Goal: Task Accomplishment & Management: Complete application form

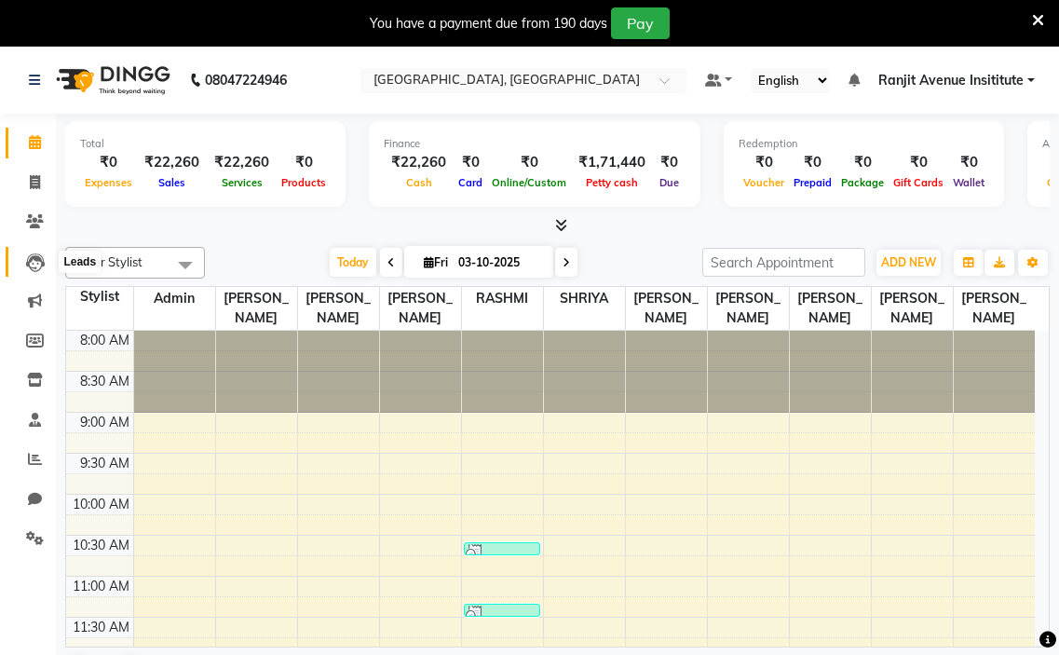
click at [34, 262] on icon at bounding box center [35, 262] width 19 height 19
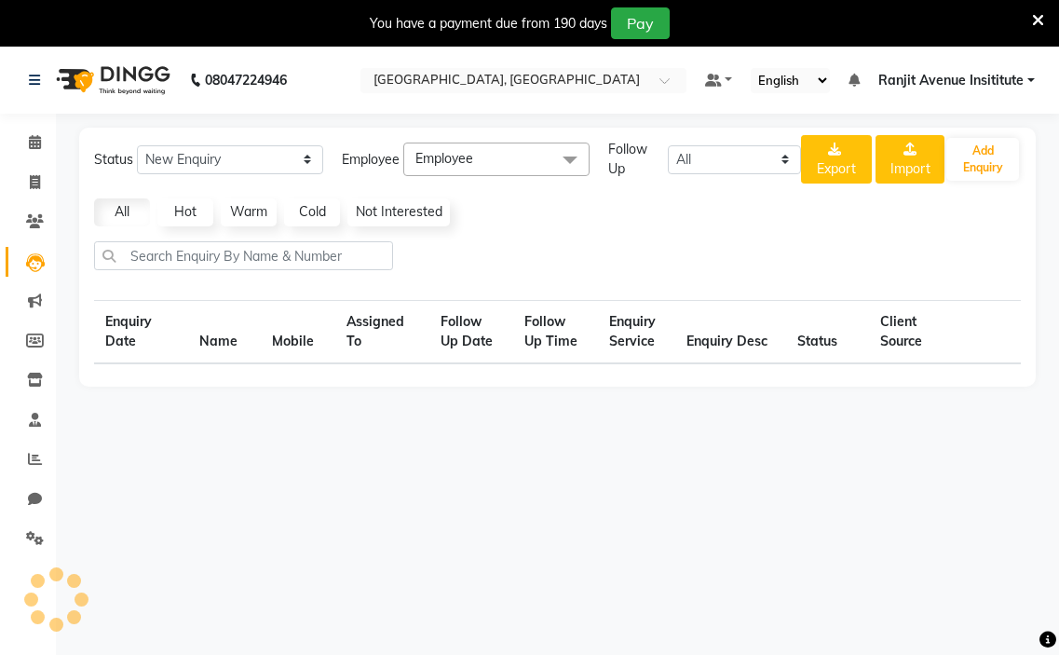
select select "10"
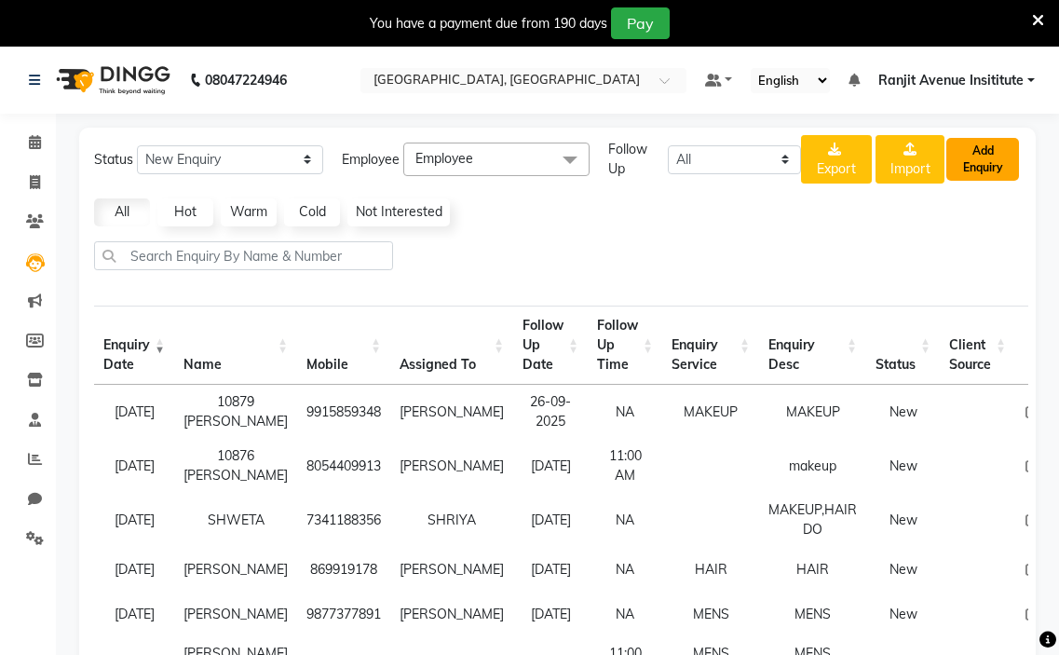
click at [960, 147] on button "Add Enquiry" at bounding box center [983, 159] width 73 height 43
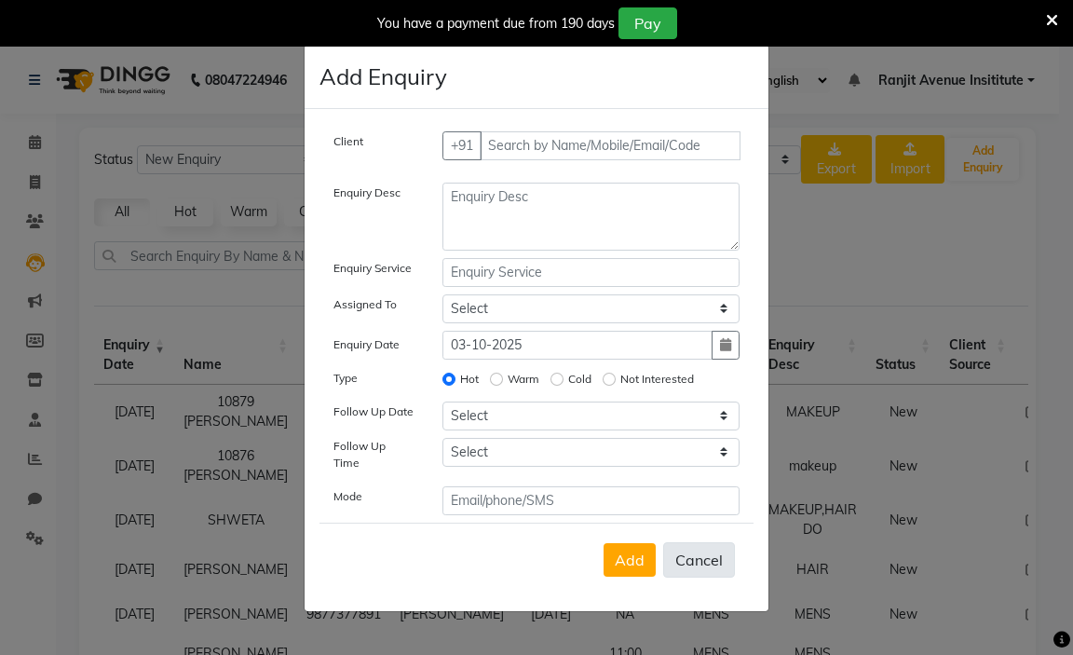
click at [696, 552] on button "Cancel" at bounding box center [699, 559] width 72 height 35
select select
radio input "false"
select select
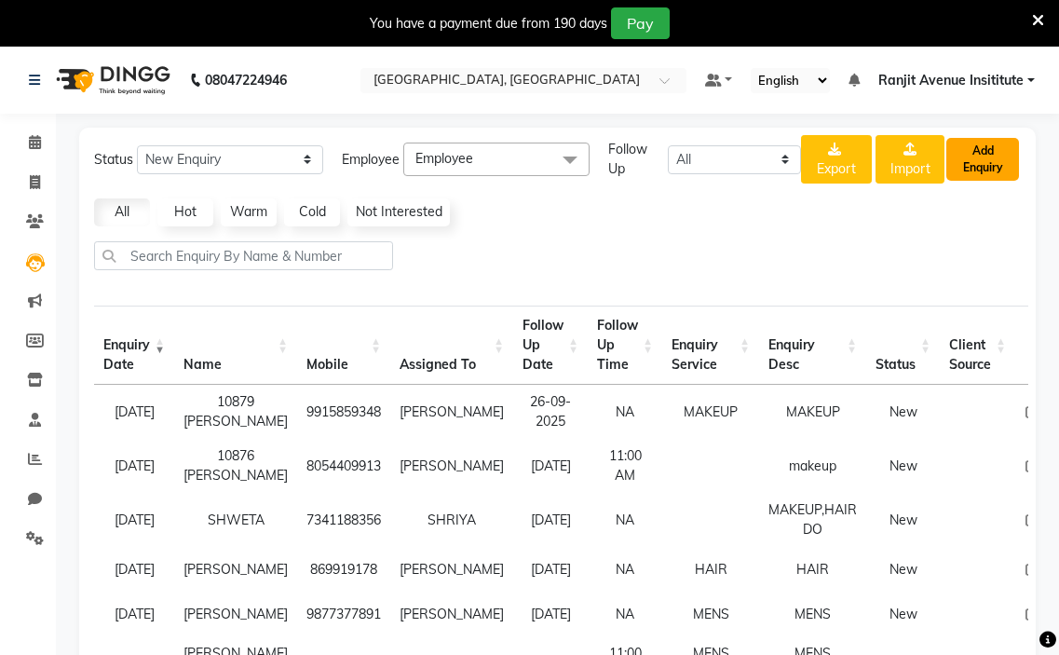
click at [987, 168] on button "Add Enquiry" at bounding box center [983, 159] width 73 height 43
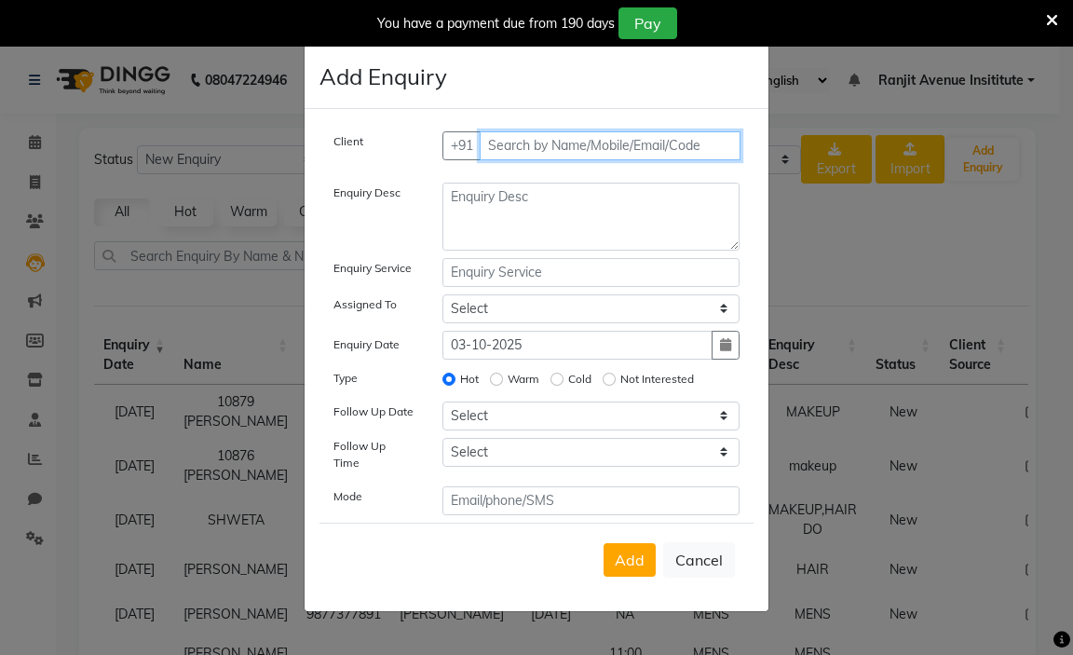
click at [572, 142] on input "text" at bounding box center [611, 145] width 262 height 29
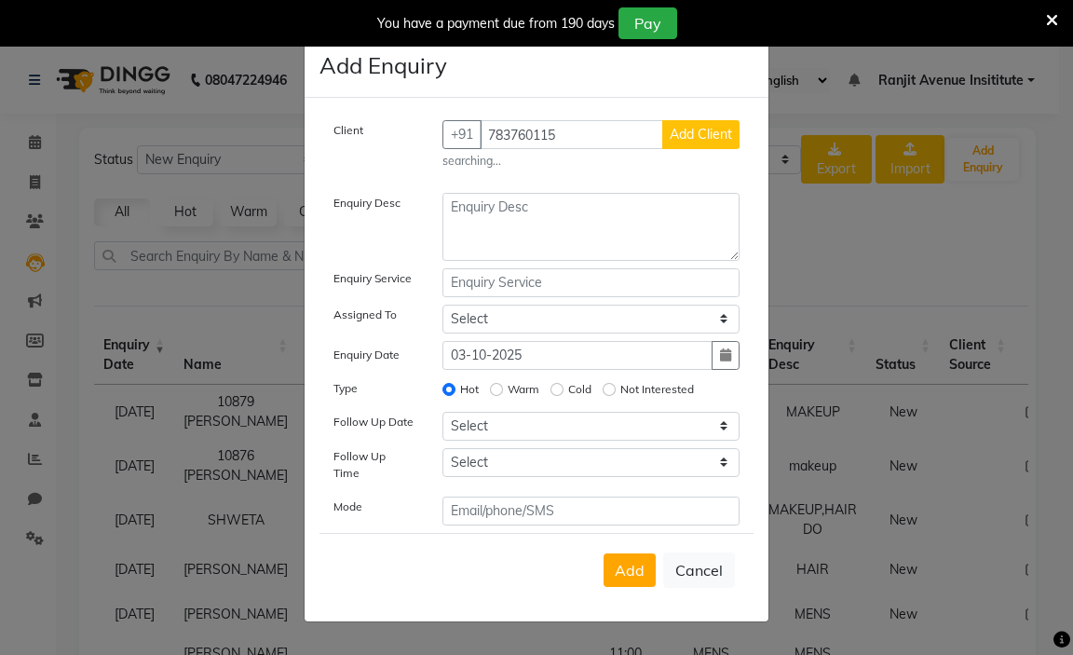
drag, startPoint x: 819, startPoint y: 504, endPoint x: 629, endPoint y: 691, distance: 266.8
click at [629, 654] on html "08047224946 Select Location × Colour Lounge Academy, Ranjit Avenue Default Pane…" at bounding box center [536, 327] width 1073 height 655
click at [574, 138] on input "783760115" at bounding box center [572, 134] width 184 height 29
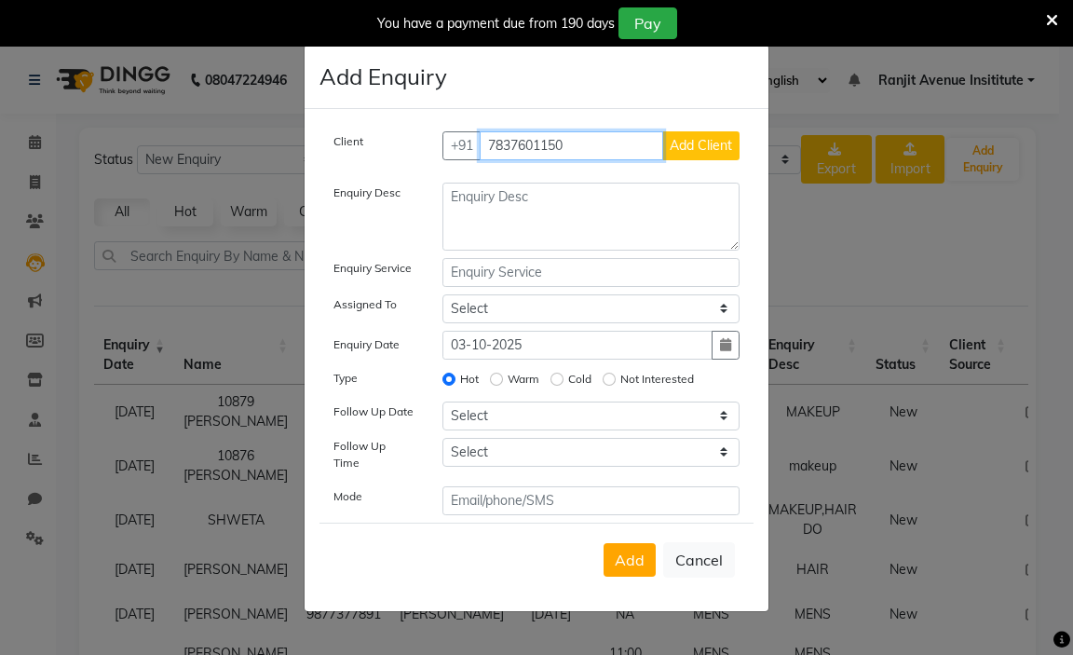
type input "7837601150"
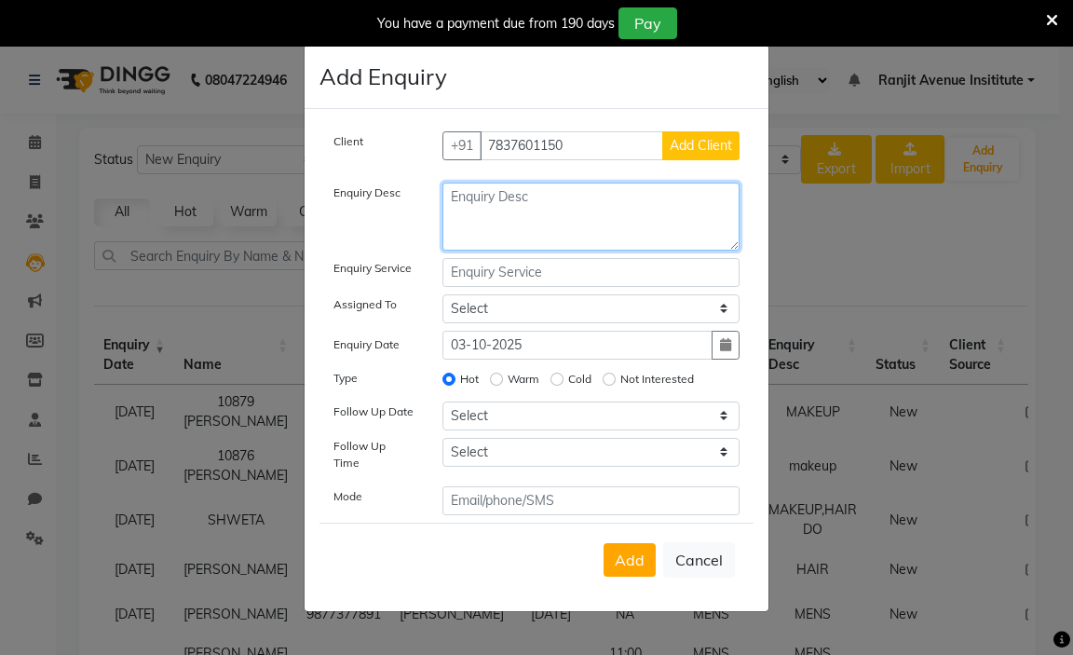
click at [586, 221] on textarea at bounding box center [592, 217] width 298 height 68
type textarea "hair chemical"
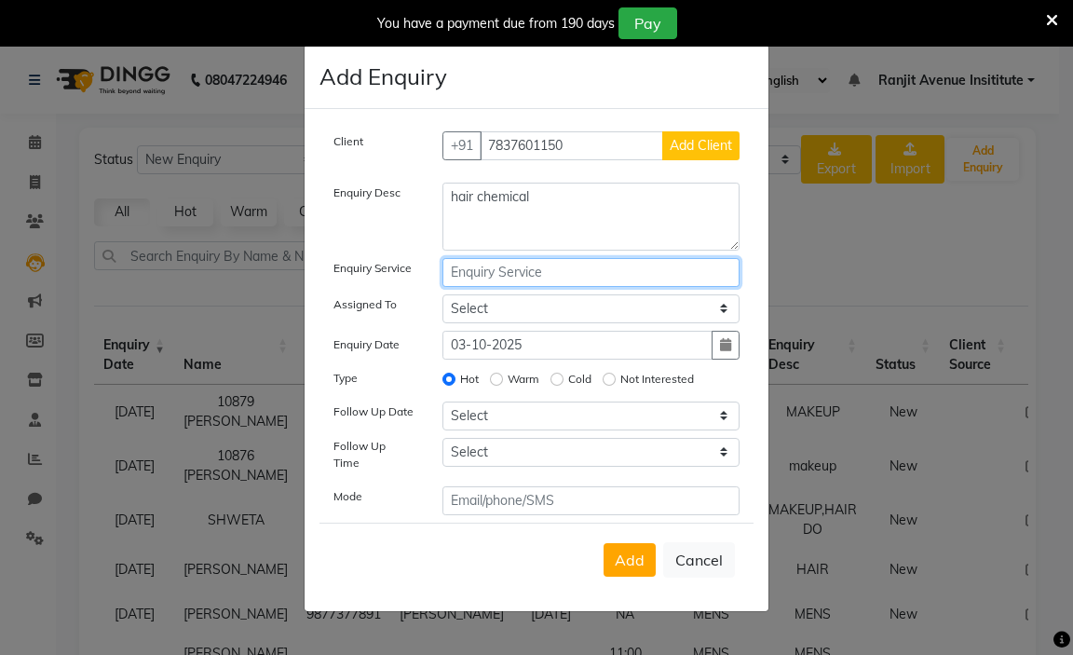
click at [524, 280] on input "text" at bounding box center [592, 272] width 298 height 29
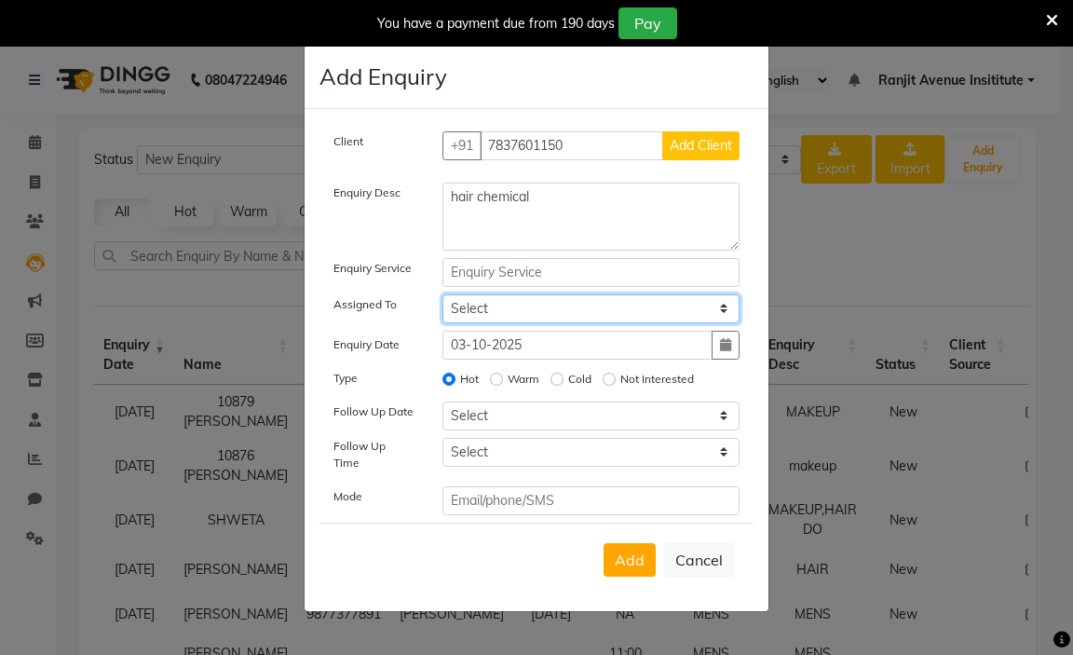
click at [548, 303] on select "Select Admin [PERSON_NAME] [PERSON_NAME] [PERSON_NAME] Avenue Insititute RASHMI…" at bounding box center [592, 308] width 298 height 29
select select "71532"
click at [443, 300] on select "Select Admin [PERSON_NAME] [PERSON_NAME] [PERSON_NAME] Avenue Insititute RASHMI…" at bounding box center [592, 308] width 298 height 29
click at [557, 384] on input "Cold" at bounding box center [557, 379] width 13 height 13
radio input "true"
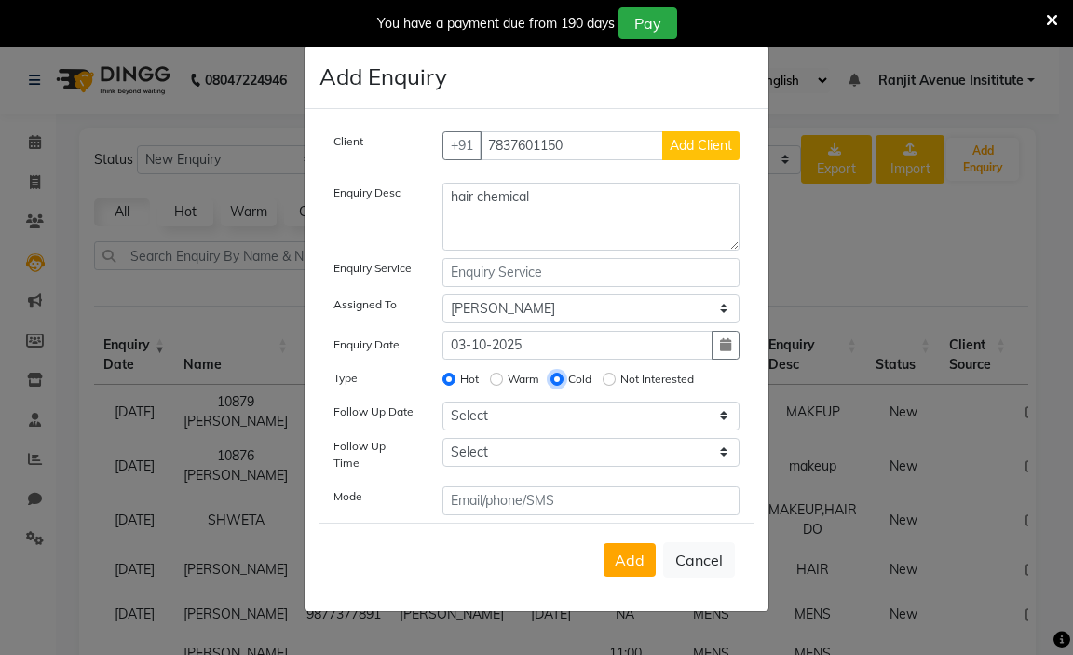
radio input "false"
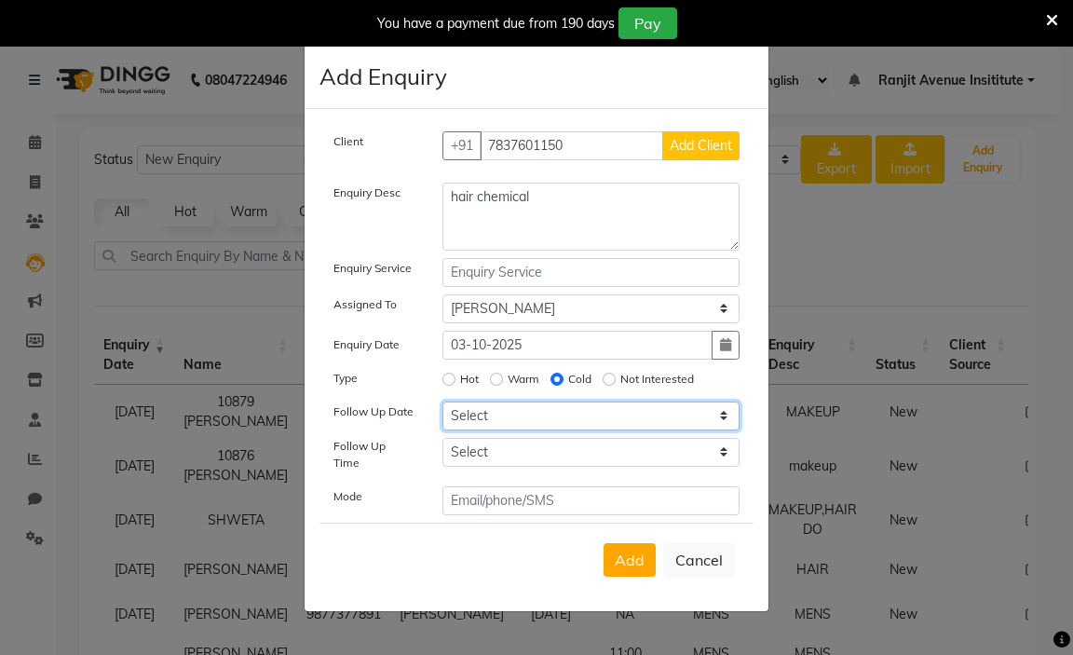
click at [570, 427] on select "Select [DATE] [DATE] [DATE] ([DATE]) [DATE] ([DATE]) [DATE] ([DATE]) [DATE] ([D…" at bounding box center [592, 416] width 298 height 29
select select "[DATE]"
click at [443, 407] on select "Select [DATE] [DATE] [DATE] ([DATE]) [DATE] ([DATE]) [DATE] ([DATE]) [DATE] ([D…" at bounding box center [592, 416] width 298 height 29
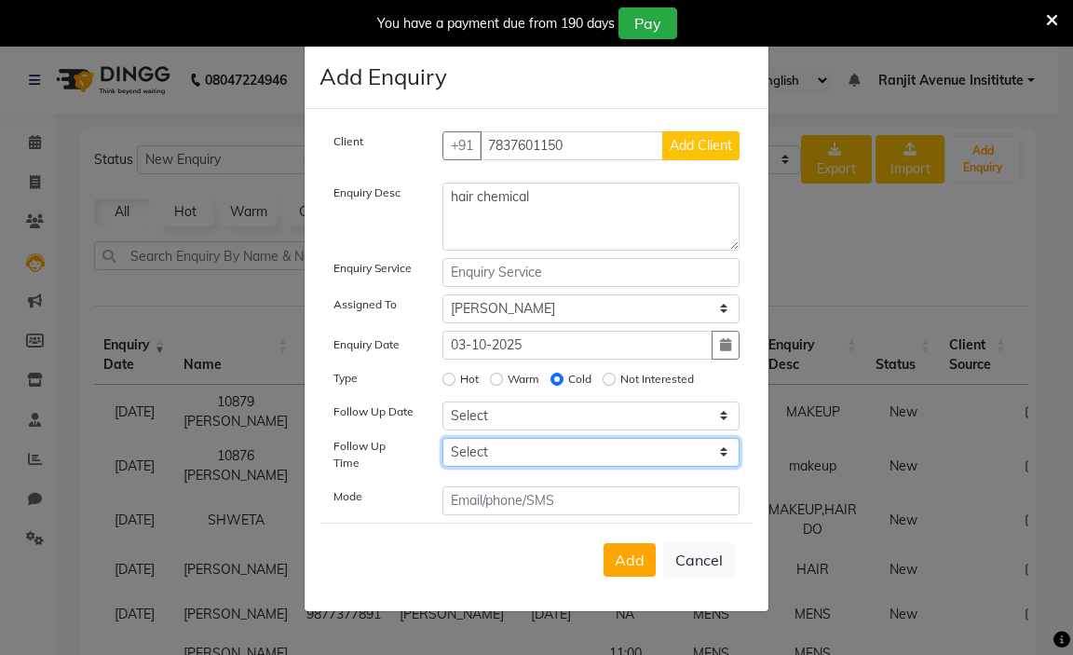
click at [541, 459] on select "Select 07:00 AM 07:15 AM 07:30 AM 07:45 AM 08:00 AM 08:15 AM 08:30 AM 08:45 AM …" at bounding box center [592, 452] width 298 height 29
select select "660"
click at [443, 443] on select "Select 07:00 AM 07:15 AM 07:30 AM 07:45 AM 08:00 AM 08:15 AM 08:30 AM 08:45 AM …" at bounding box center [592, 452] width 298 height 29
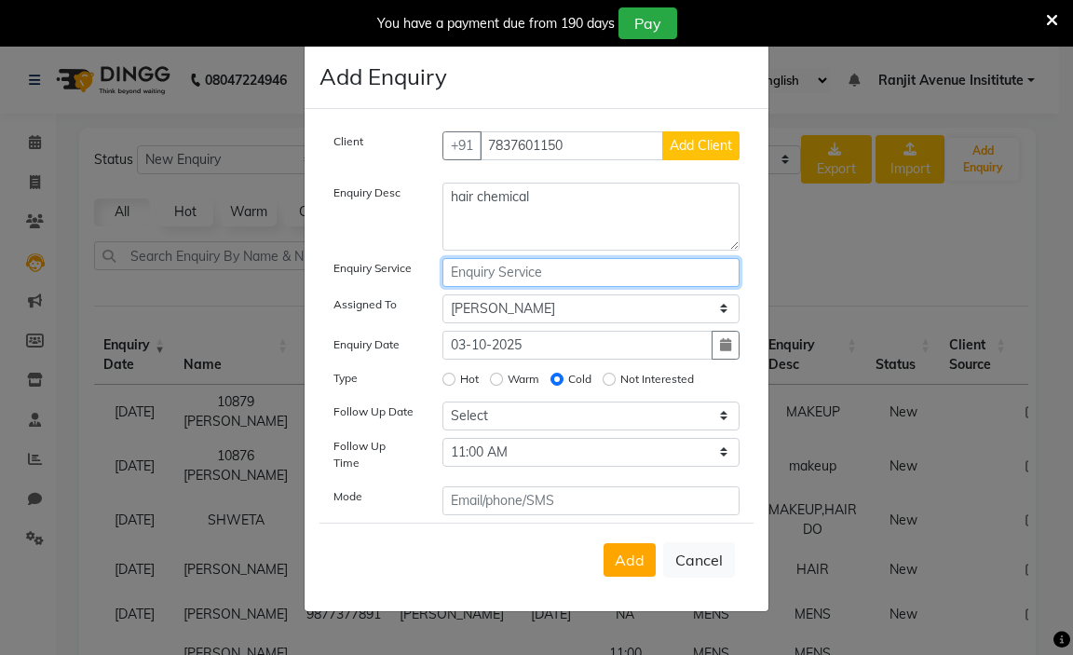
click at [564, 283] on input "text" at bounding box center [592, 272] width 298 height 29
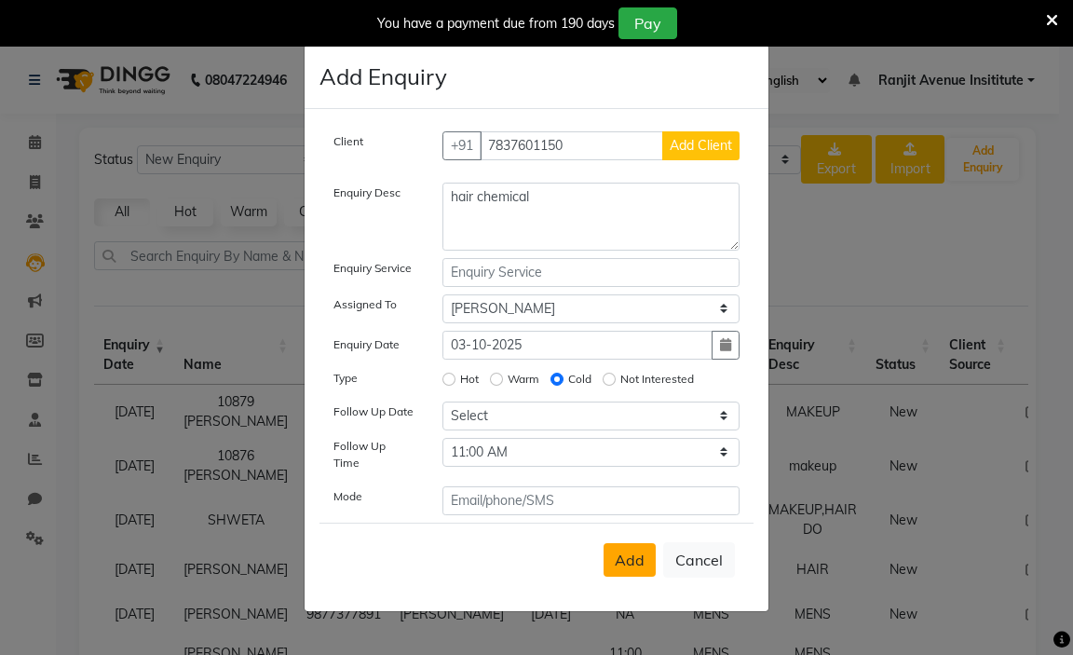
click at [614, 553] on button "Add" at bounding box center [630, 560] width 52 height 34
click at [702, 147] on span "Add Client" at bounding box center [701, 145] width 62 height 17
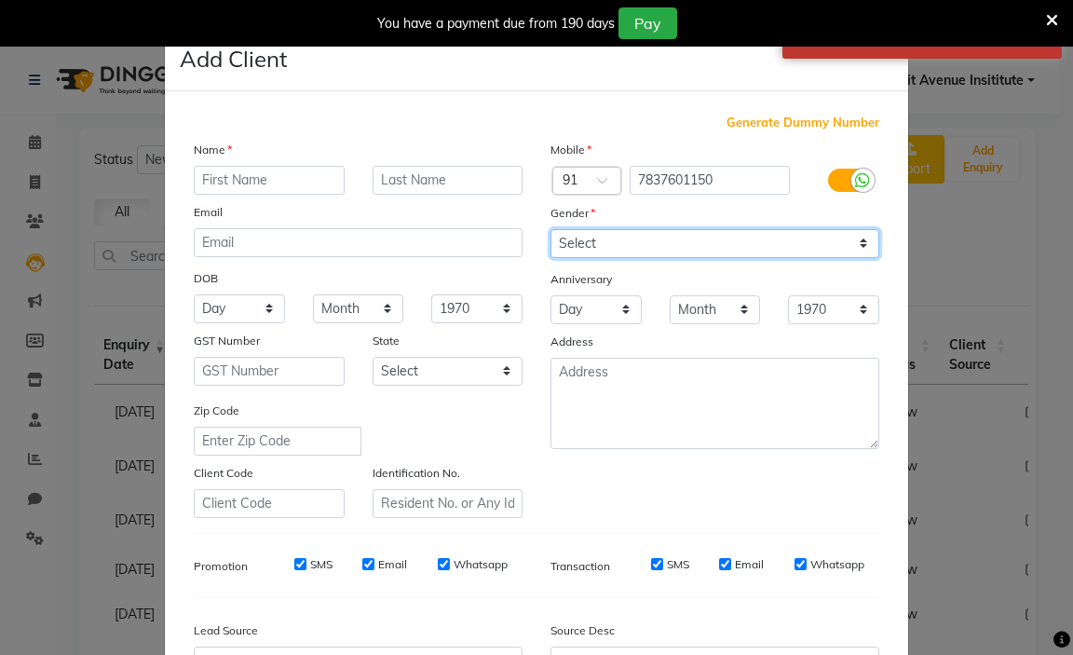
click at [703, 245] on select "Select [DEMOGRAPHIC_DATA] [DEMOGRAPHIC_DATA] Other Prefer Not To Say" at bounding box center [715, 243] width 329 height 29
select select "[DEMOGRAPHIC_DATA]"
click at [551, 229] on select "Select [DEMOGRAPHIC_DATA] [DEMOGRAPHIC_DATA] Other Prefer Not To Say" at bounding box center [715, 243] width 329 height 29
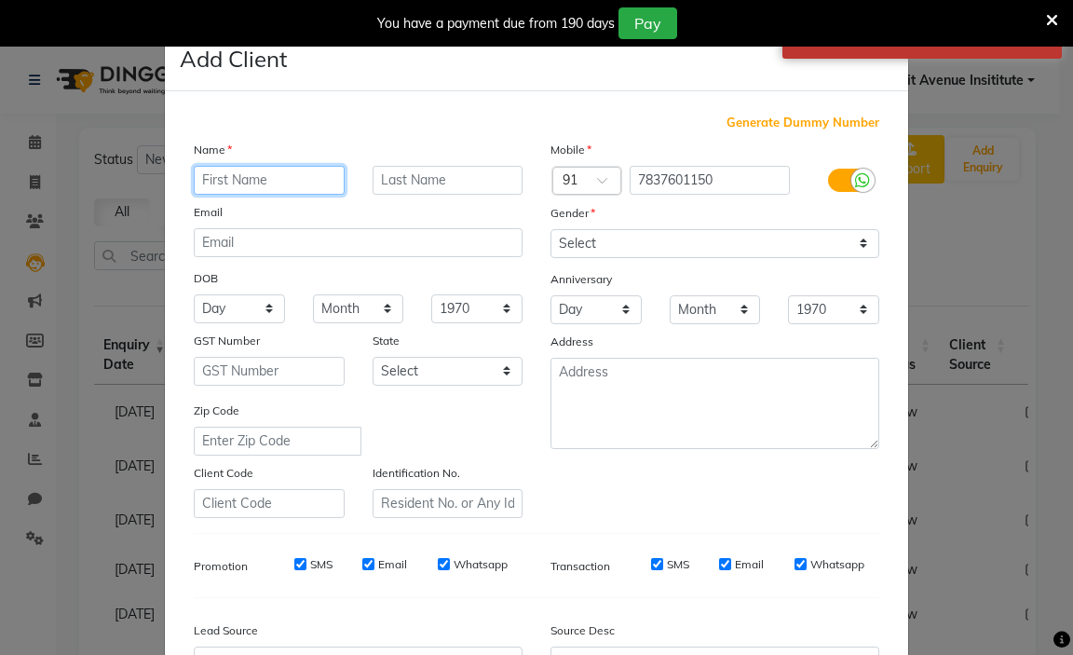
click at [301, 184] on input "text" at bounding box center [269, 180] width 151 height 29
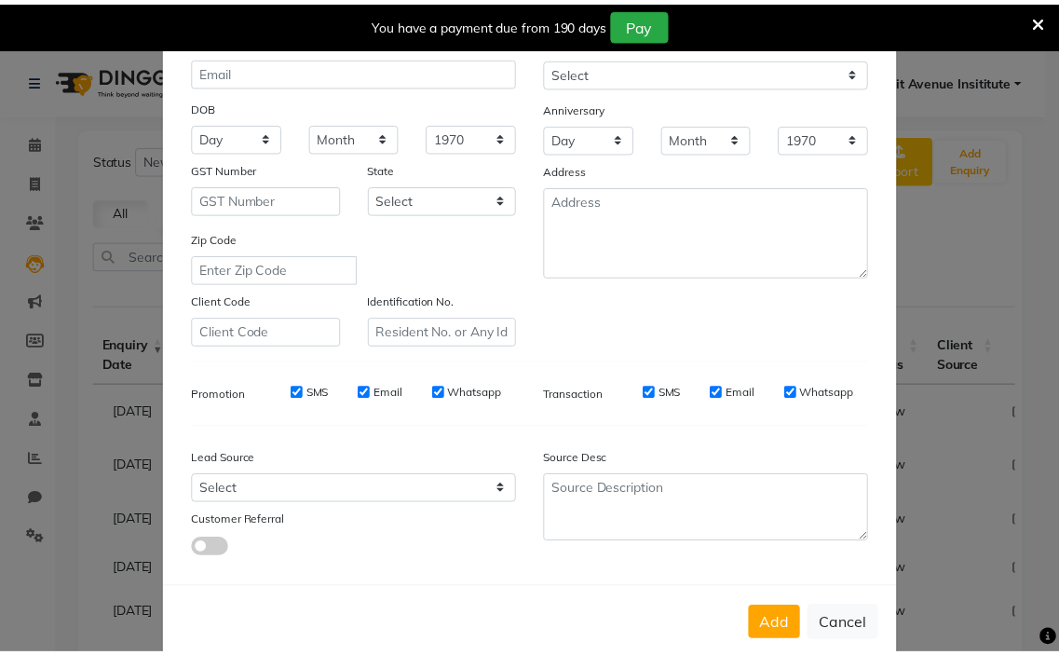
scroll to position [205, 0]
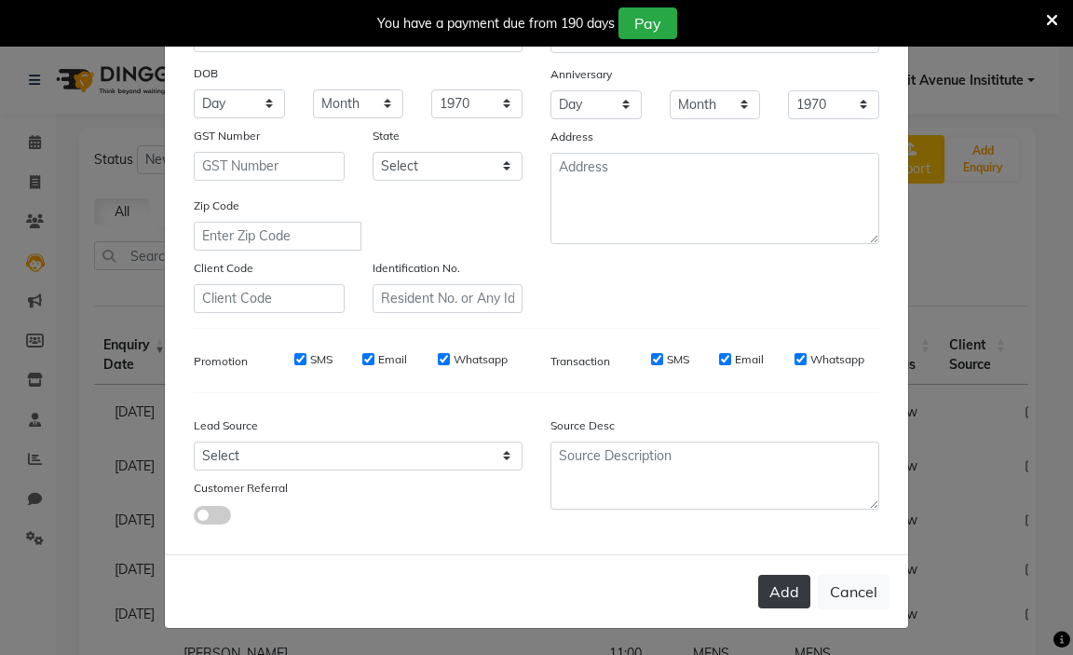
type input "[PERSON_NAME]"
click at [771, 593] on button "Add" at bounding box center [784, 592] width 52 height 34
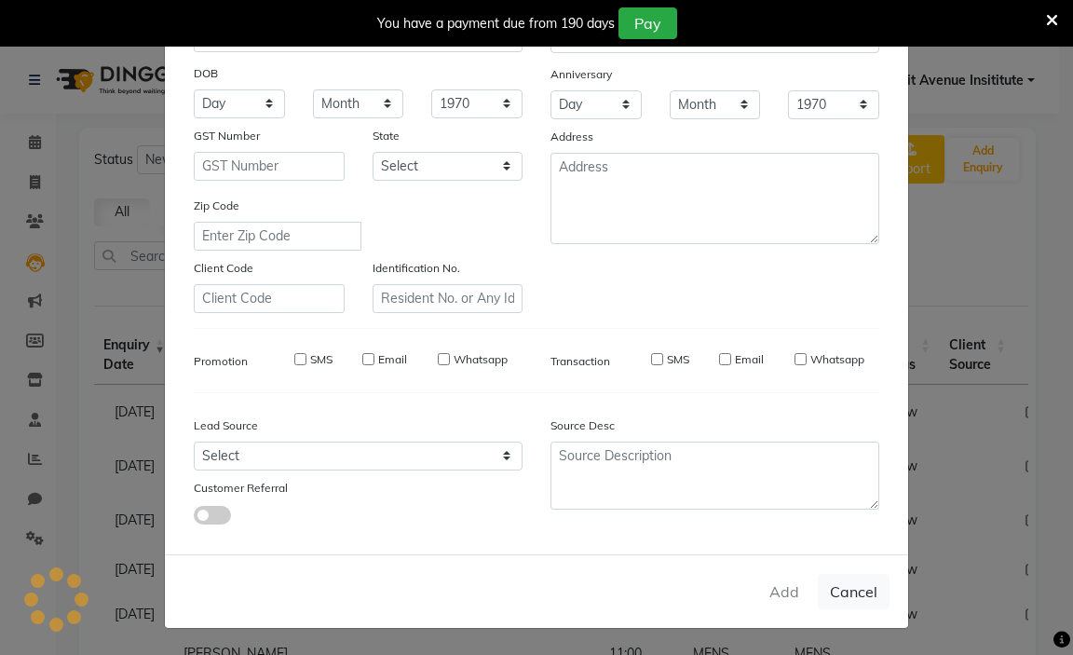
select select
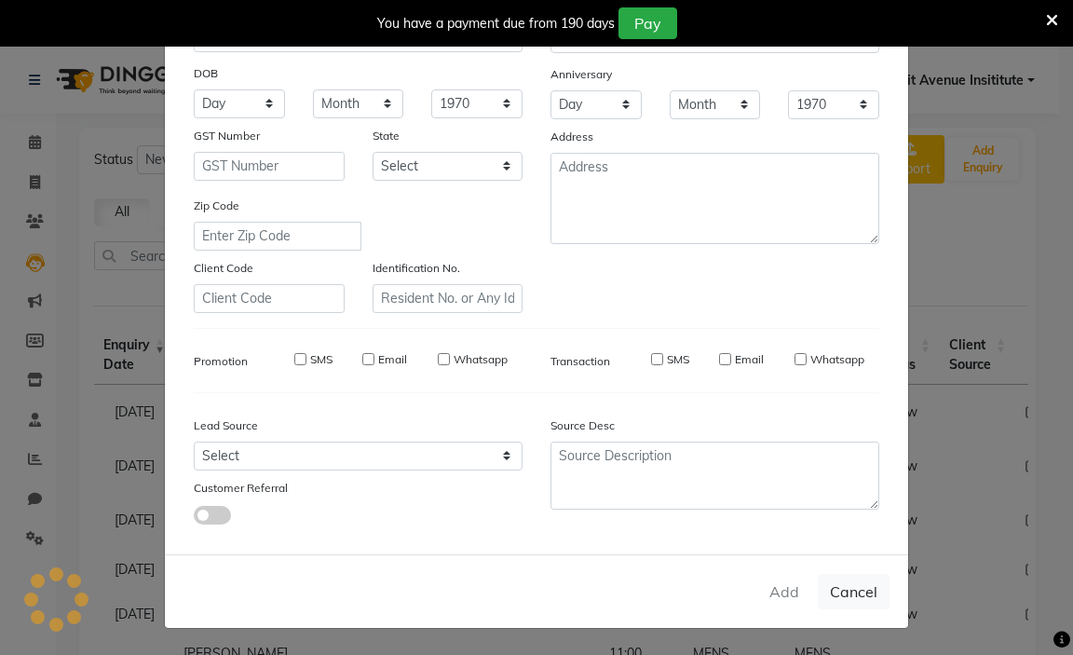
select select
checkbox input "false"
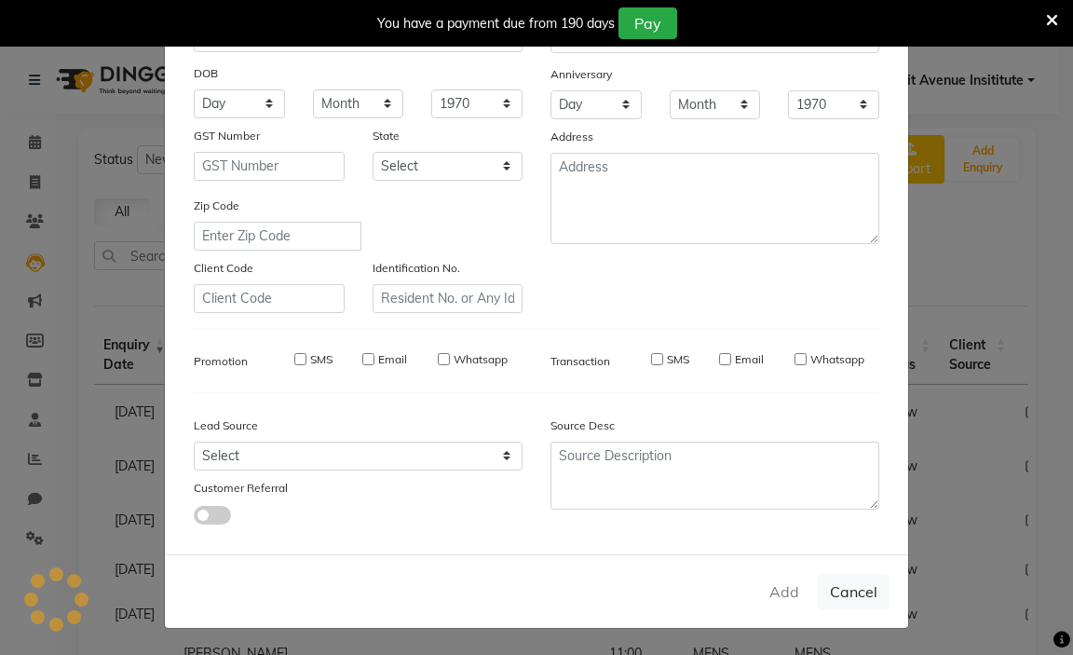
checkbox input "false"
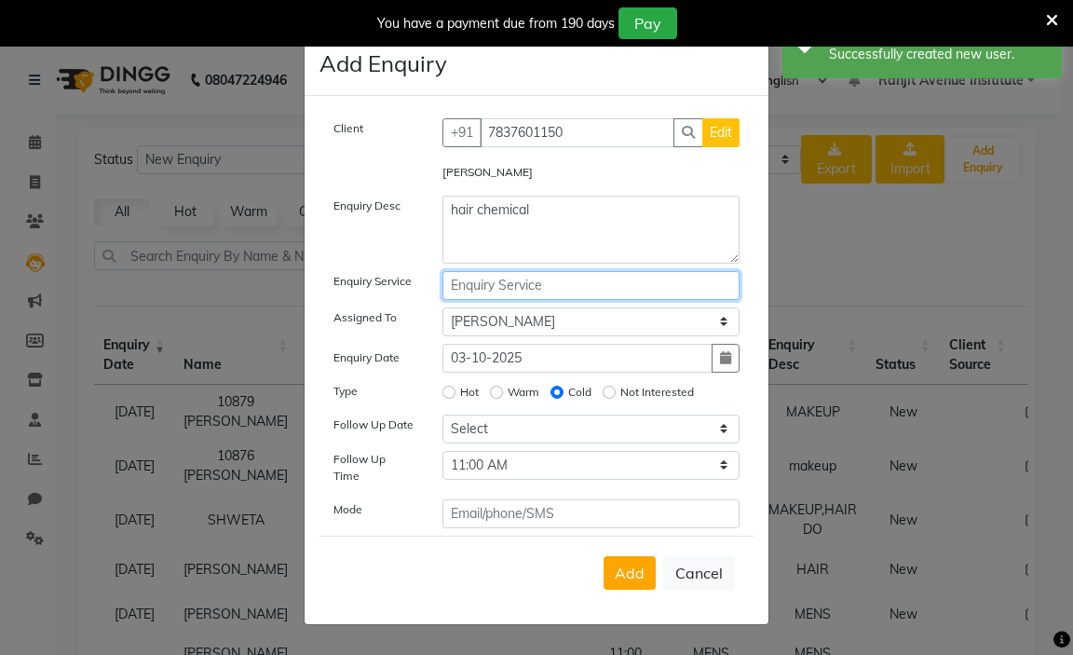
click at [493, 286] on input "text" at bounding box center [592, 285] width 298 height 29
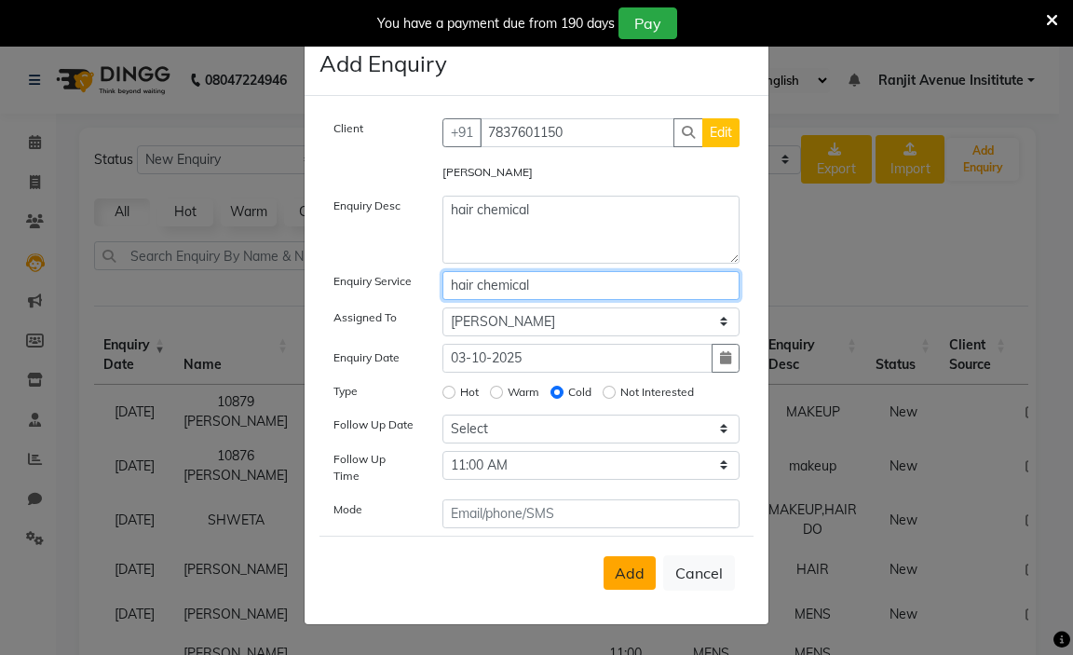
type input "hair chemical"
click at [637, 565] on span "Add" at bounding box center [630, 573] width 30 height 19
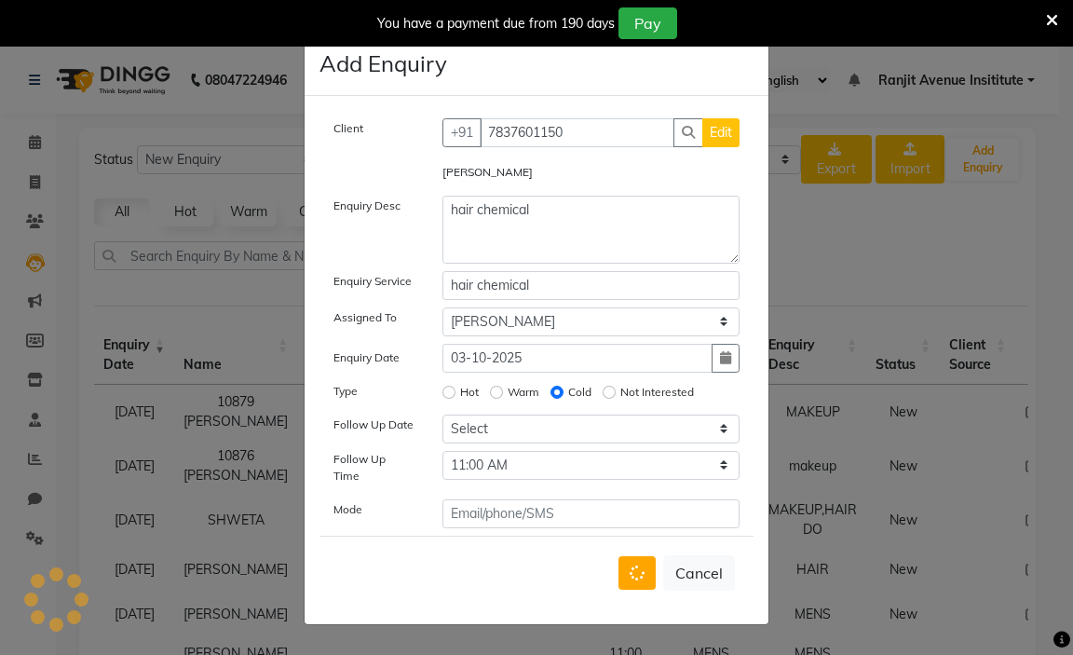
select select
radio input "false"
select select
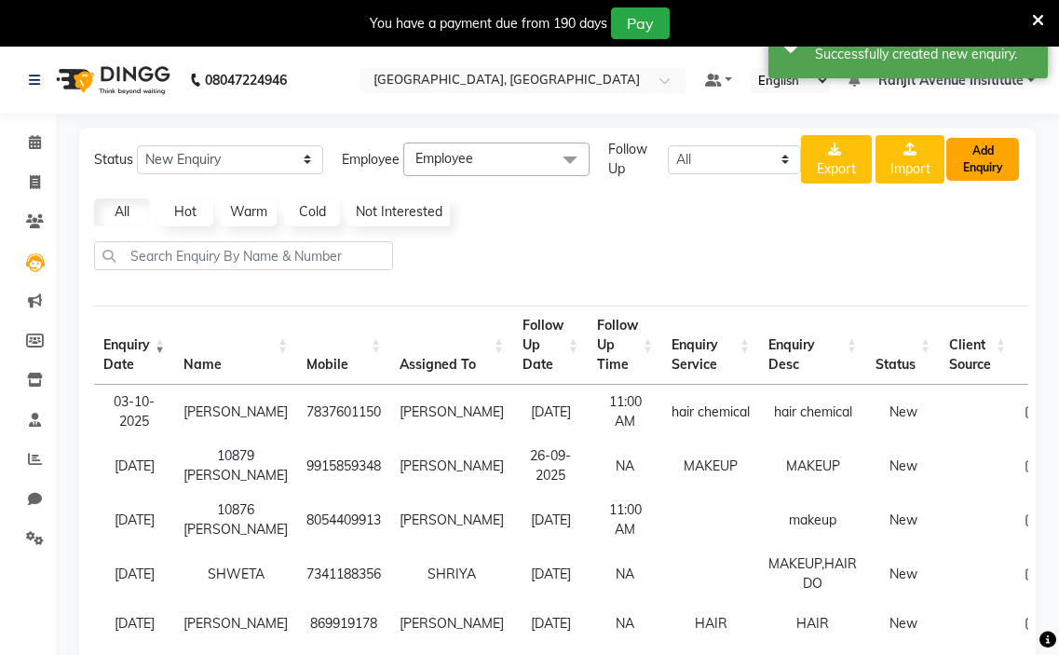
click at [957, 158] on button "Add Enquiry" at bounding box center [983, 159] width 73 height 43
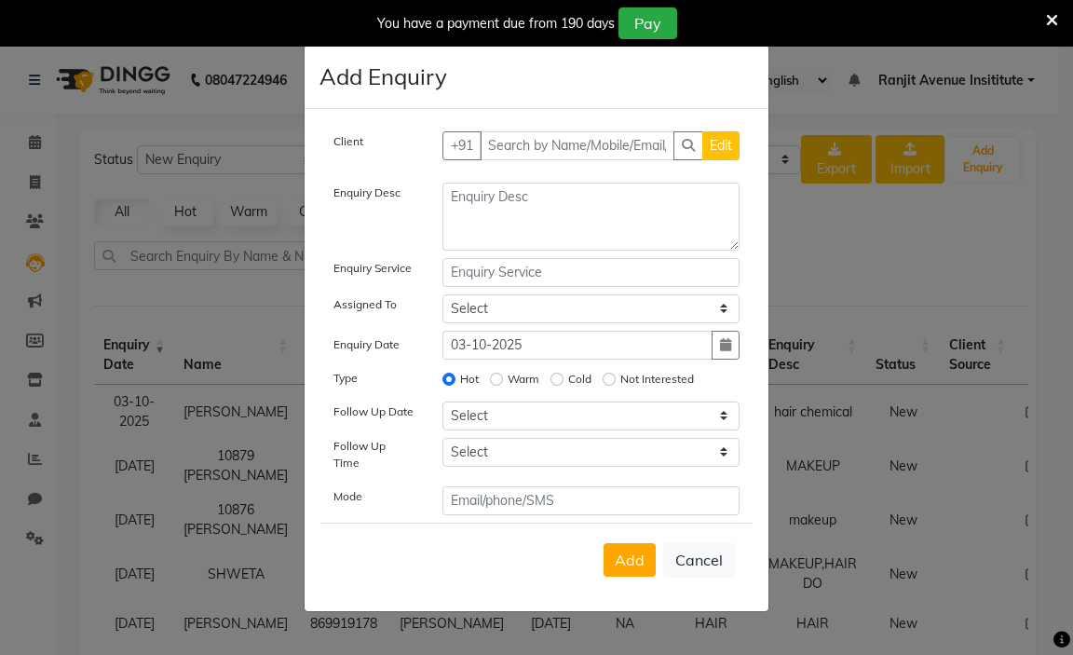
click at [541, 135] on div "Client +91 Edit Enquiry Desc Enquiry Service Assigned To Select Admin [PERSON_N…" at bounding box center [537, 360] width 464 height 502
click at [531, 146] on input "text" at bounding box center [578, 145] width 196 height 29
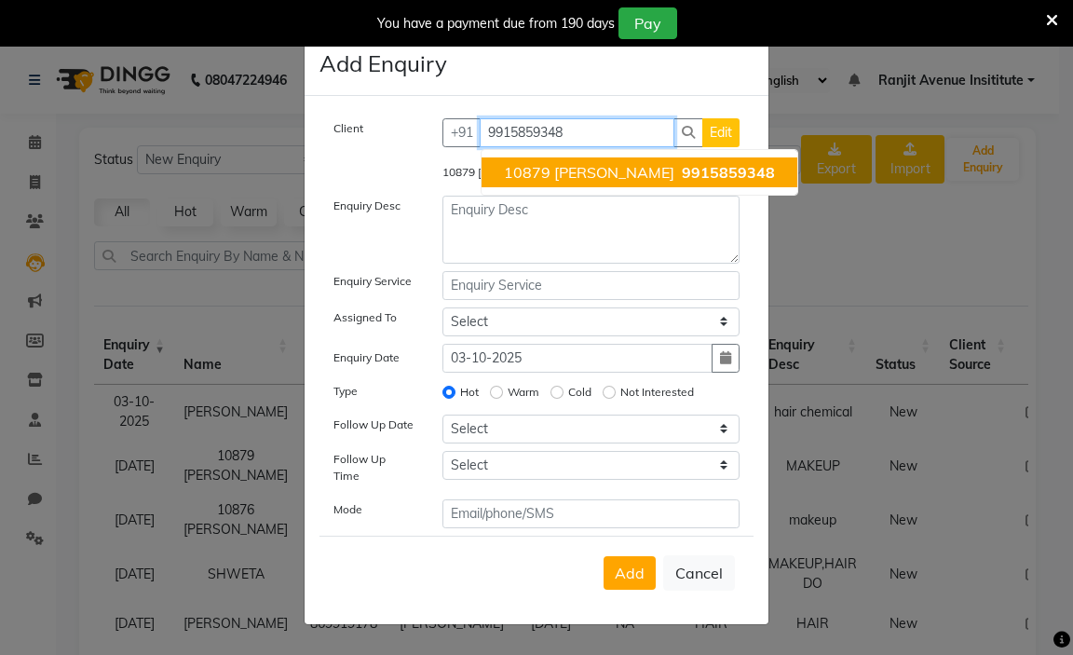
click at [644, 175] on span "10879 [PERSON_NAME]" at bounding box center [589, 172] width 170 height 19
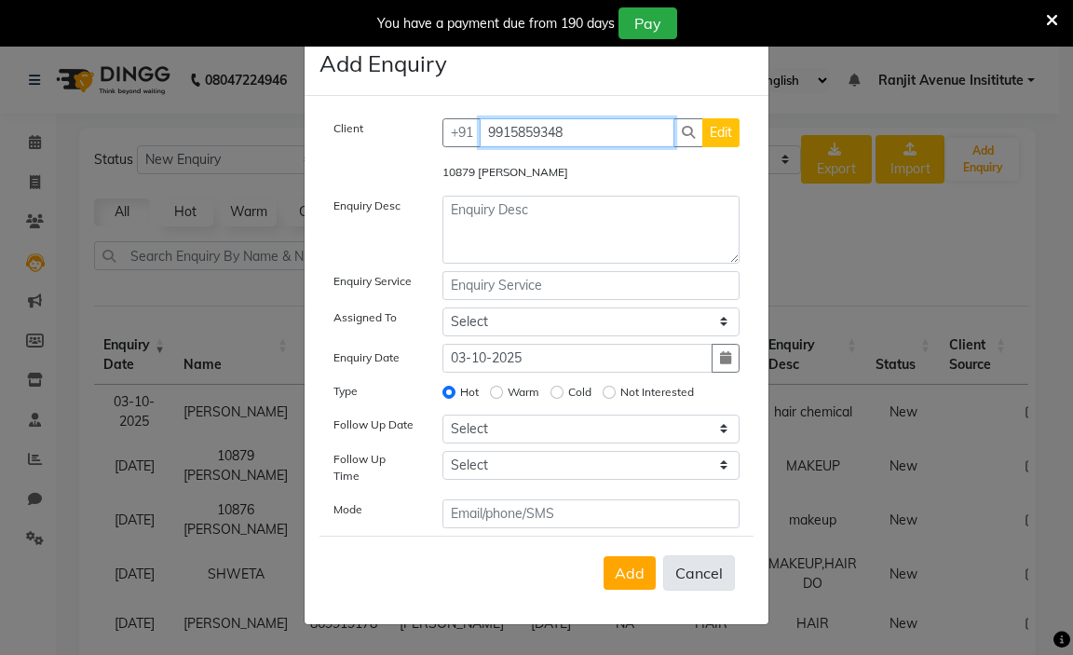
type input "9915859348"
click at [717, 563] on button "Cancel" at bounding box center [699, 572] width 72 height 35
select select
radio input "false"
select select
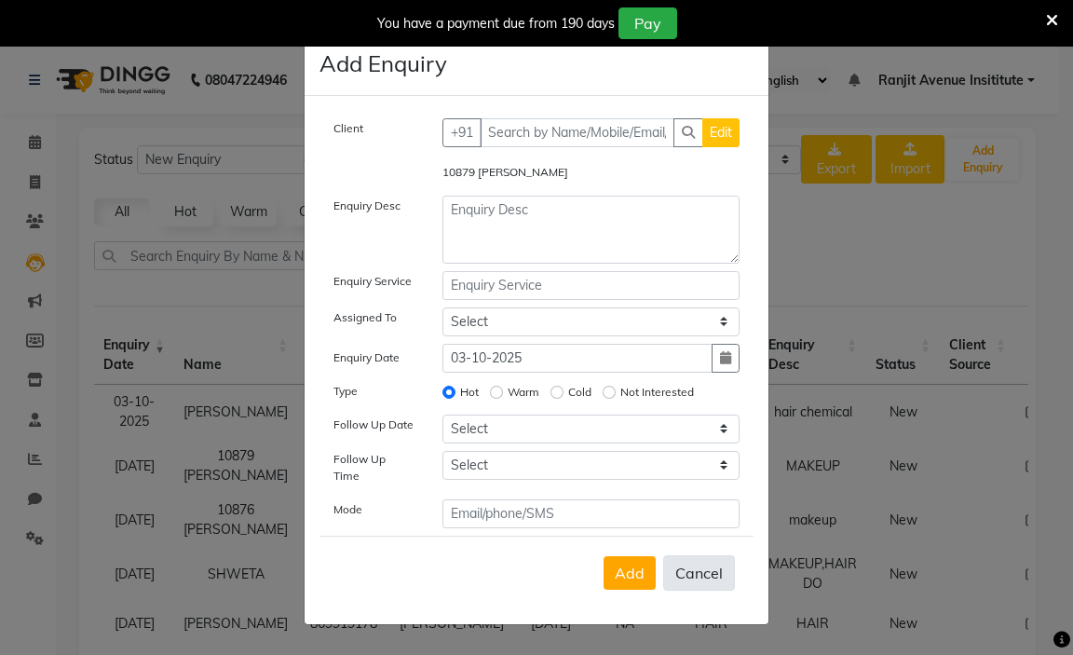
select select
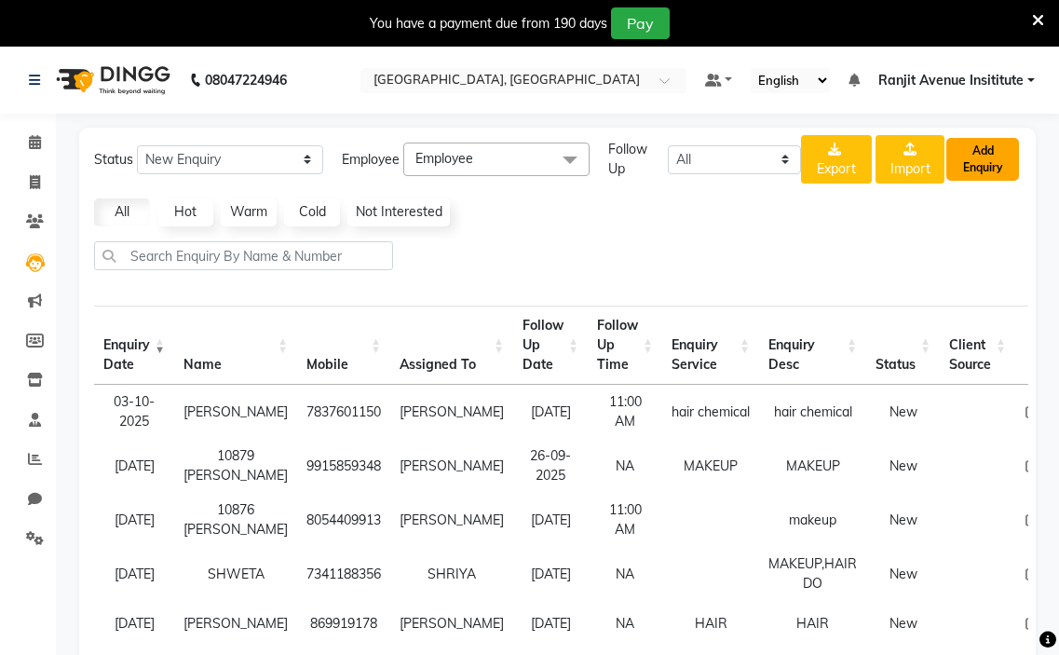
click at [972, 150] on button "Add Enquiry" at bounding box center [983, 159] width 73 height 43
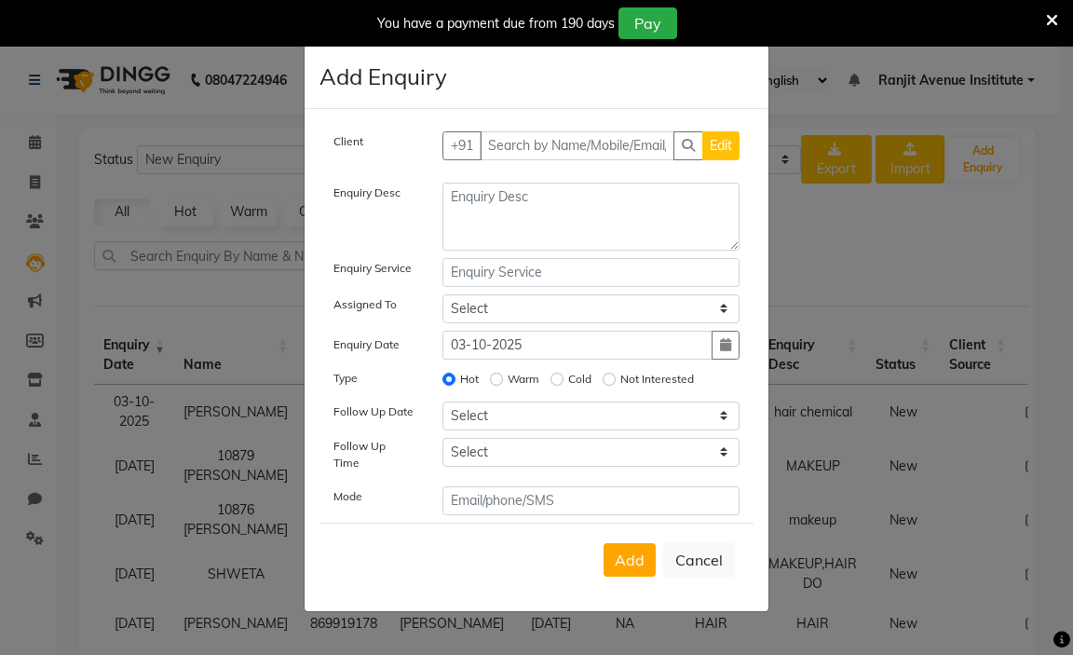
click at [484, 175] on div "Client +91 Edit" at bounding box center [537, 153] width 434 height 44
click at [498, 149] on input "text" at bounding box center [578, 145] width 196 height 29
click at [680, 564] on button "Cancel" at bounding box center [699, 559] width 72 height 35
select select
radio input "false"
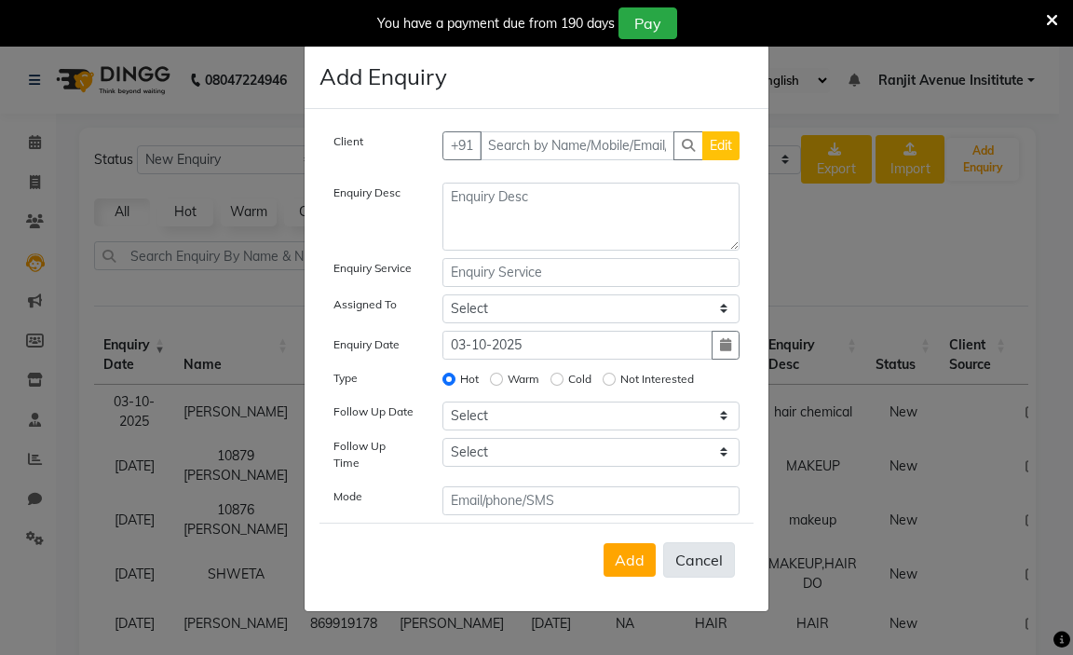
select select
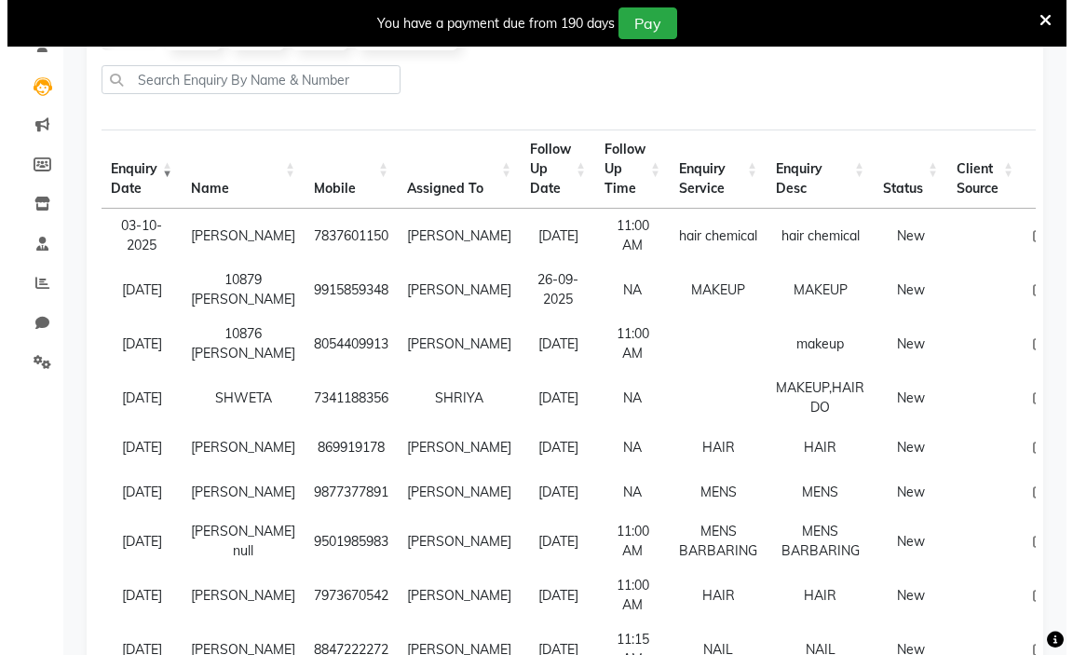
scroll to position [0, 0]
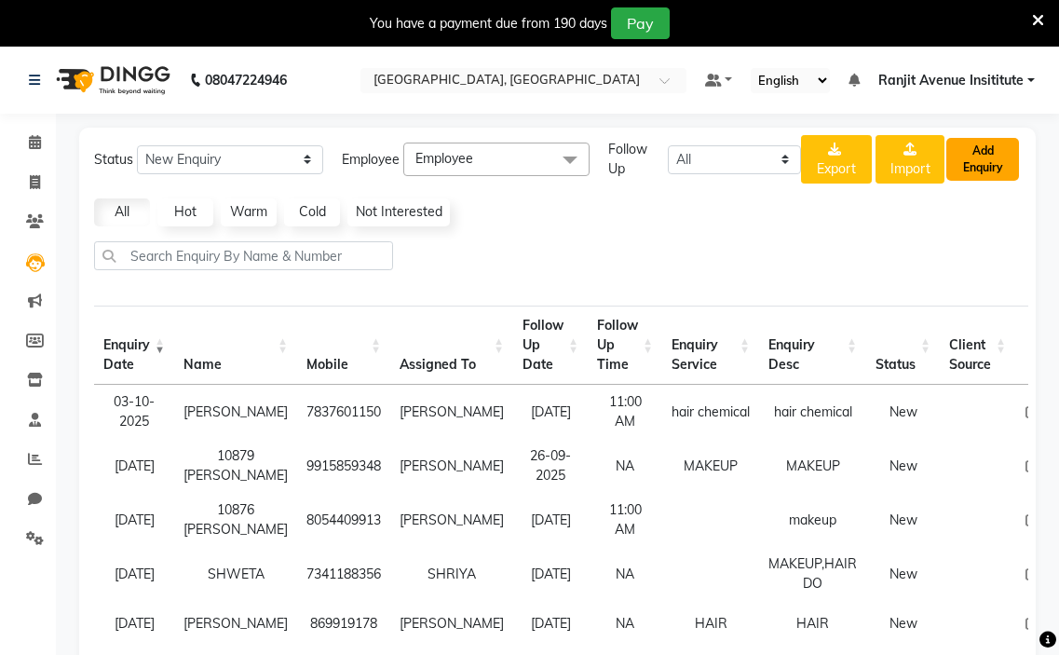
click at [980, 143] on button "Add Enquiry" at bounding box center [983, 159] width 73 height 43
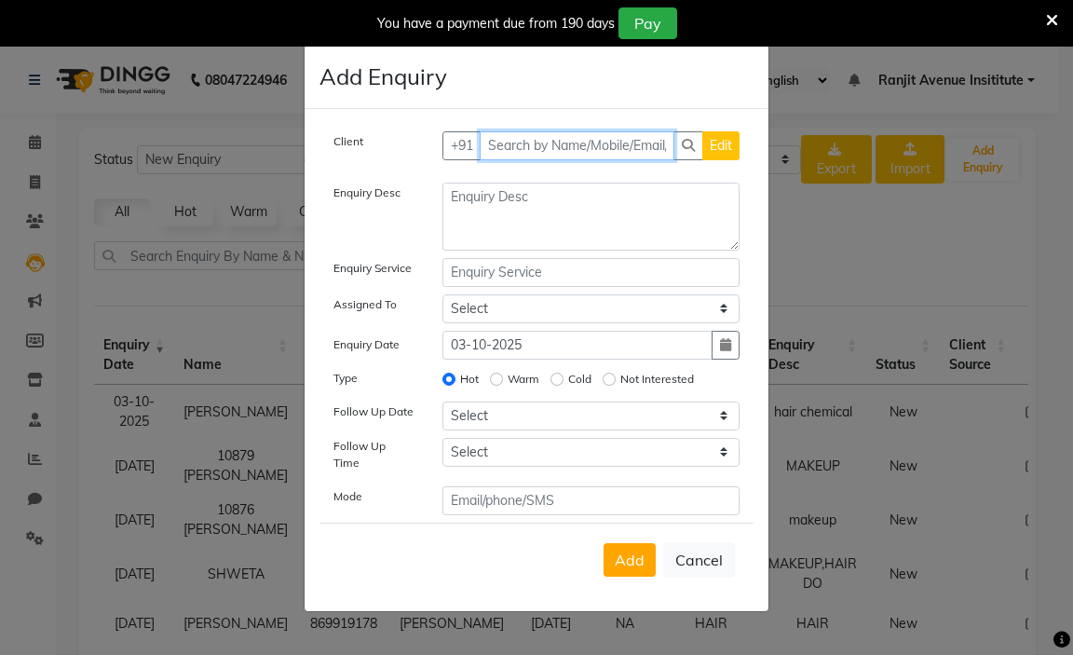
click at [500, 148] on input "text" at bounding box center [578, 145] width 196 height 29
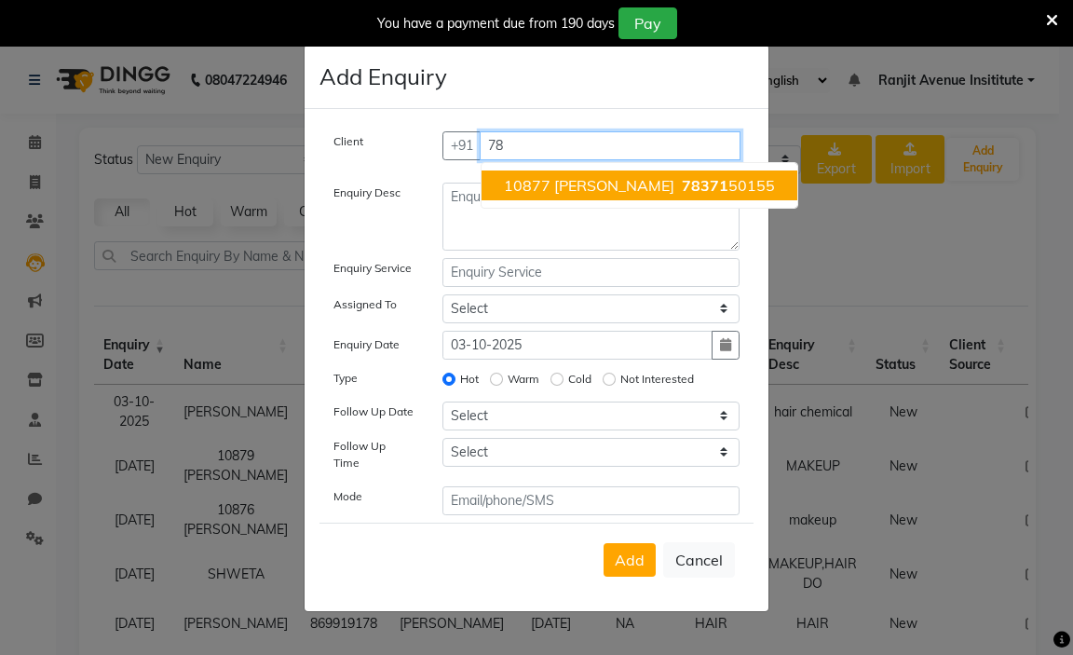
type input "7"
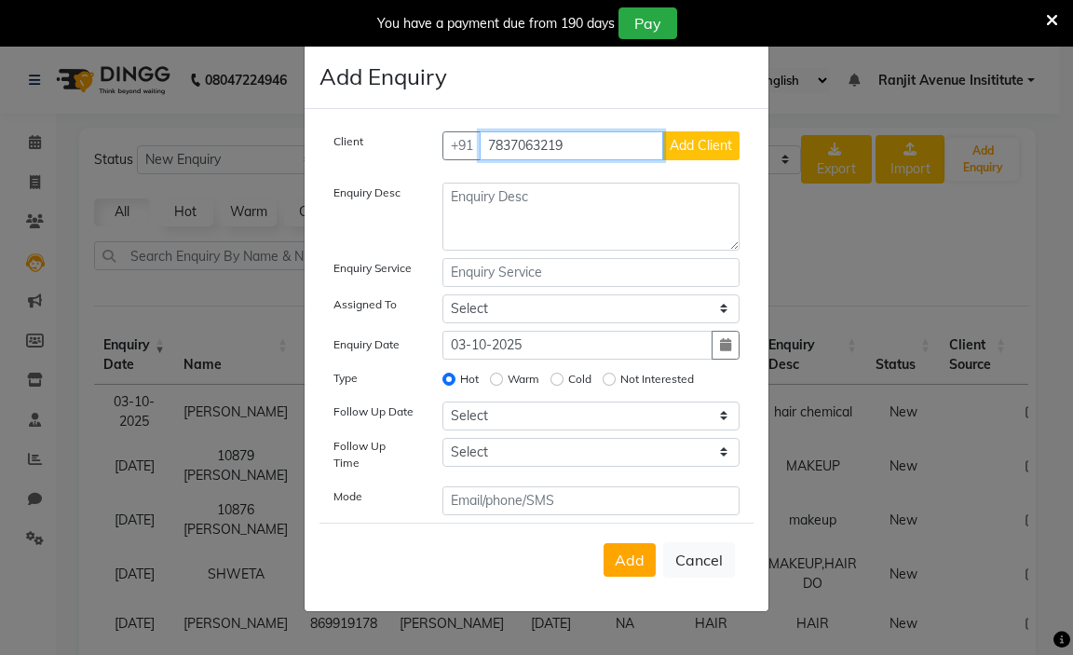
type input "7837063219"
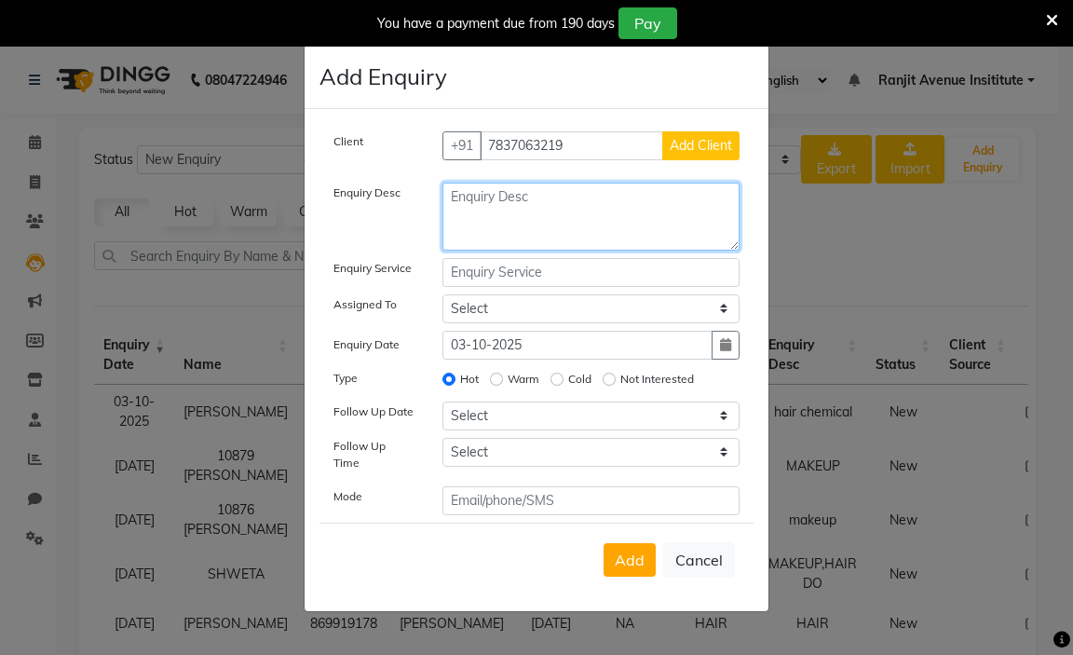
click at [535, 225] on textarea at bounding box center [592, 217] width 298 height 68
type textarea "hair chemical"
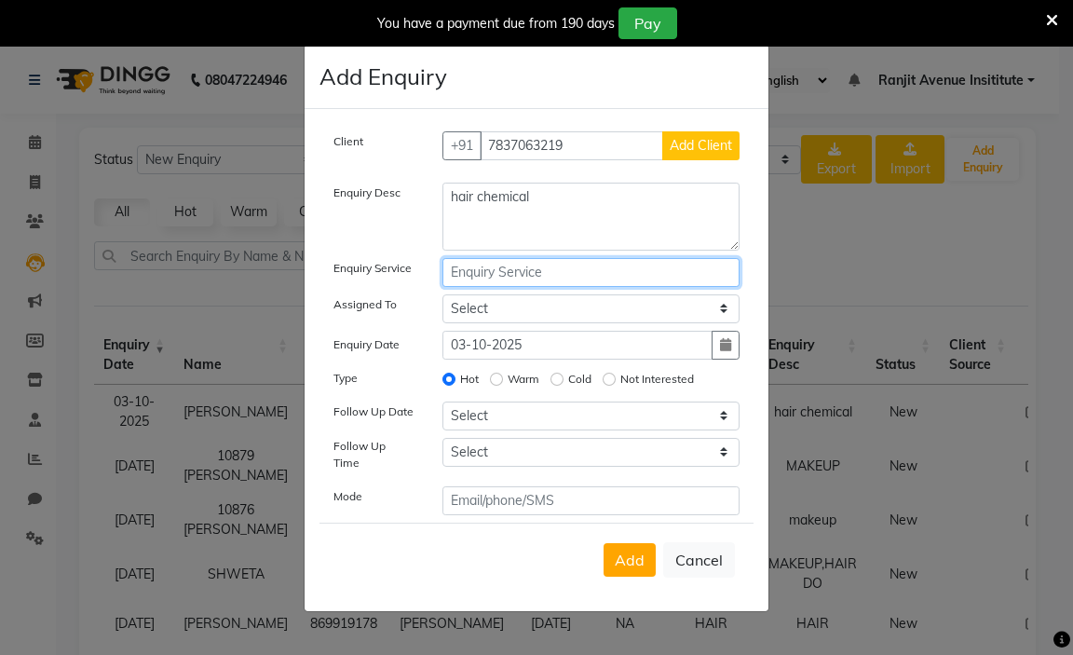
click at [539, 285] on input "text" at bounding box center [592, 272] width 298 height 29
type input "hair chemical"
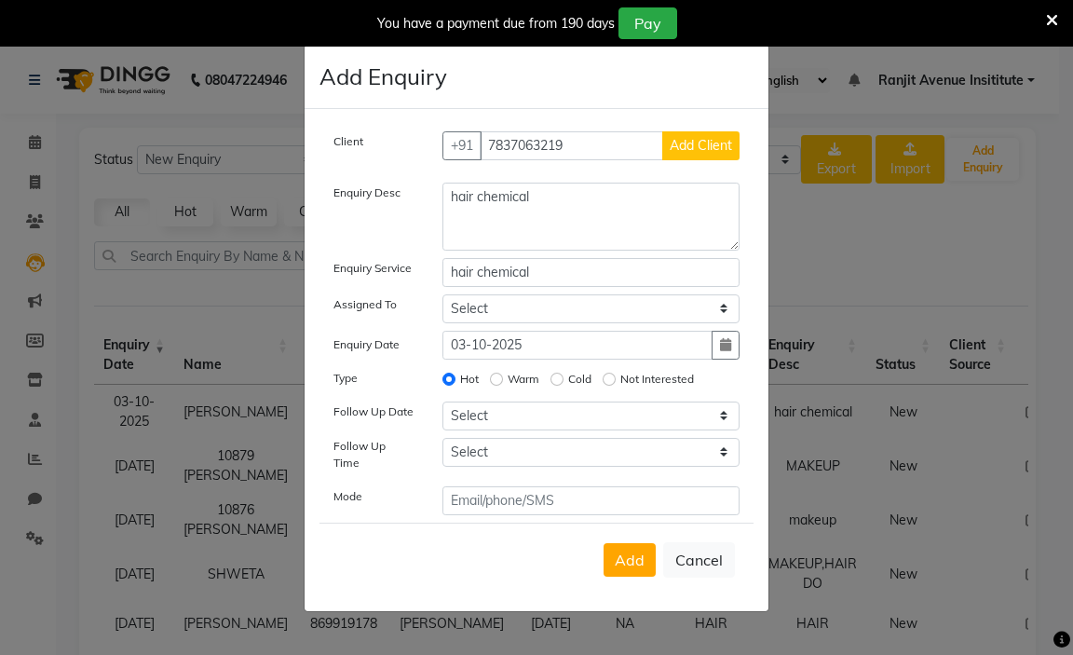
click at [515, 385] on label "Warm" at bounding box center [524, 379] width 32 height 17
click at [503, 385] on input "Warm" at bounding box center [496, 379] width 13 height 13
radio input "true"
radio input "false"
click at [524, 313] on select "Select Admin [PERSON_NAME] [PERSON_NAME] [PERSON_NAME] Avenue Insititute RASHMI…" at bounding box center [592, 308] width 298 height 29
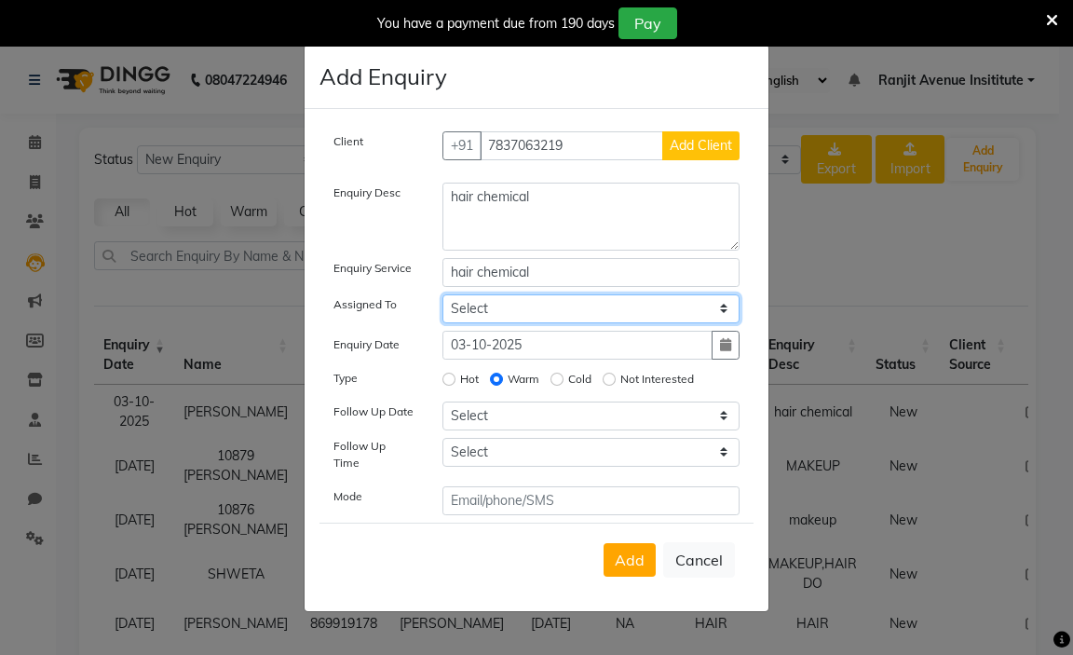
select select "71526"
click at [443, 300] on select "Select Admin [PERSON_NAME] [PERSON_NAME] [PERSON_NAME] Avenue Insititute RASHMI…" at bounding box center [592, 308] width 298 height 29
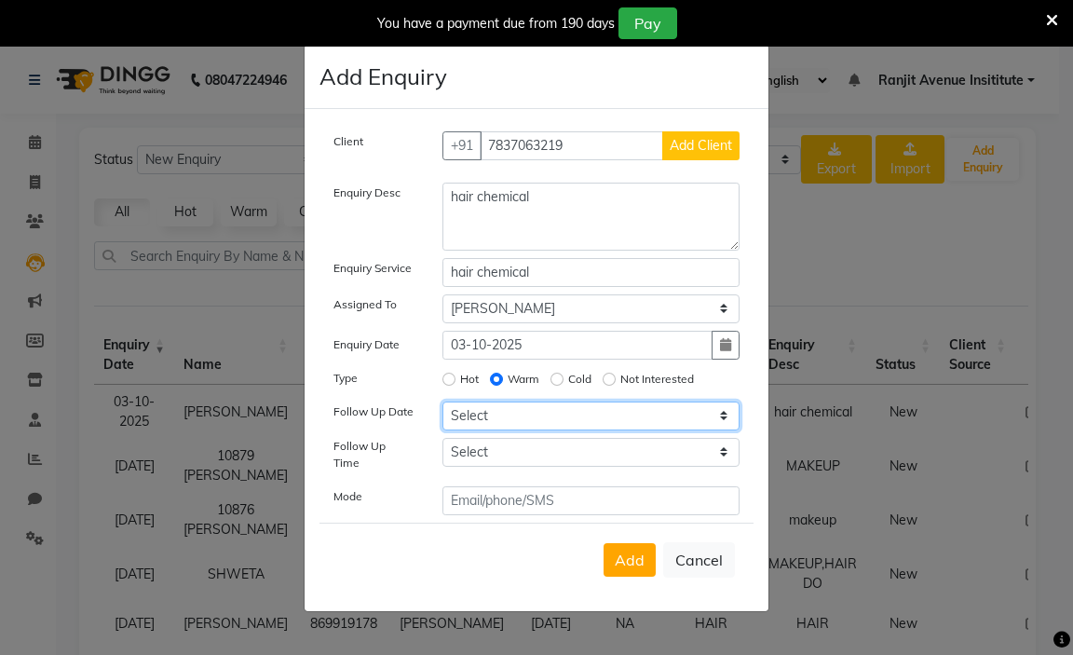
click at [511, 430] on select "Select [DATE] [DATE] [DATE] ([DATE]) [DATE] ([DATE]) [DATE] ([DATE]) [DATE] ([D…" at bounding box center [592, 416] width 298 height 29
select select "[DATE]"
click at [443, 407] on select "Select [DATE] [DATE] [DATE] ([DATE]) [DATE] ([DATE]) [DATE] ([DATE]) [DATE] ([D…" at bounding box center [592, 416] width 298 height 29
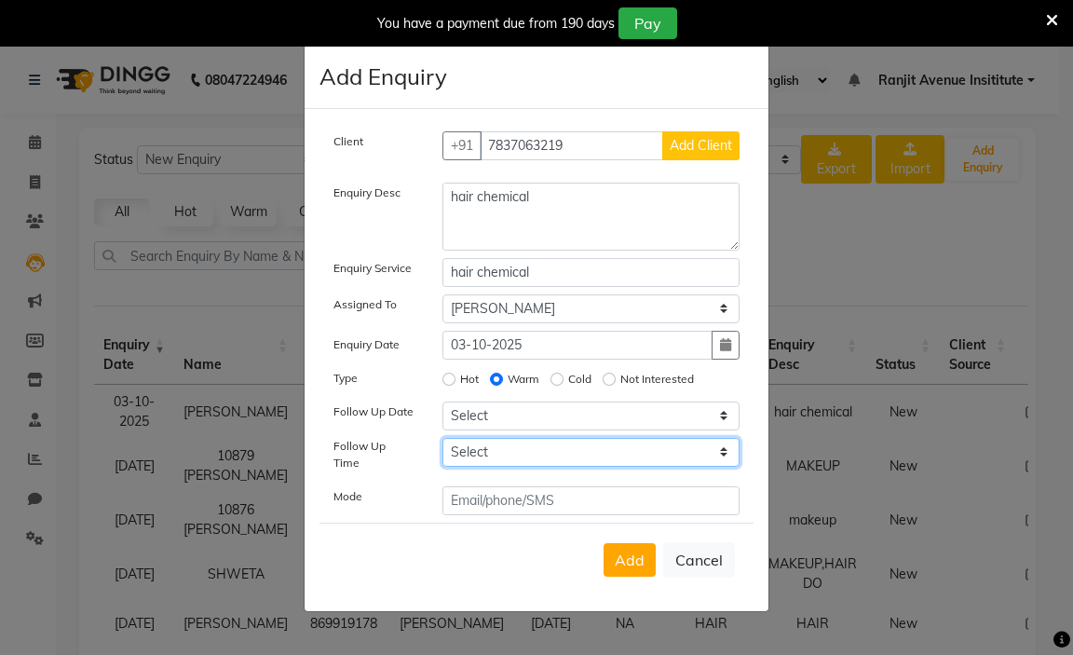
click at [490, 462] on select "Select 07:00 AM 07:15 AM 07:30 AM 07:45 AM 08:00 AM 08:15 AM 08:30 AM 08:45 AM …" at bounding box center [592, 452] width 298 height 29
select select "630"
click at [443, 443] on select "Select 07:00 AM 07:15 AM 07:30 AM 07:45 AM 08:00 AM 08:15 AM 08:30 AM 08:45 AM …" at bounding box center [592, 452] width 298 height 29
click at [631, 561] on span "Add" at bounding box center [630, 560] width 30 height 19
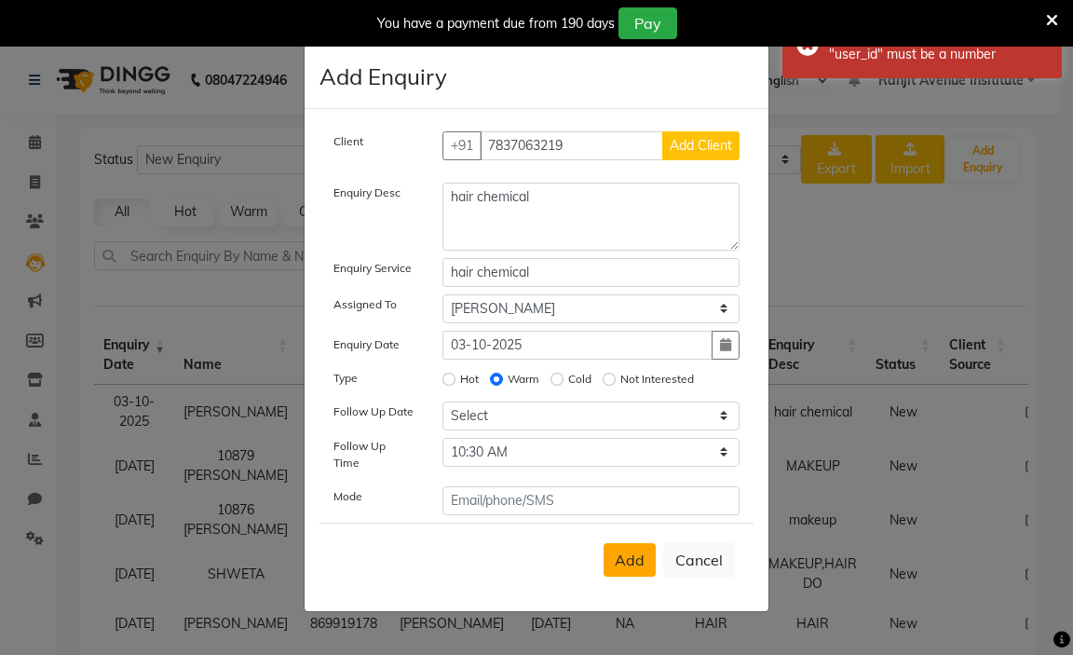
click at [691, 145] on span "Add Client" at bounding box center [701, 145] width 62 height 17
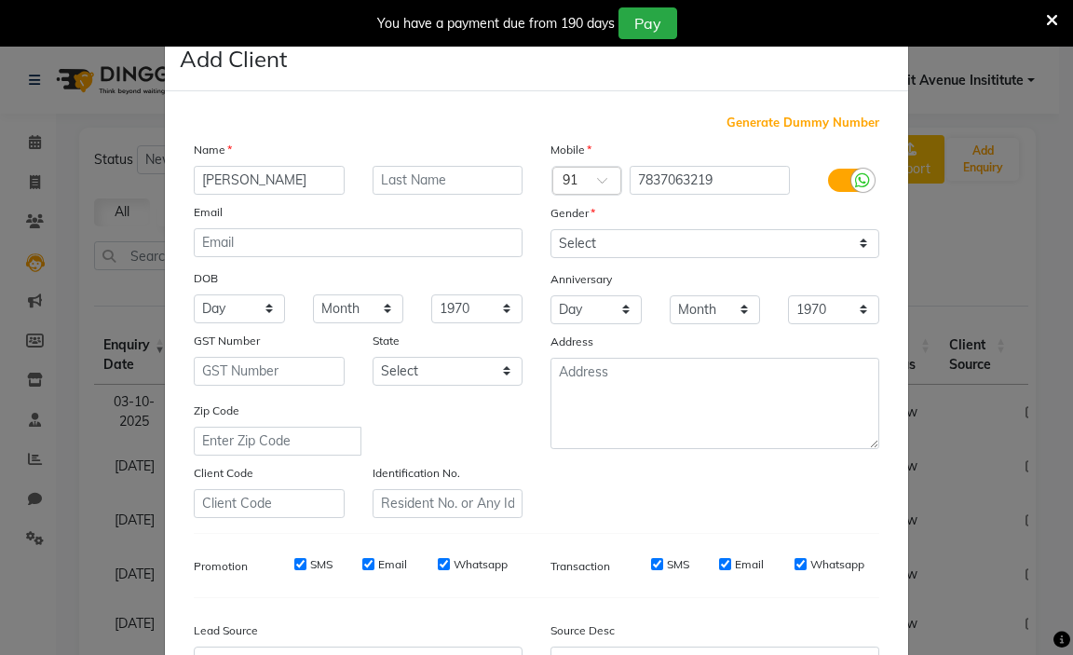
type input "[PERSON_NAME]"
click at [389, 168] on input "text" at bounding box center [448, 180] width 151 height 29
type input "dhawan"
click at [779, 240] on select "Select [DEMOGRAPHIC_DATA] [DEMOGRAPHIC_DATA] Other Prefer Not To Say" at bounding box center [715, 243] width 329 height 29
select select "[DEMOGRAPHIC_DATA]"
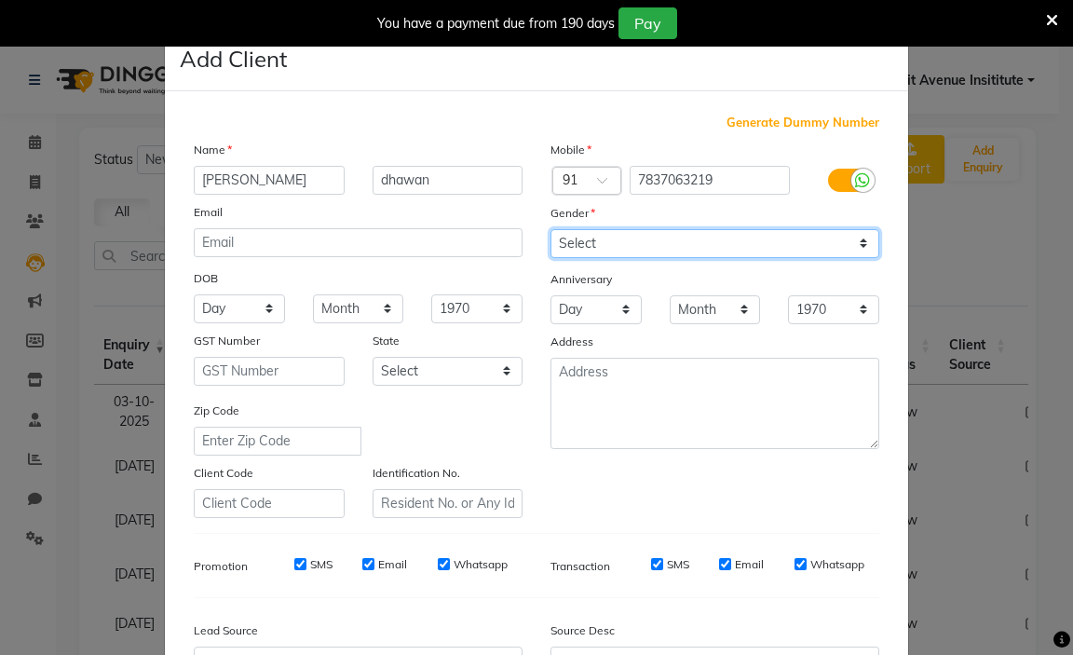
click at [551, 229] on select "Select [DEMOGRAPHIC_DATA] [DEMOGRAPHIC_DATA] Other Prefer Not To Say" at bounding box center [715, 243] width 329 height 29
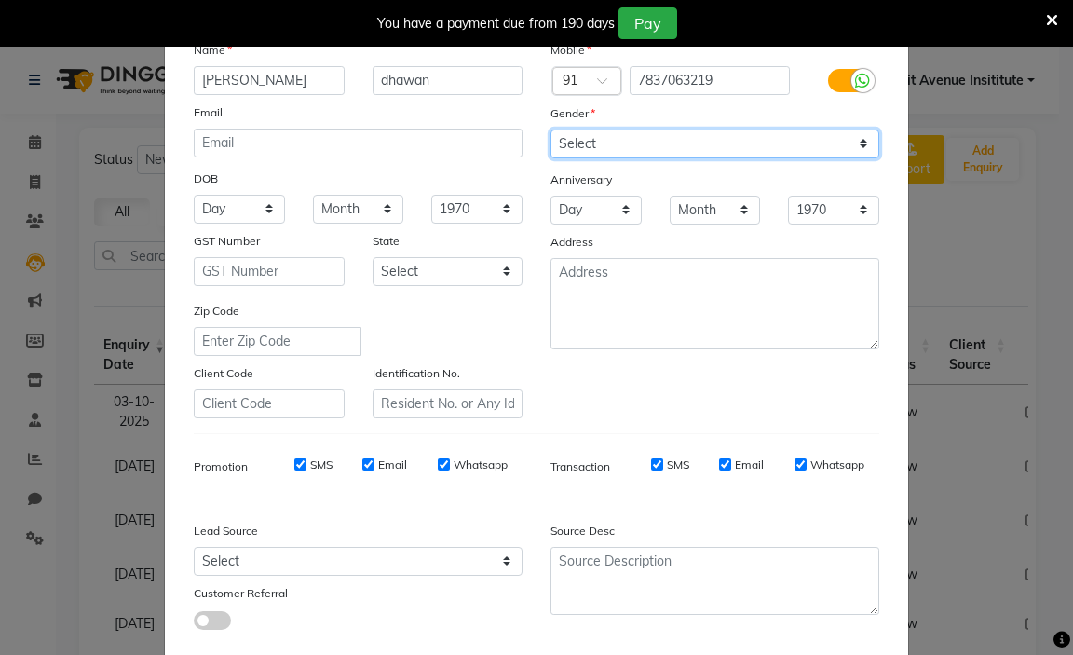
scroll to position [205, 0]
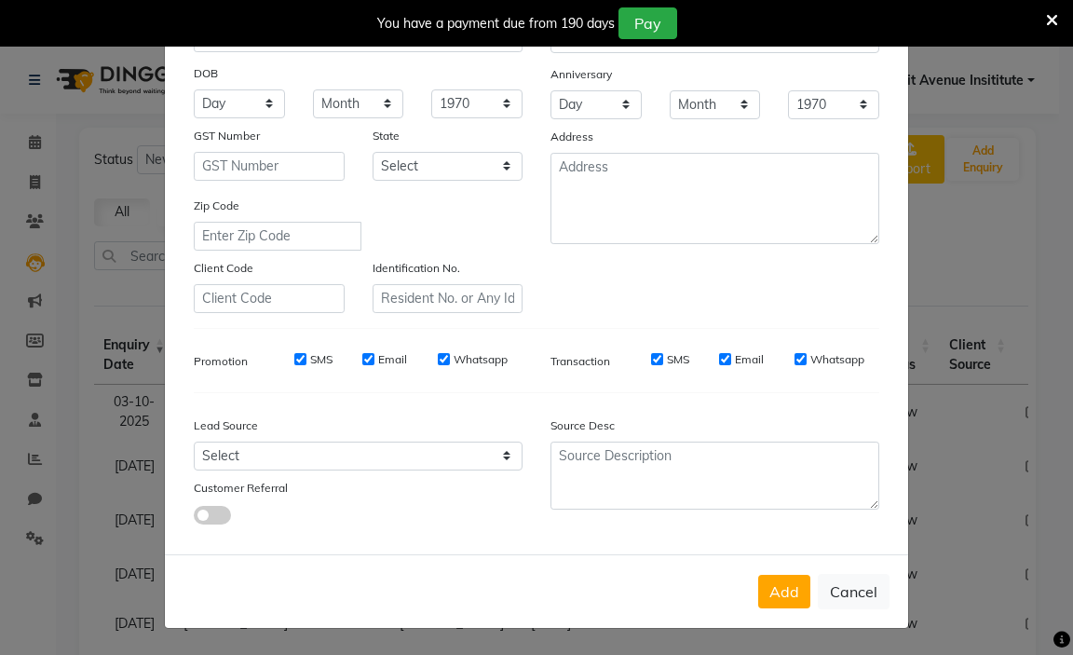
click at [758, 581] on button "Add" at bounding box center [784, 592] width 52 height 34
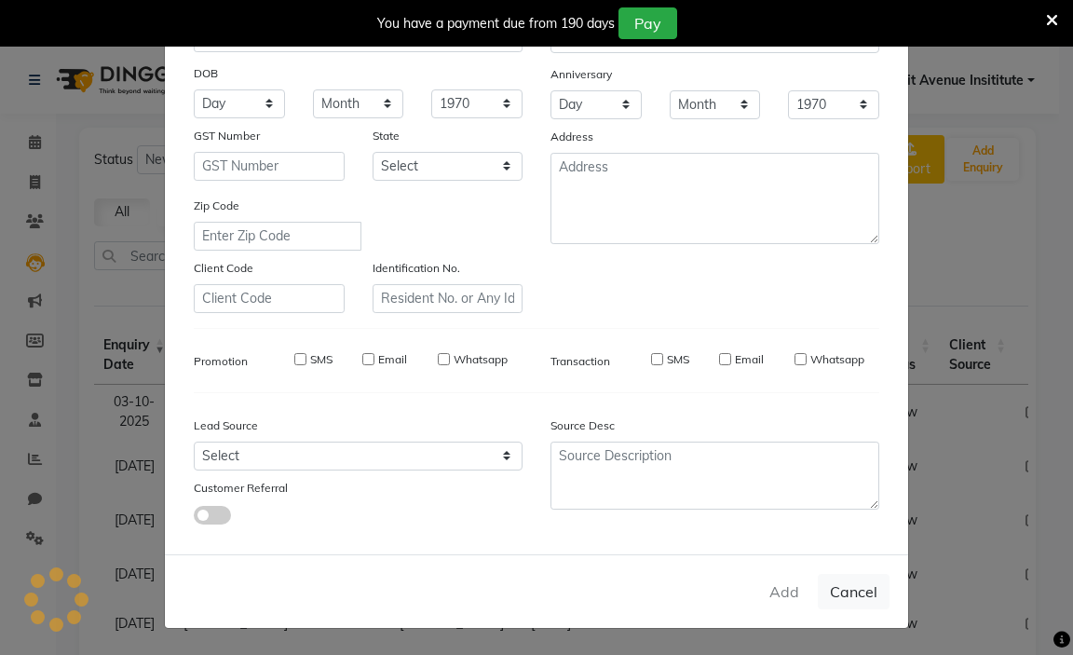
select select
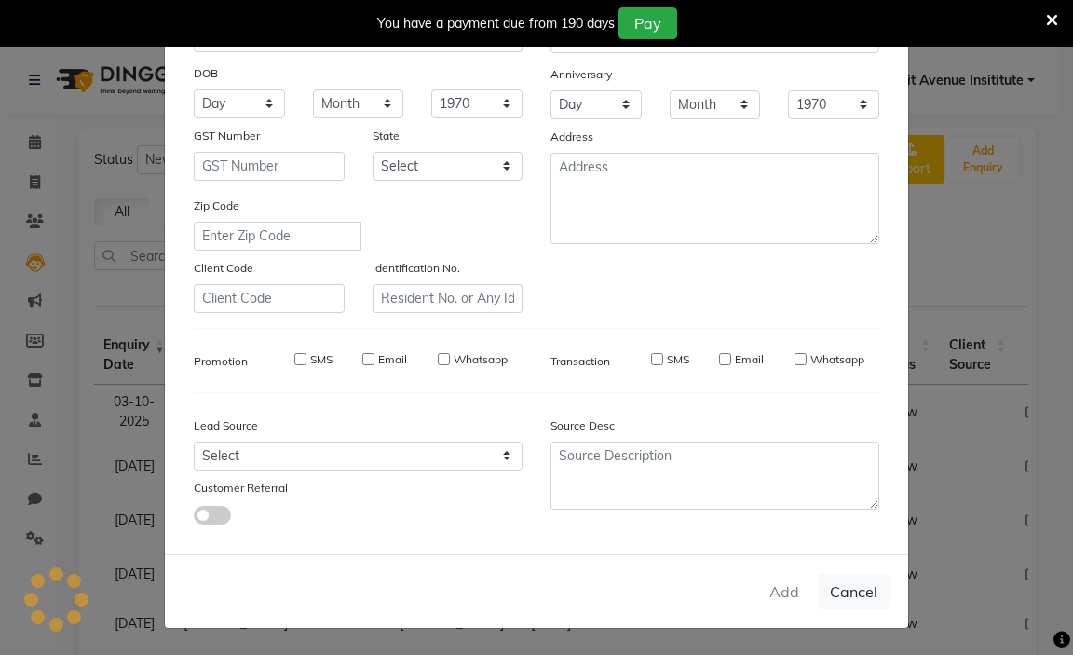
select select
checkbox input "false"
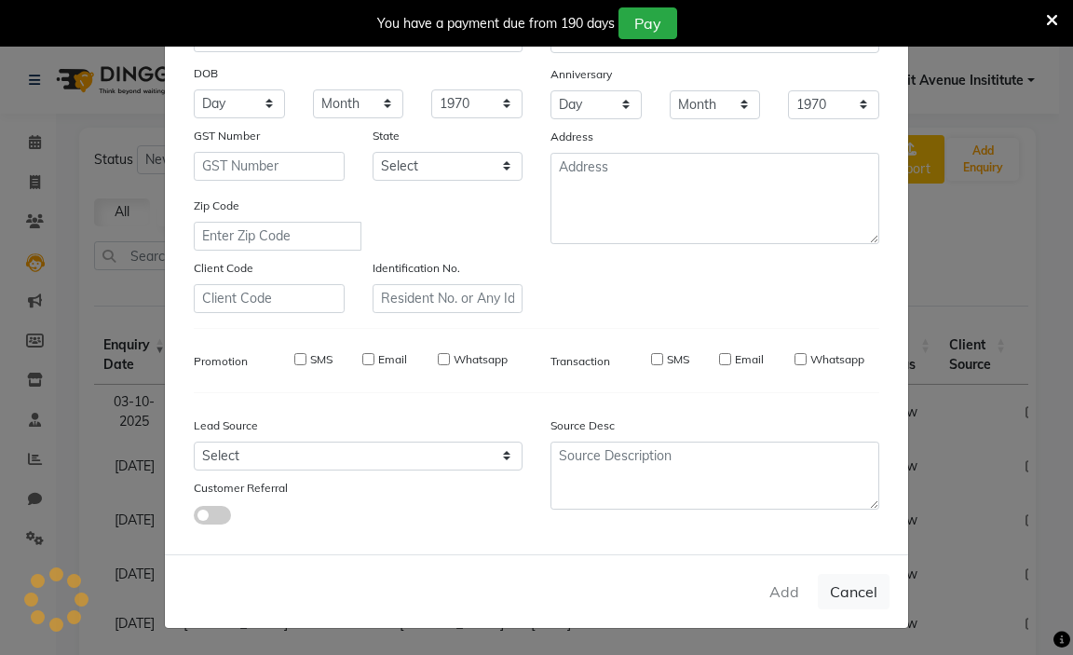
checkbox input "false"
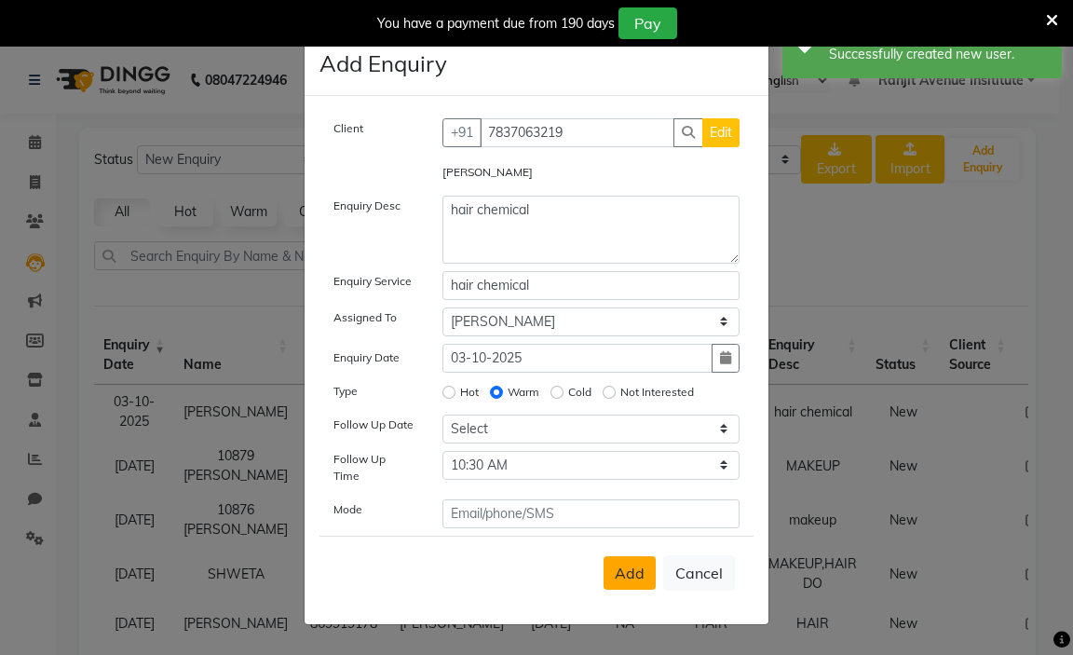
click at [630, 581] on button "Add" at bounding box center [630, 573] width 52 height 34
select select
radio input "false"
select select
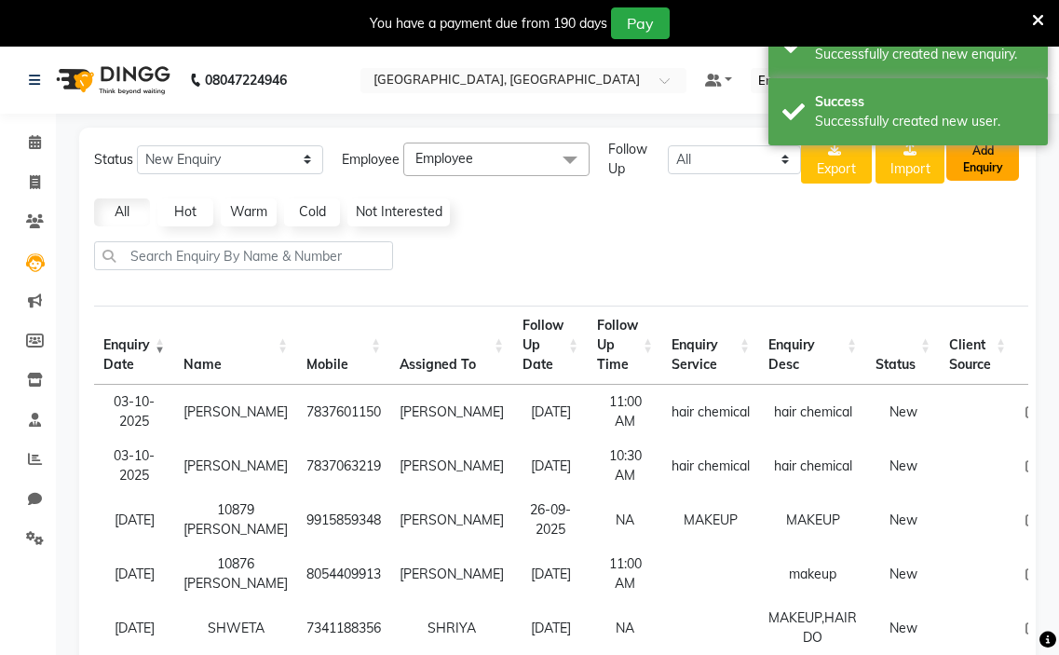
click at [988, 160] on button "Add Enquiry" at bounding box center [983, 159] width 73 height 43
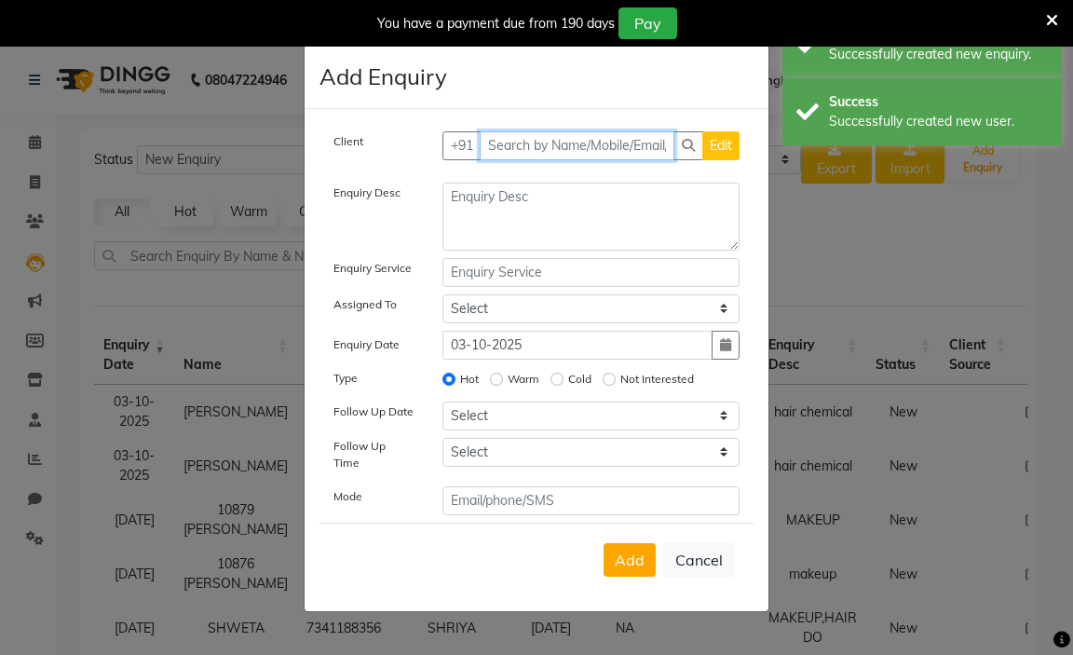
click at [590, 151] on input "text" at bounding box center [578, 145] width 196 height 29
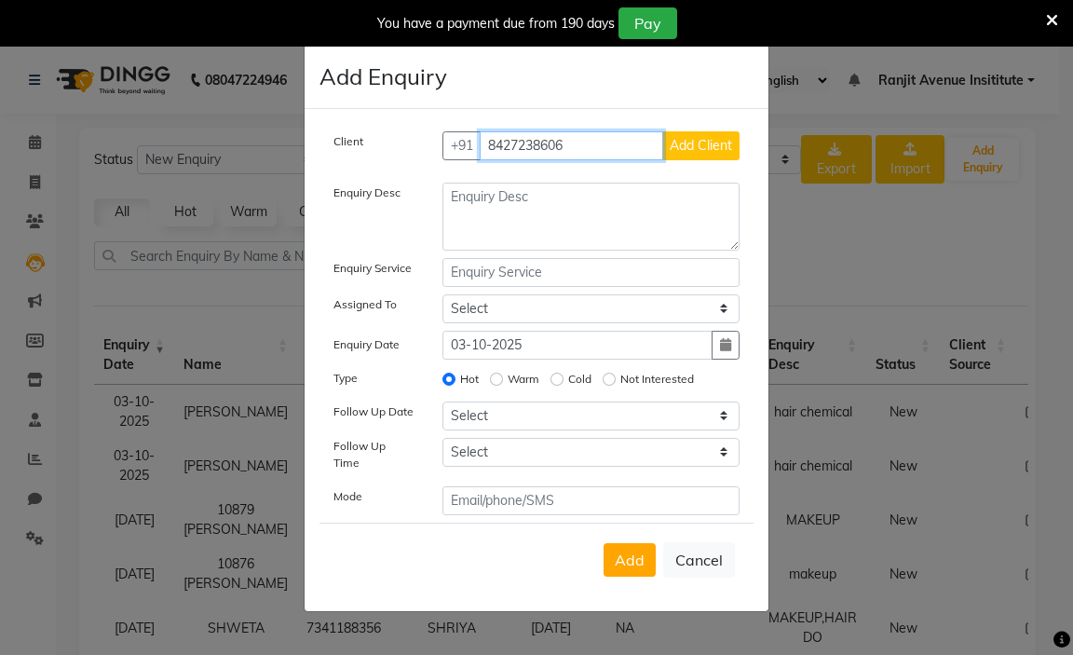
type input "8427238606"
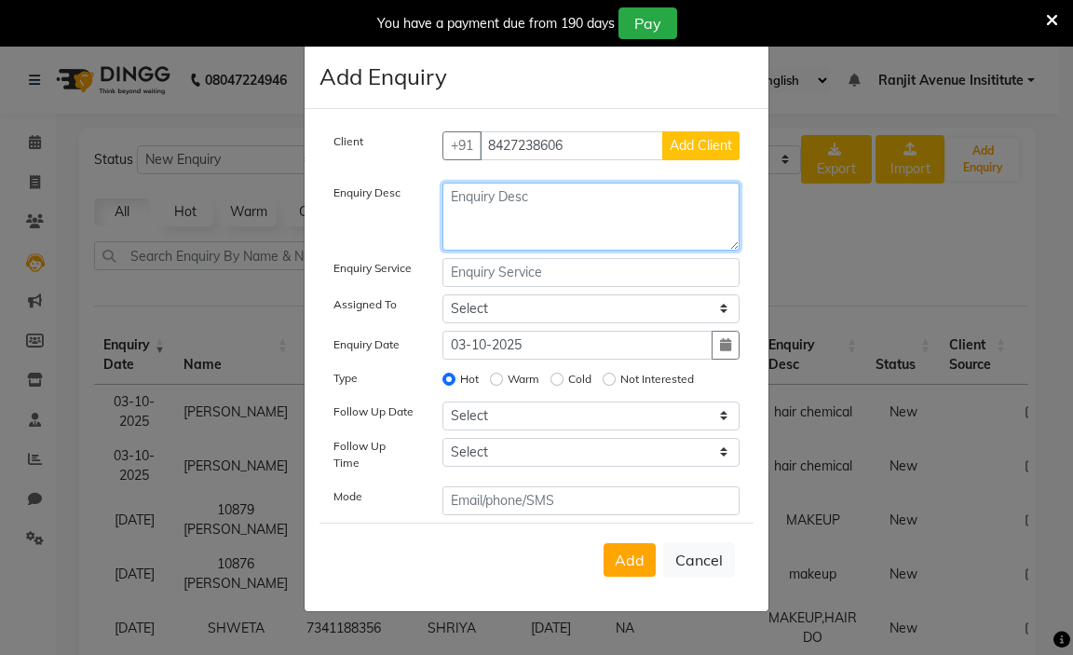
click at [472, 235] on textarea at bounding box center [592, 217] width 298 height 68
type textarea "makeup"
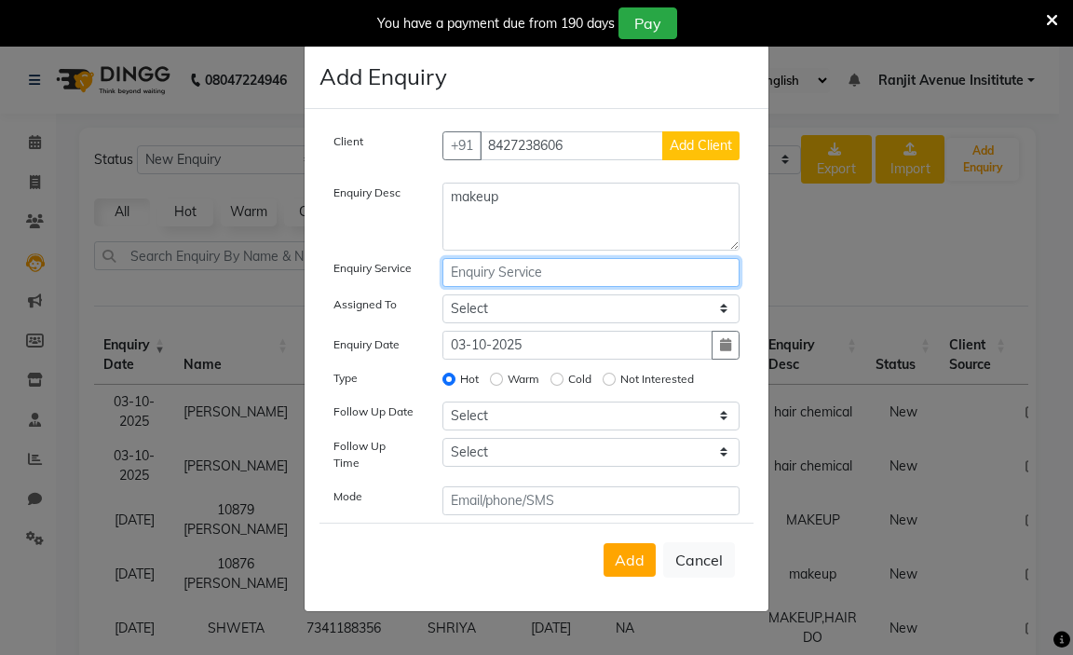
click at [523, 273] on input "text" at bounding box center [592, 272] width 298 height 29
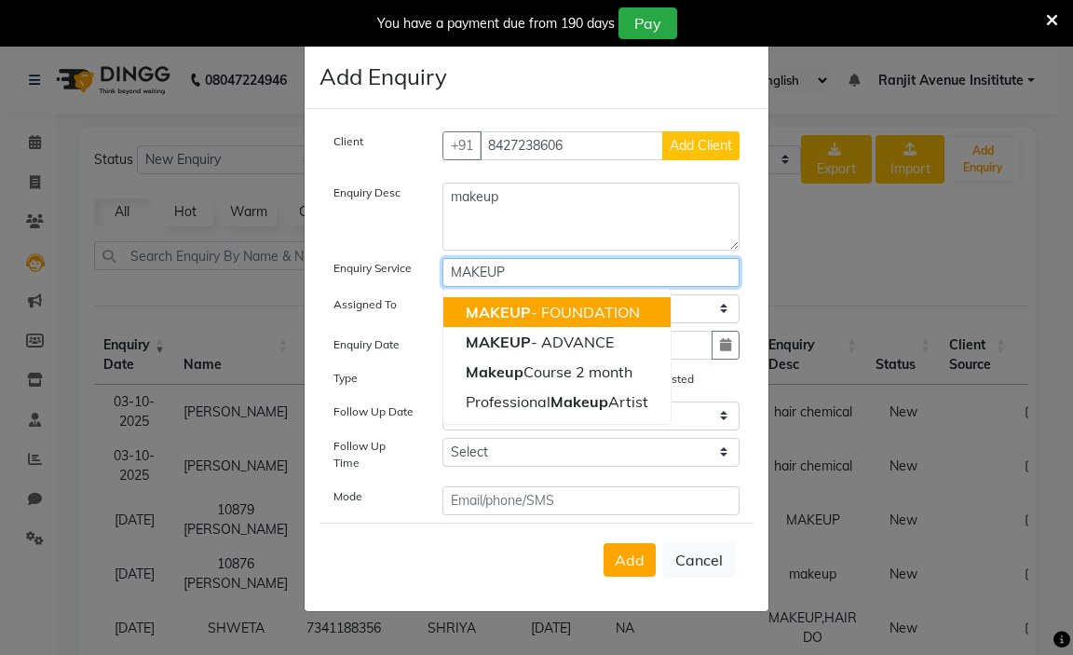
click at [572, 278] on input "MAKEUP" at bounding box center [592, 272] width 298 height 29
type input "M"
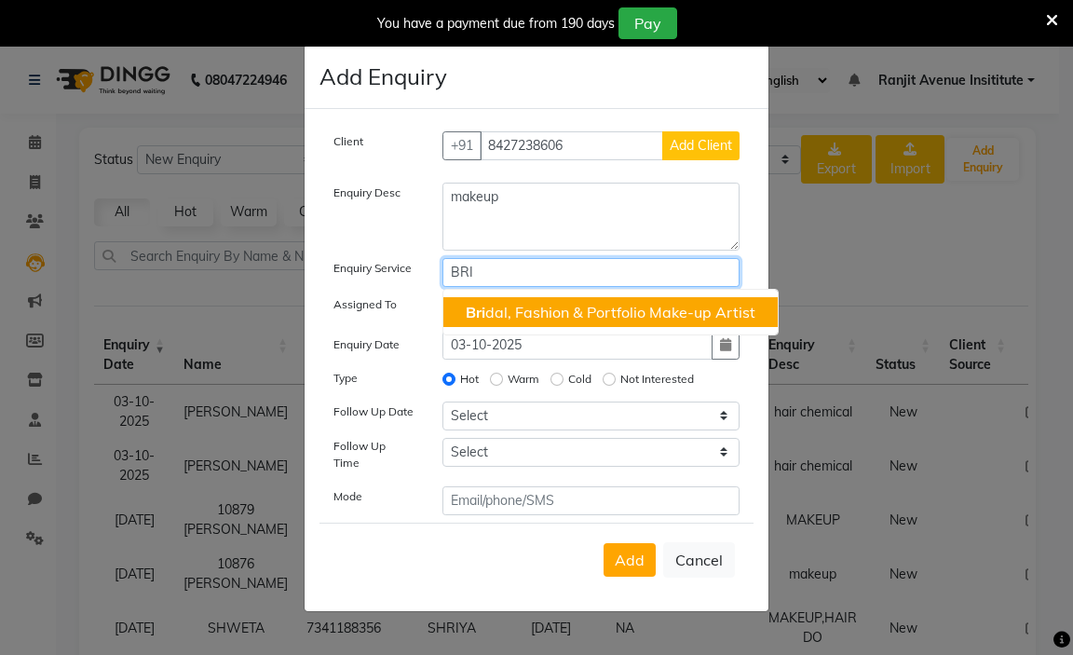
click at [539, 311] on ngb-highlight "Bri dal, Fashion & Portfolio Make-up Artist" at bounding box center [611, 312] width 290 height 19
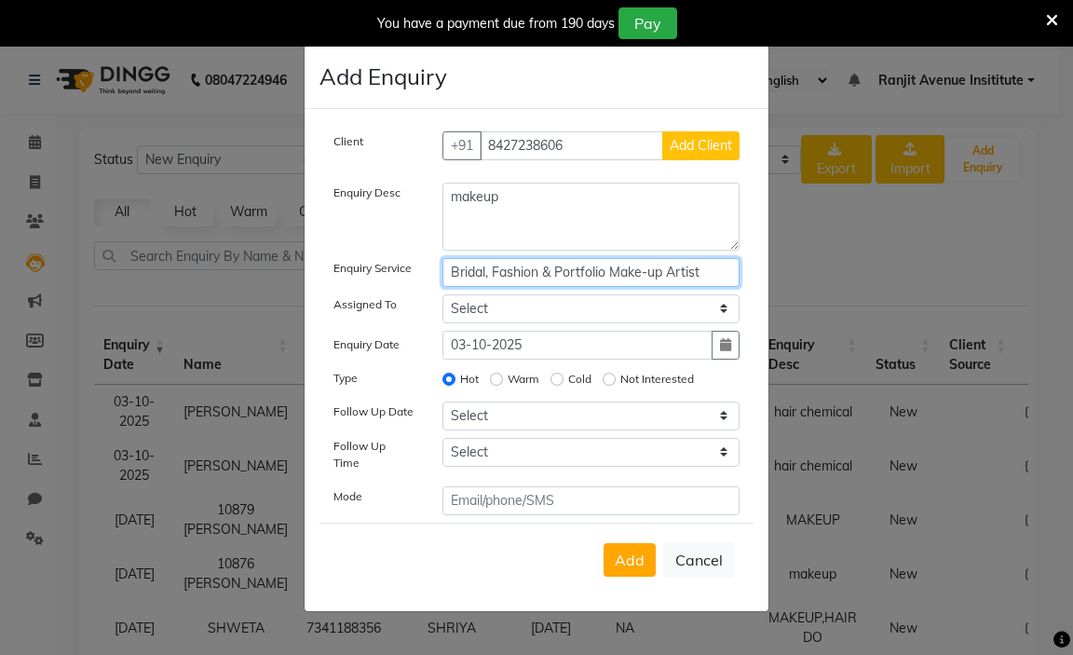
type input "Bridal, Fashion & Portfolio Make-up Artist"
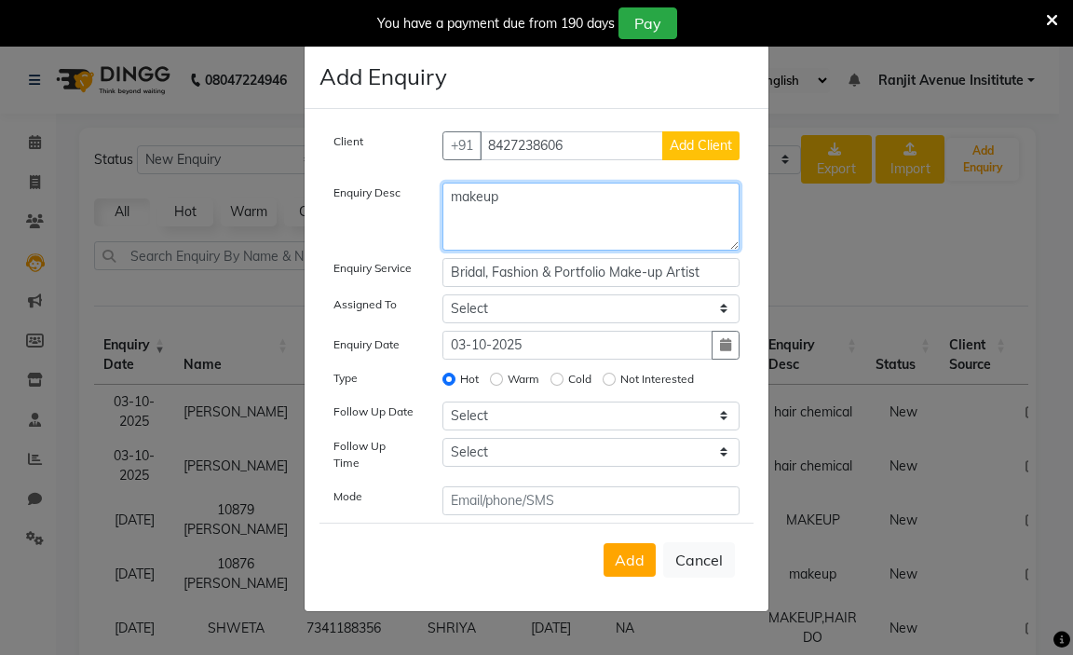
click at [519, 213] on textarea "makeup" at bounding box center [592, 217] width 298 height 68
type textarea "m"
type textarea "B"
type textarea "MAKEUP"
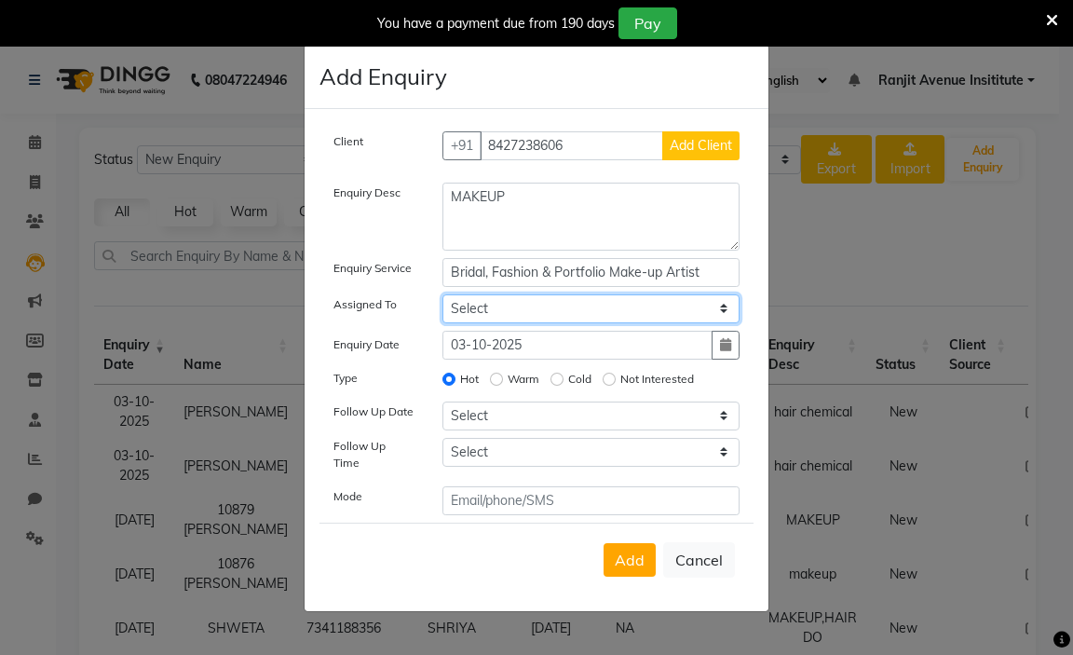
click at [497, 318] on select "Select Admin [PERSON_NAME] [PERSON_NAME] [PERSON_NAME] Avenue Insititute RASHMI…" at bounding box center [592, 308] width 298 height 29
select select "71532"
click at [443, 300] on select "Select Admin [PERSON_NAME] [PERSON_NAME] [PERSON_NAME] Avenue Insititute RASHMI…" at bounding box center [592, 308] width 298 height 29
click at [501, 383] on input "Warm" at bounding box center [496, 379] width 13 height 13
radio input "true"
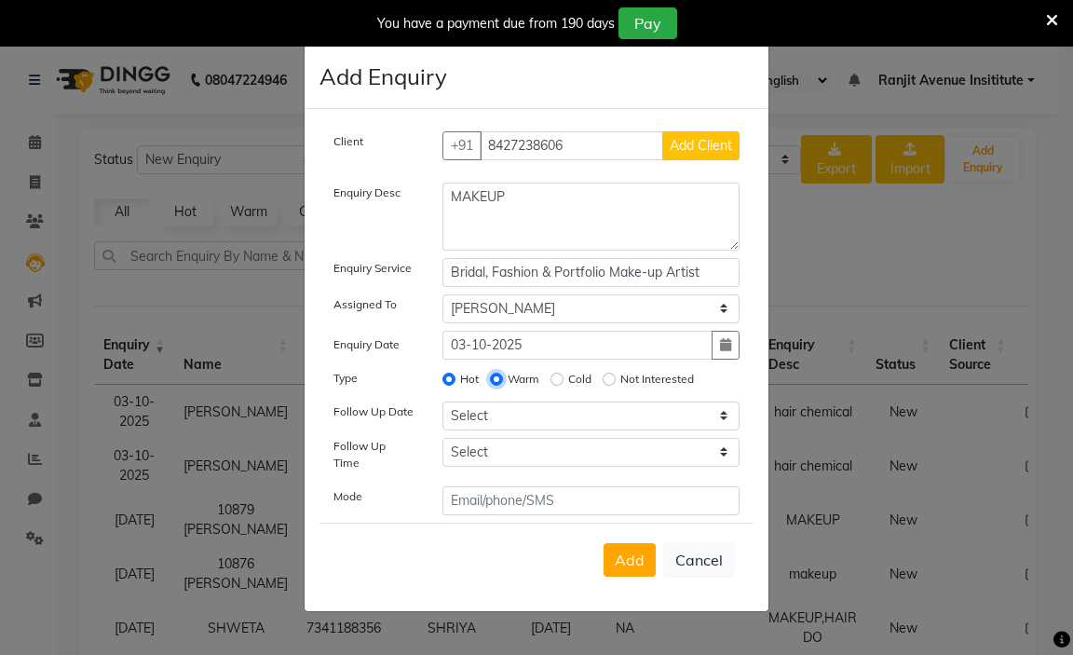
radio input "false"
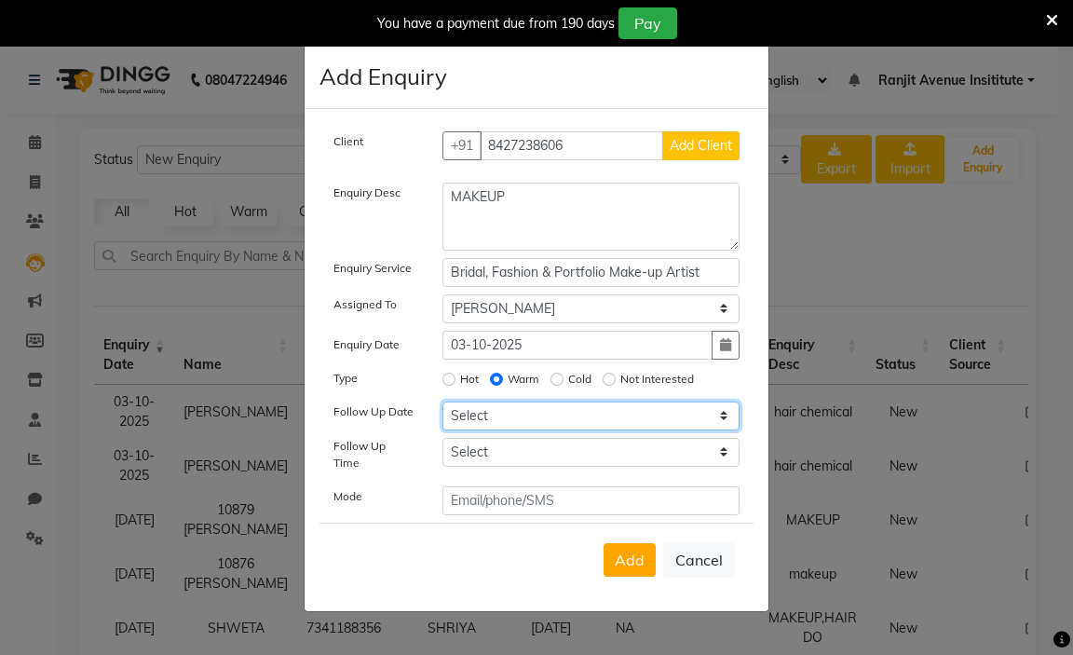
click at [519, 427] on select "Select [DATE] [DATE] [DATE] ([DATE]) [DATE] ([DATE]) [DATE] ([DATE]) [DATE] ([D…" at bounding box center [592, 416] width 298 height 29
select select "[DATE]"
click at [443, 407] on select "Select [DATE] [DATE] [DATE] ([DATE]) [DATE] ([DATE]) [DATE] ([DATE]) [DATE] ([D…" at bounding box center [592, 416] width 298 height 29
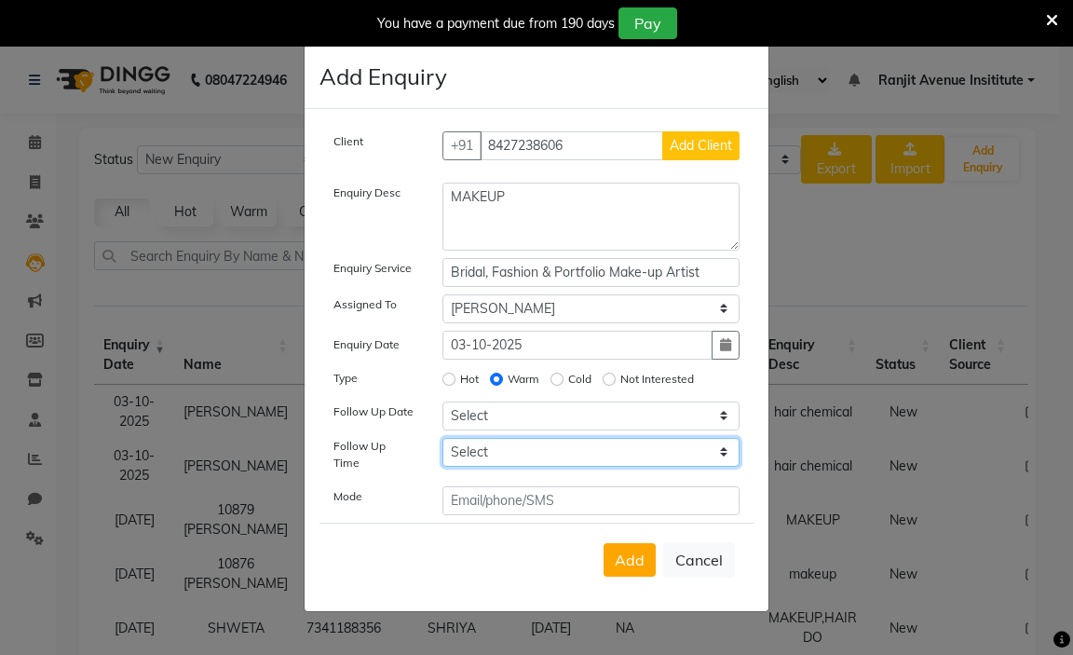
drag, startPoint x: 514, startPoint y: 461, endPoint x: 507, endPoint y: 450, distance: 13.4
click at [514, 461] on select "Select 07:00 AM 07:15 AM 07:30 AM 07:45 AM 08:00 AM 08:15 AM 08:30 AM 08:45 AM …" at bounding box center [592, 452] width 298 height 29
select select "615"
click at [443, 443] on select "Select 07:00 AM 07:15 AM 07:30 AM 07:45 AM 08:00 AM 08:15 AM 08:30 AM 08:45 AM …" at bounding box center [592, 452] width 298 height 29
click at [688, 148] on span "Add Client" at bounding box center [701, 145] width 62 height 17
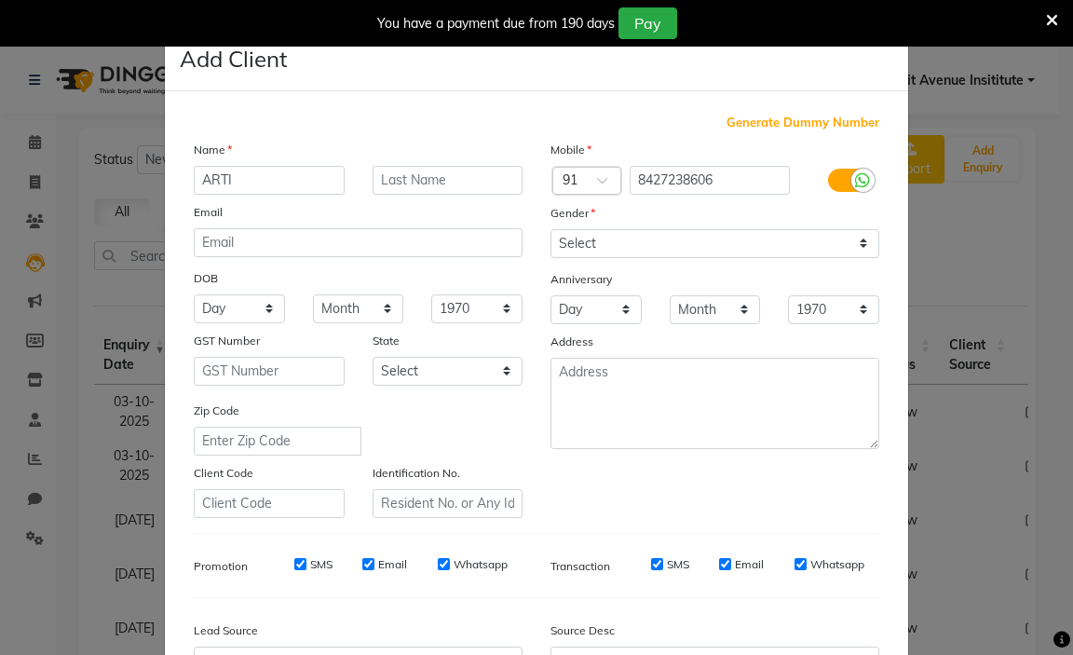
type input "ARTI"
click at [458, 175] on input "text" at bounding box center [448, 180] width 151 height 29
type input "[PERSON_NAME]"
click at [667, 244] on select "Select [DEMOGRAPHIC_DATA] [DEMOGRAPHIC_DATA] Other Prefer Not To Say" at bounding box center [715, 243] width 329 height 29
select select "[DEMOGRAPHIC_DATA]"
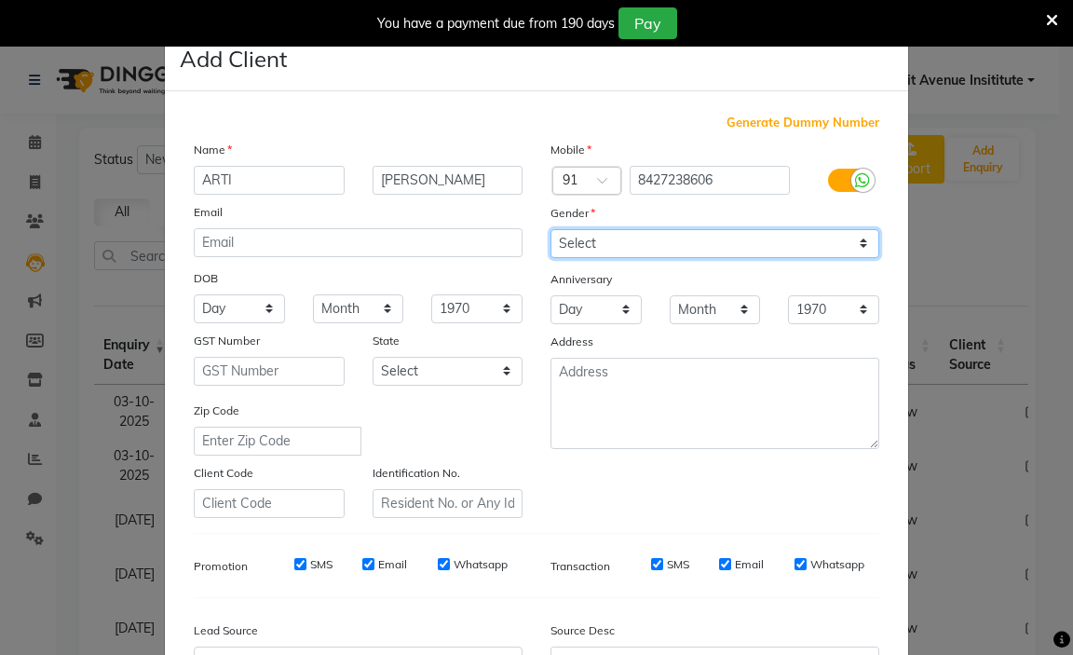
click at [551, 229] on select "Select [DEMOGRAPHIC_DATA] [DEMOGRAPHIC_DATA] Other Prefer Not To Say" at bounding box center [715, 243] width 329 height 29
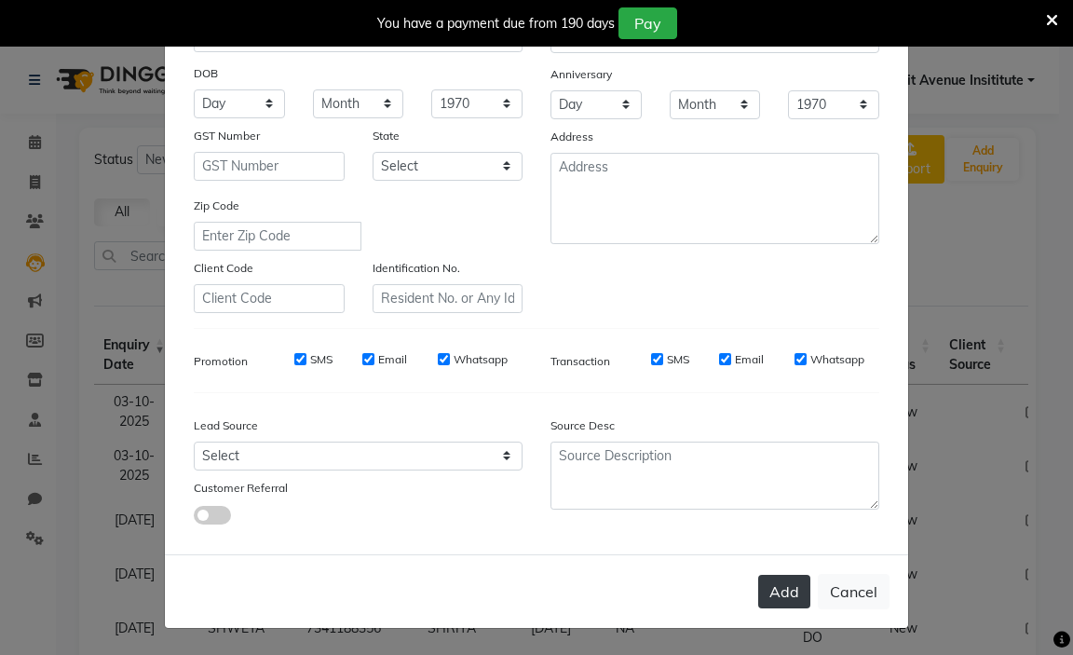
click at [783, 601] on button "Add" at bounding box center [784, 592] width 52 height 34
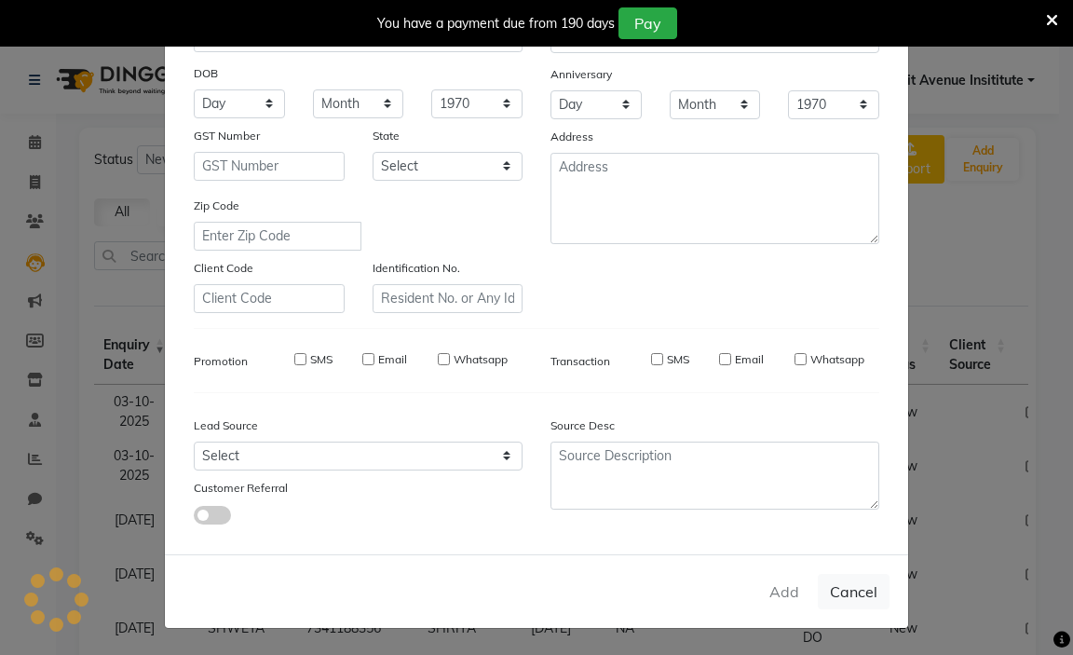
select select
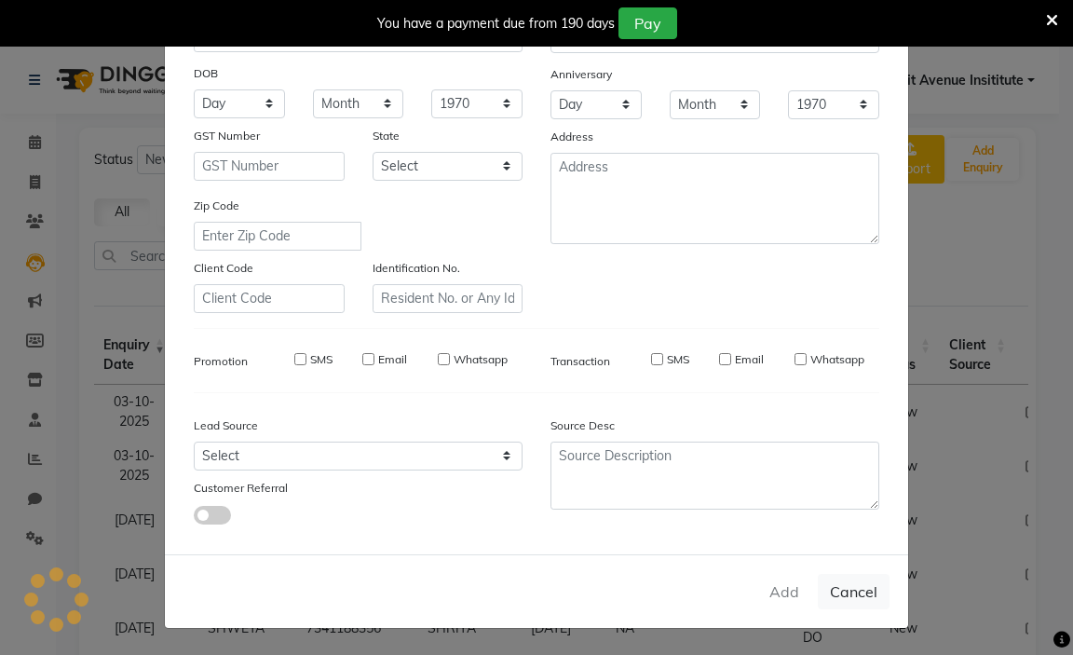
select select
checkbox input "false"
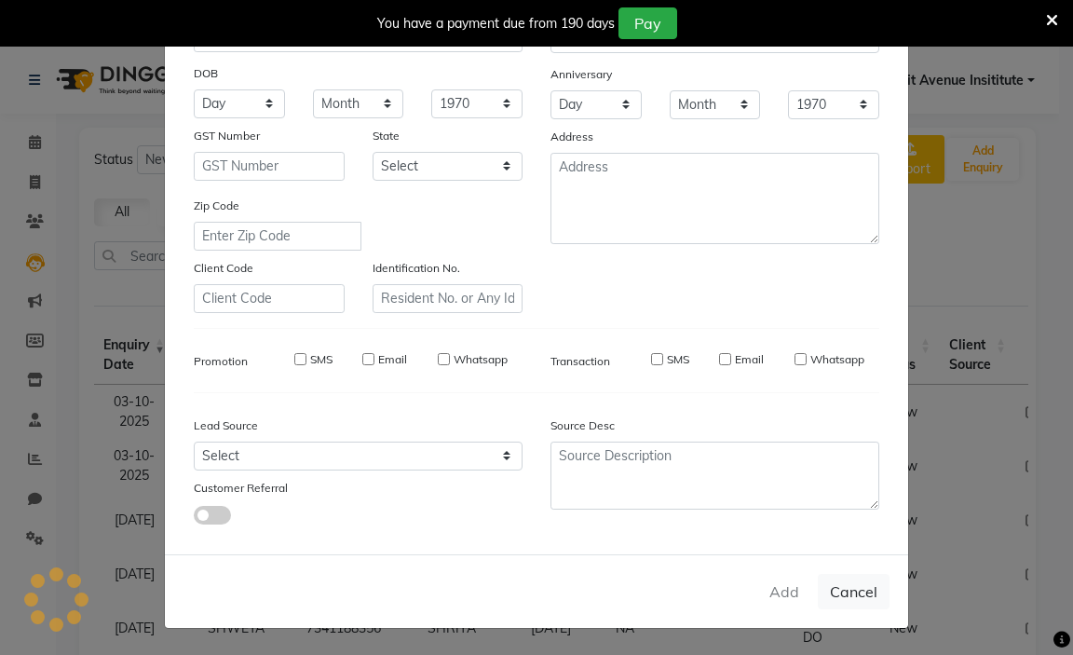
checkbox input "false"
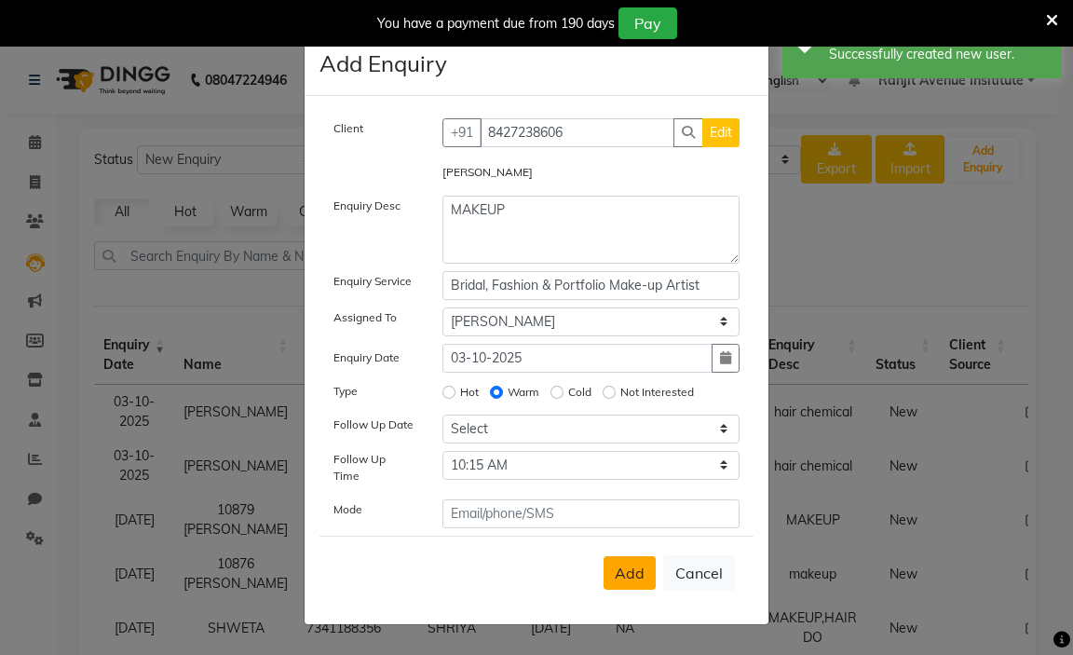
click at [621, 574] on span "Add" at bounding box center [630, 573] width 30 height 19
select select
radio input "false"
select select
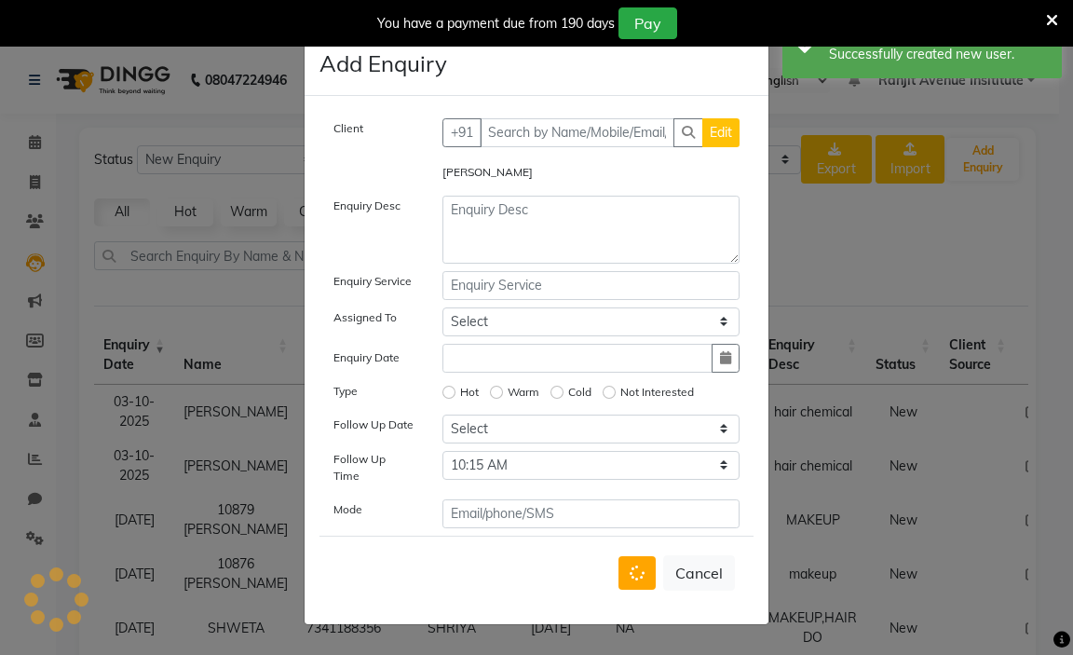
select select
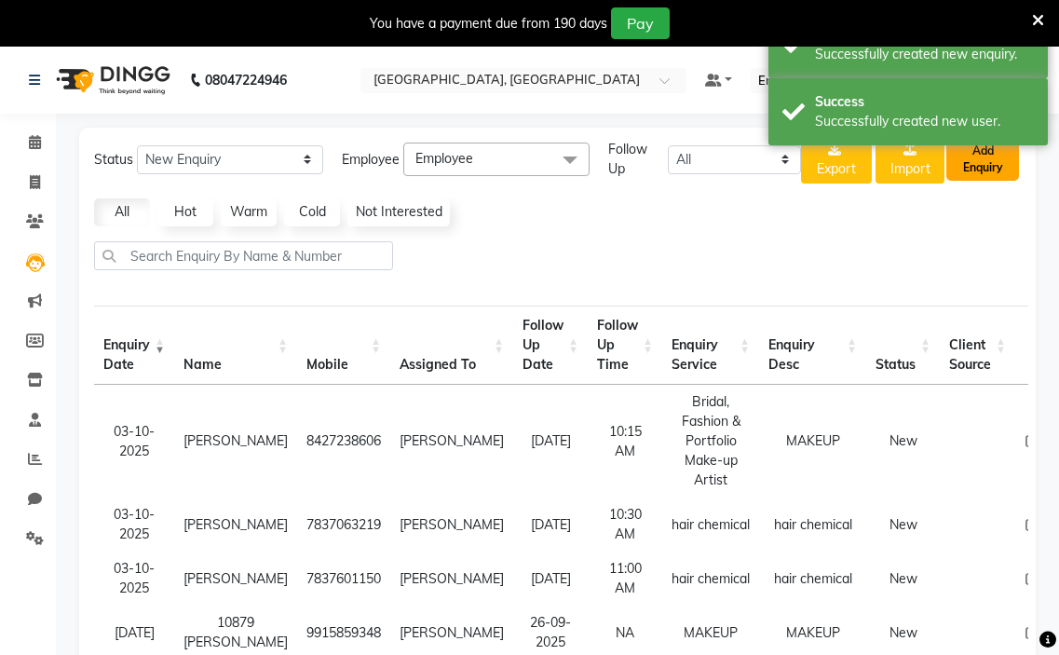
click at [985, 156] on button "Add Enquiry" at bounding box center [983, 159] width 73 height 43
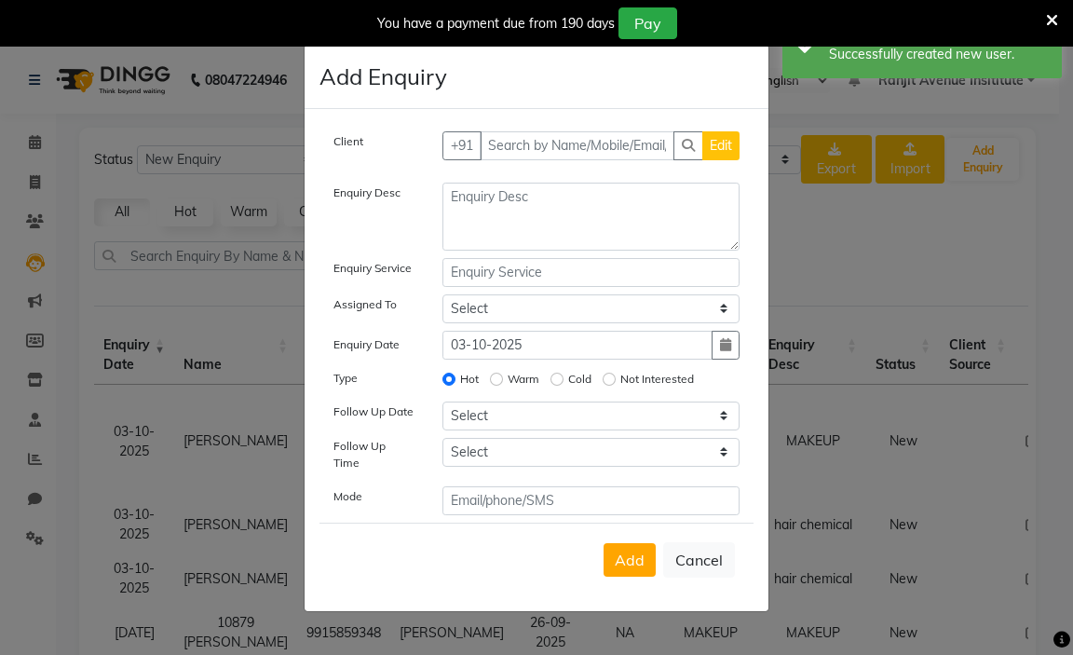
drag, startPoint x: 575, startPoint y: 134, endPoint x: 587, endPoint y: 147, distance: 17.8
click at [577, 134] on div "Client +91 Edit Enquiry Desc Enquiry Service Assigned To Select Admin [PERSON_N…" at bounding box center [537, 360] width 464 height 502
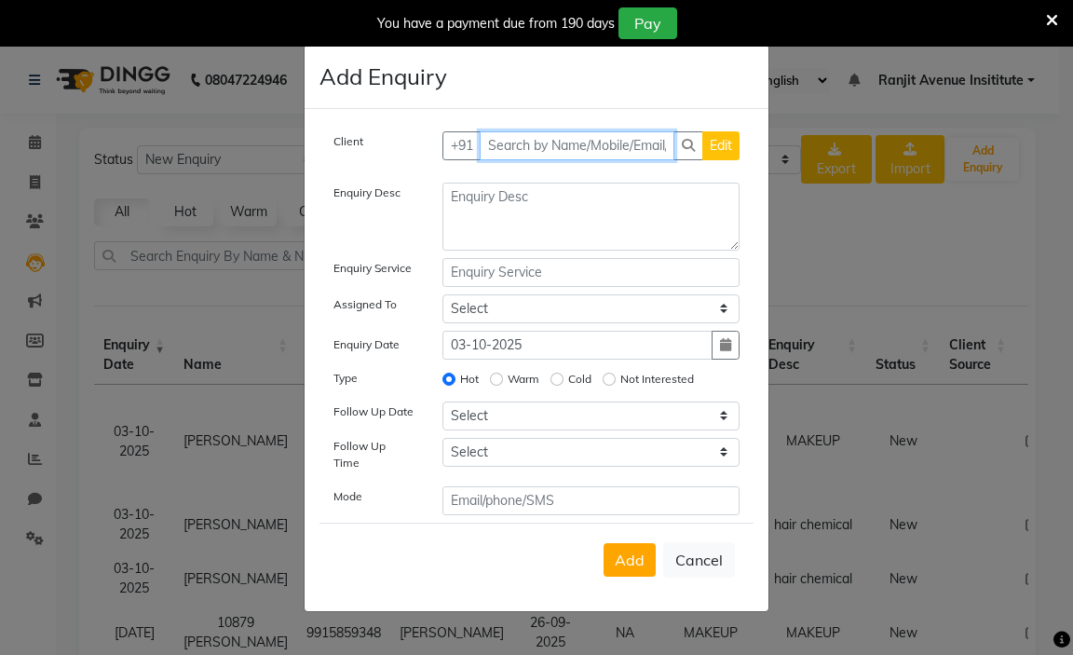
drag, startPoint x: 524, startPoint y: 156, endPoint x: 524, endPoint y: 143, distance: 13.0
click at [524, 154] on input "text" at bounding box center [578, 145] width 196 height 29
type input "8872141438"
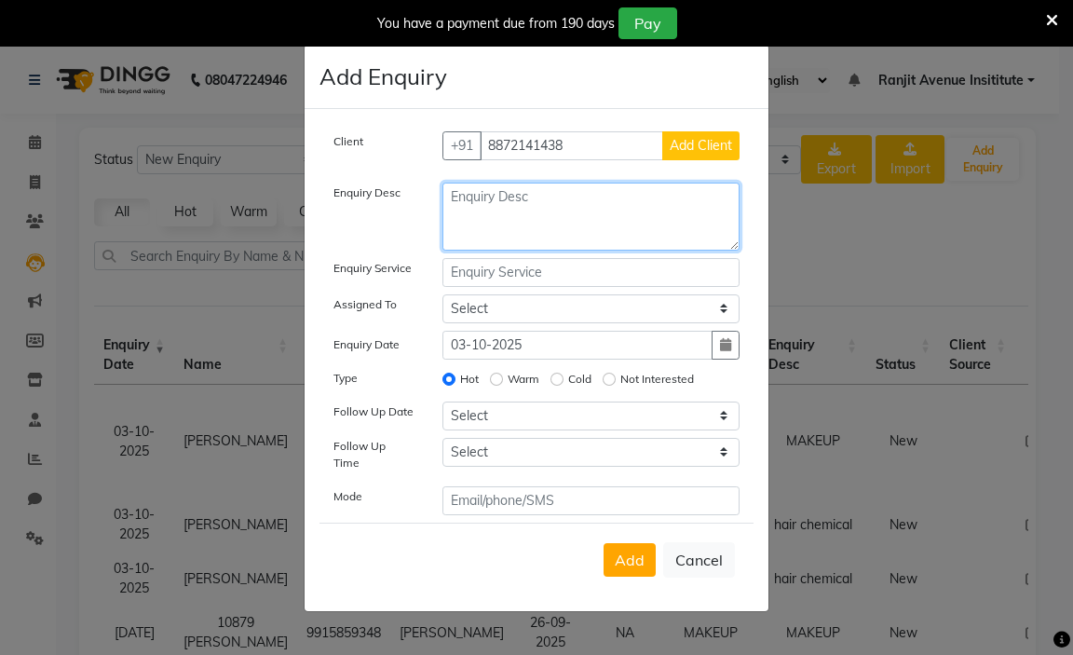
click at [514, 239] on textarea at bounding box center [592, 217] width 298 height 68
type textarea "PGDC"
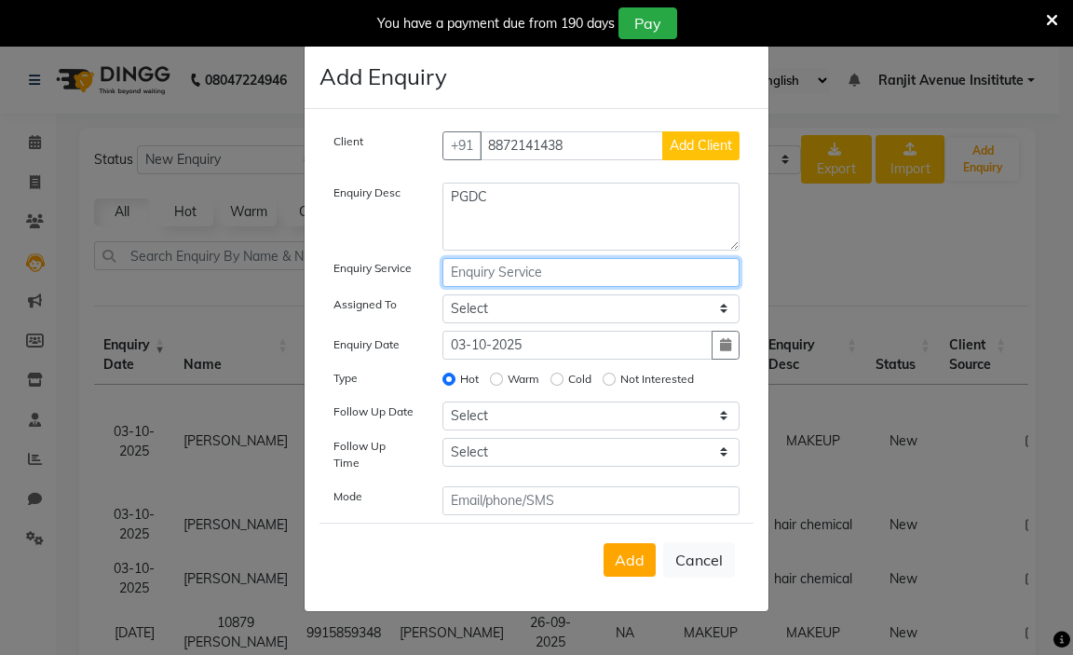
click at [458, 287] on input "text" at bounding box center [592, 272] width 298 height 29
type input "PGDC"
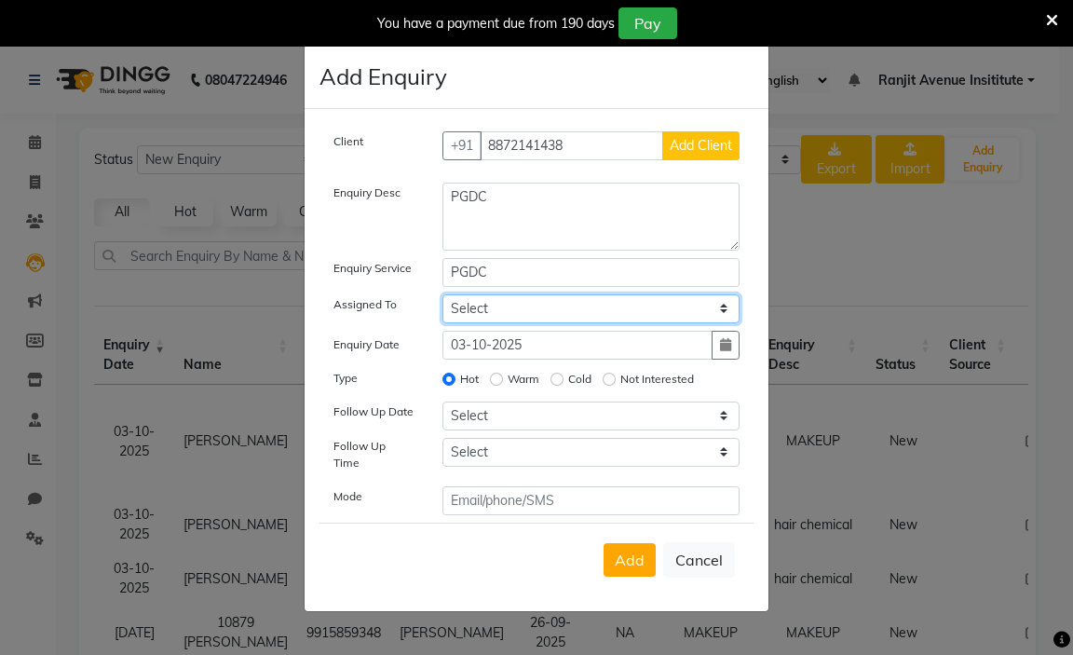
click at [538, 318] on select "Select Admin [PERSON_NAME] [PERSON_NAME] [PERSON_NAME] Avenue Insititute RASHMI…" at bounding box center [592, 308] width 298 height 29
select select "71532"
click at [443, 300] on select "Select Admin [PERSON_NAME] [PERSON_NAME] [PERSON_NAME] Avenue Insititute RASHMI…" at bounding box center [592, 308] width 298 height 29
click at [501, 386] on input "Warm" at bounding box center [496, 379] width 13 height 13
radio input "true"
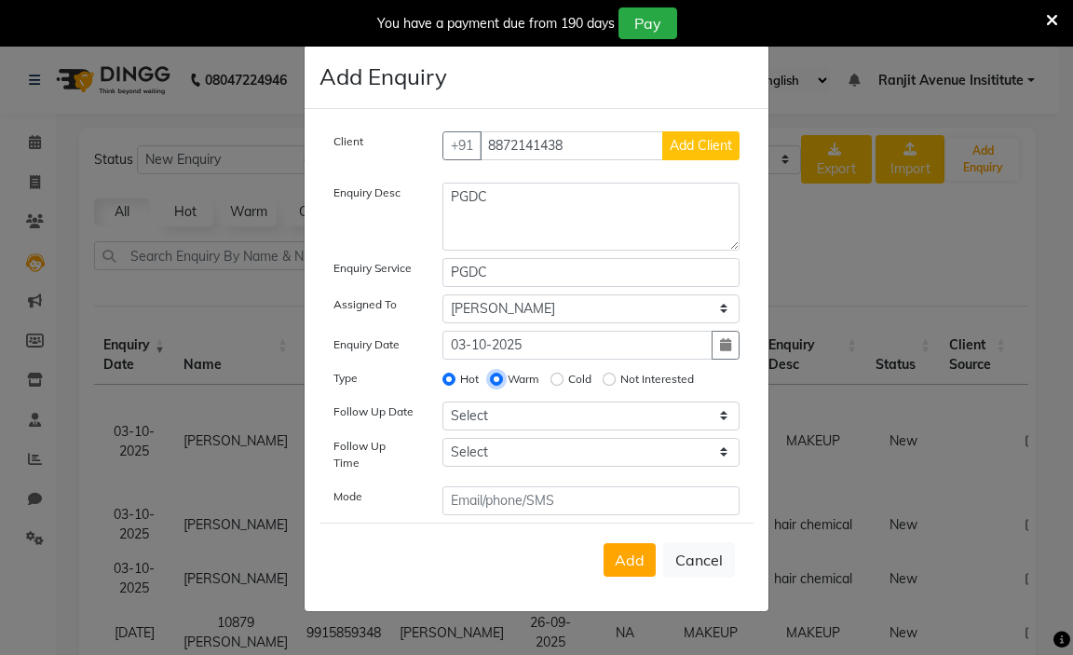
radio input "false"
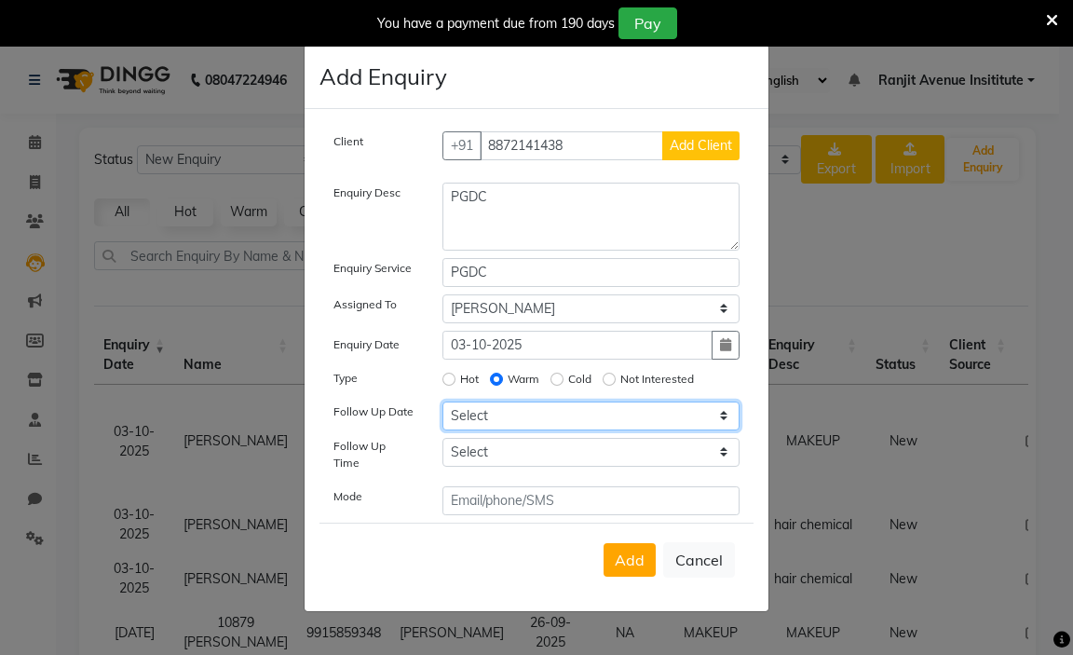
click at [593, 421] on select "Select [DATE] [DATE] [DATE] ([DATE]) [DATE] ([DATE]) [DATE] ([DATE]) [DATE] ([D…" at bounding box center [592, 416] width 298 height 29
select select "[DATE]"
click at [443, 407] on select "Select [DATE] [DATE] [DATE] ([DATE]) [DATE] ([DATE]) [DATE] ([DATE]) [DATE] ([D…" at bounding box center [592, 416] width 298 height 29
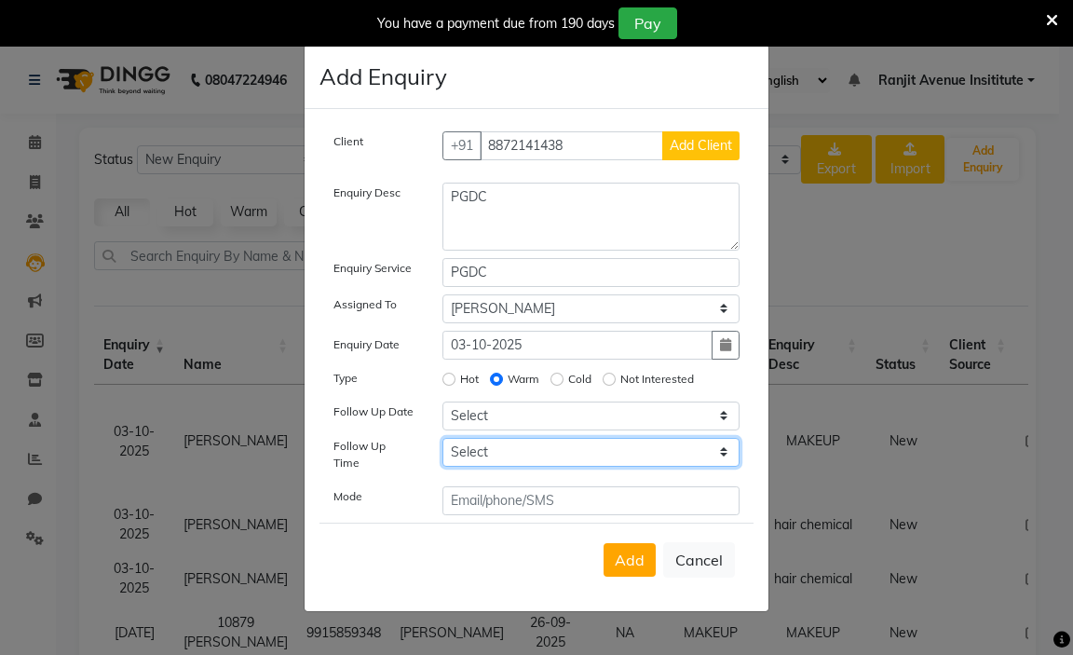
click at [546, 464] on select "Select 07:00 AM 07:15 AM 07:30 AM 07:45 AM 08:00 AM 08:15 AM 08:30 AM 08:45 AM …" at bounding box center [592, 452] width 298 height 29
select select "645"
click at [443, 443] on select "Select 07:00 AM 07:15 AM 07:30 AM 07:45 AM 08:00 AM 08:15 AM 08:30 AM 08:45 AM …" at bounding box center [592, 452] width 298 height 29
click at [713, 149] on span "Add Client" at bounding box center [701, 145] width 62 height 17
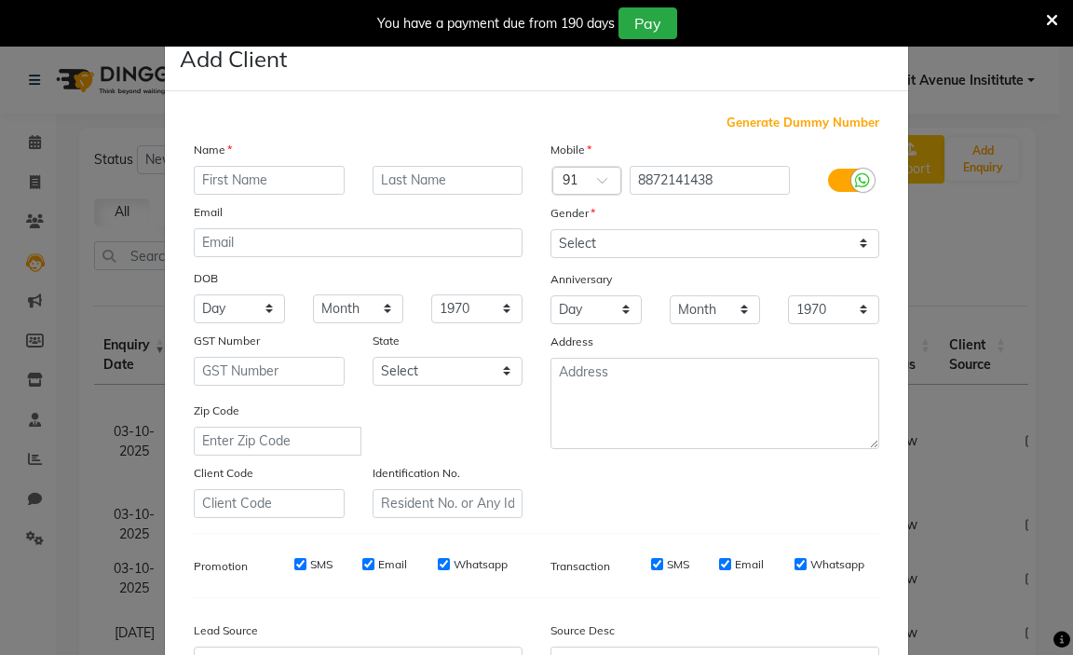
click at [283, 184] on input "text" at bounding box center [269, 180] width 151 height 29
type input "[PERSON_NAME]"
click at [584, 232] on select "Select [DEMOGRAPHIC_DATA] [DEMOGRAPHIC_DATA] Other Prefer Not To Say" at bounding box center [715, 243] width 329 height 29
select select "[DEMOGRAPHIC_DATA]"
click at [551, 229] on select "Select [DEMOGRAPHIC_DATA] [DEMOGRAPHIC_DATA] Other Prefer Not To Say" at bounding box center [715, 243] width 329 height 29
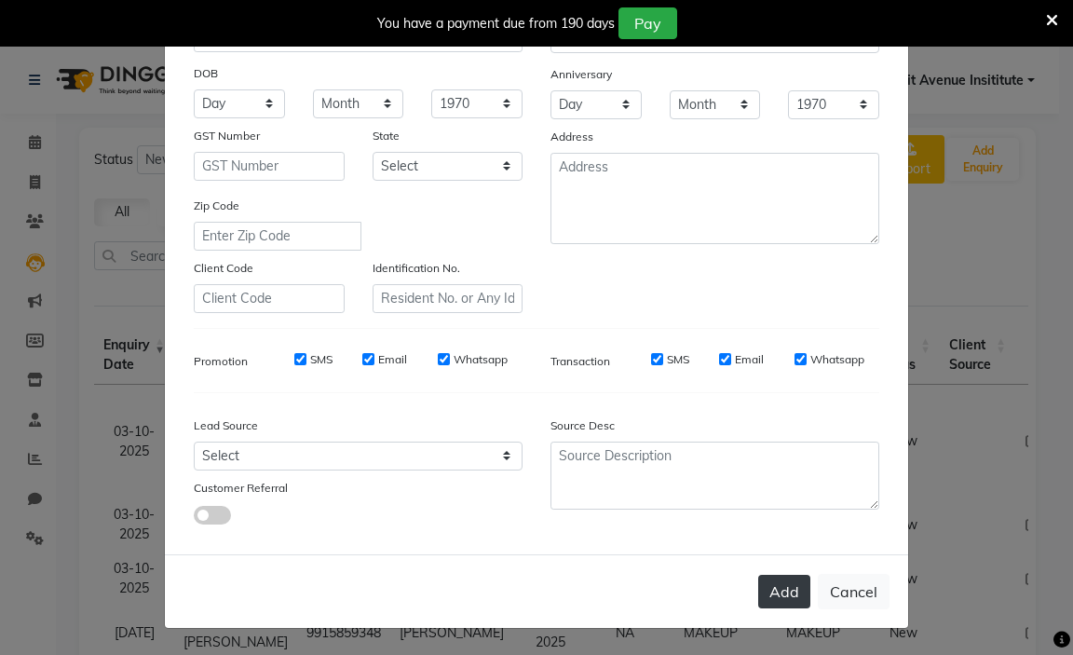
click at [768, 592] on button "Add" at bounding box center [784, 592] width 52 height 34
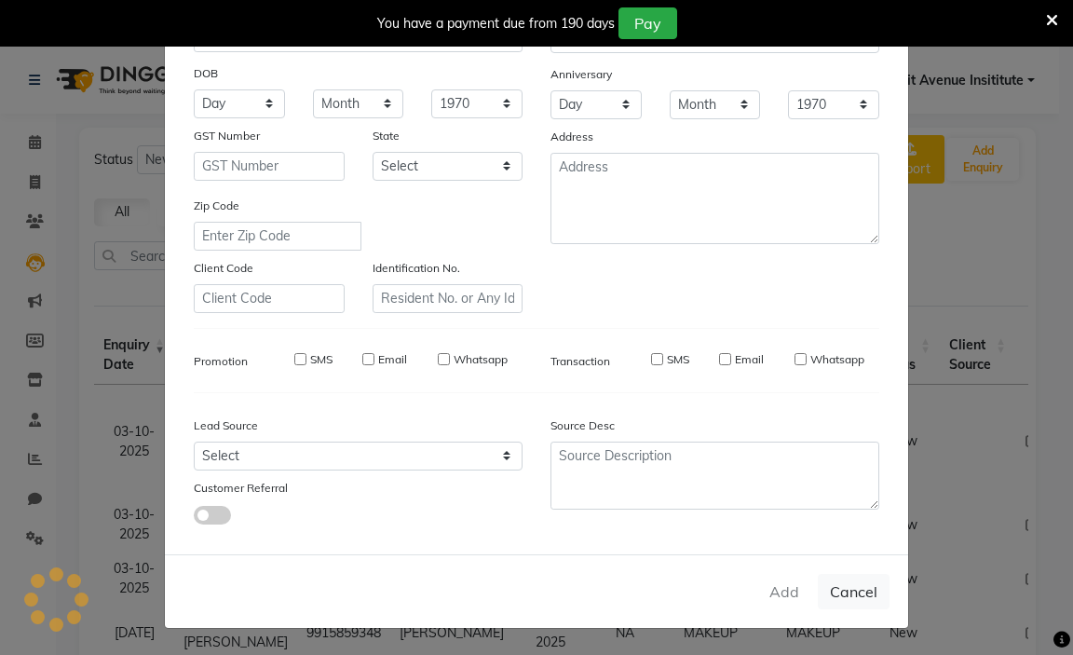
select select
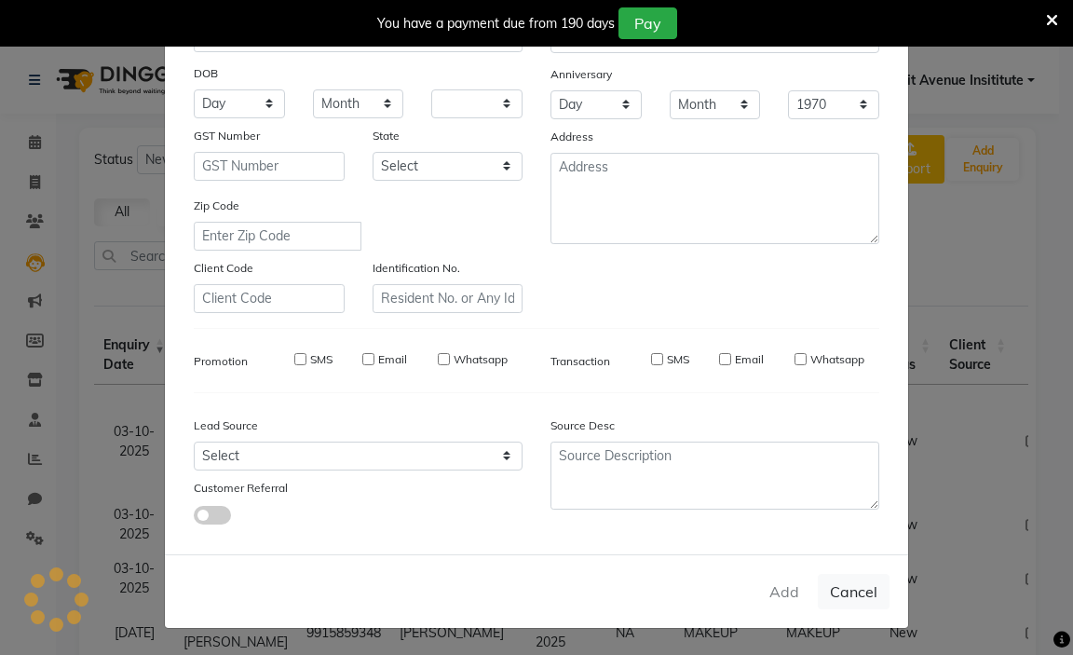
select select
checkbox input "false"
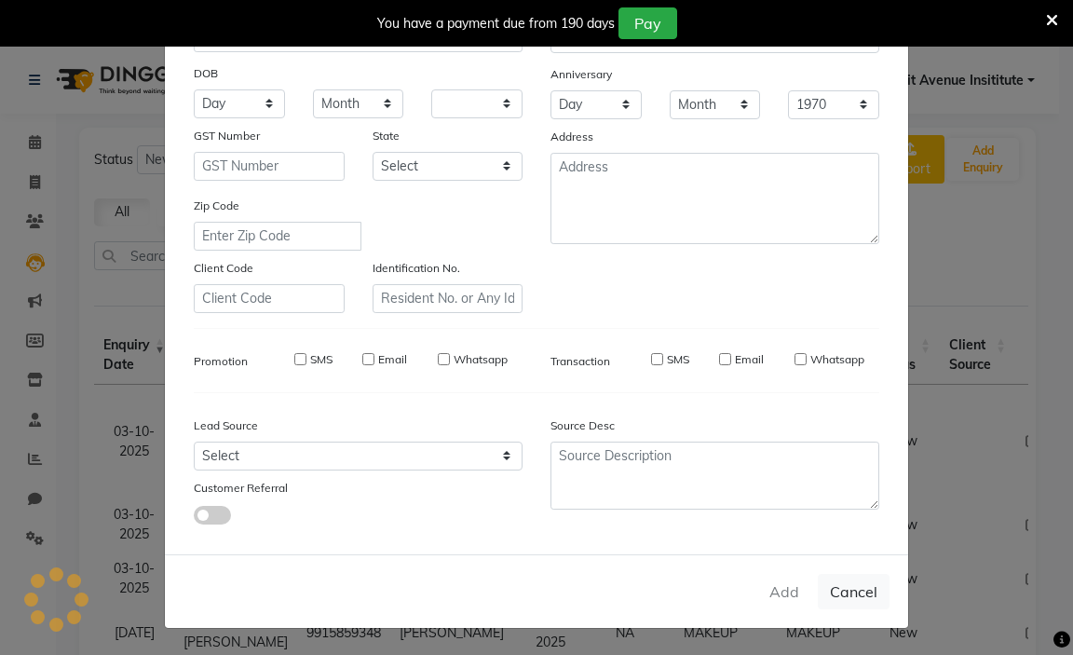
checkbox input "false"
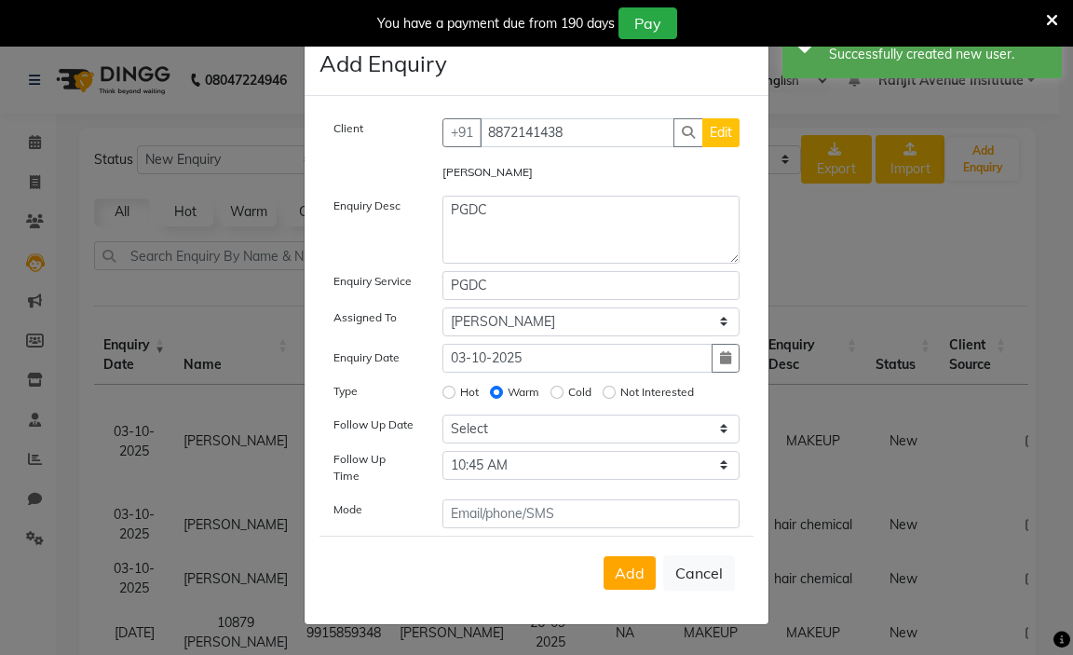
click at [617, 564] on span "Add" at bounding box center [630, 573] width 30 height 19
select select
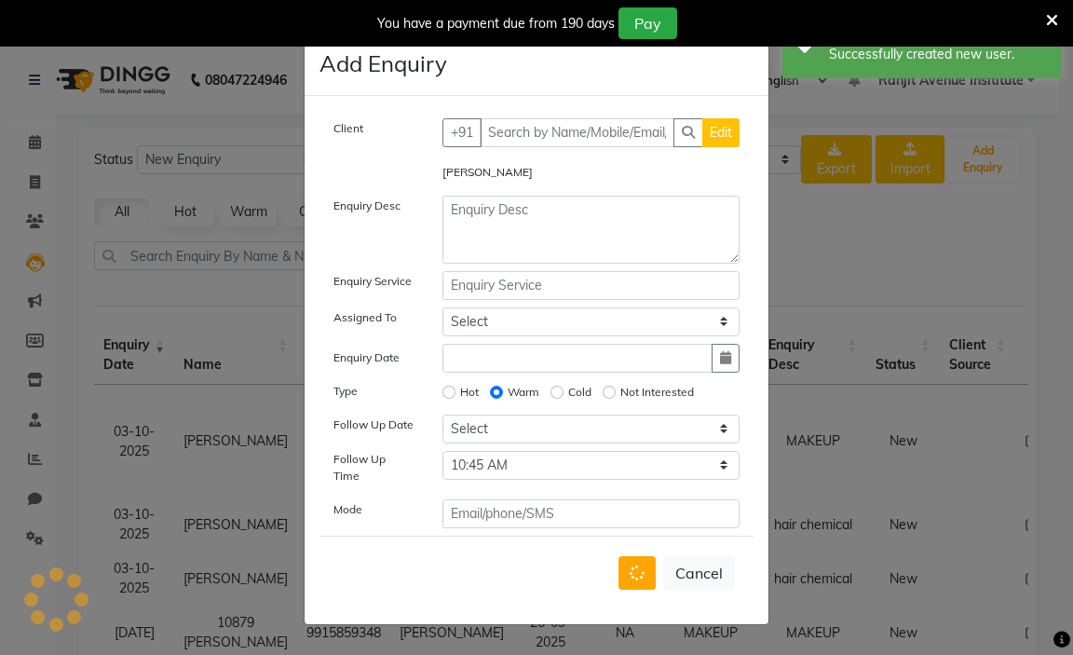
radio input "false"
select select
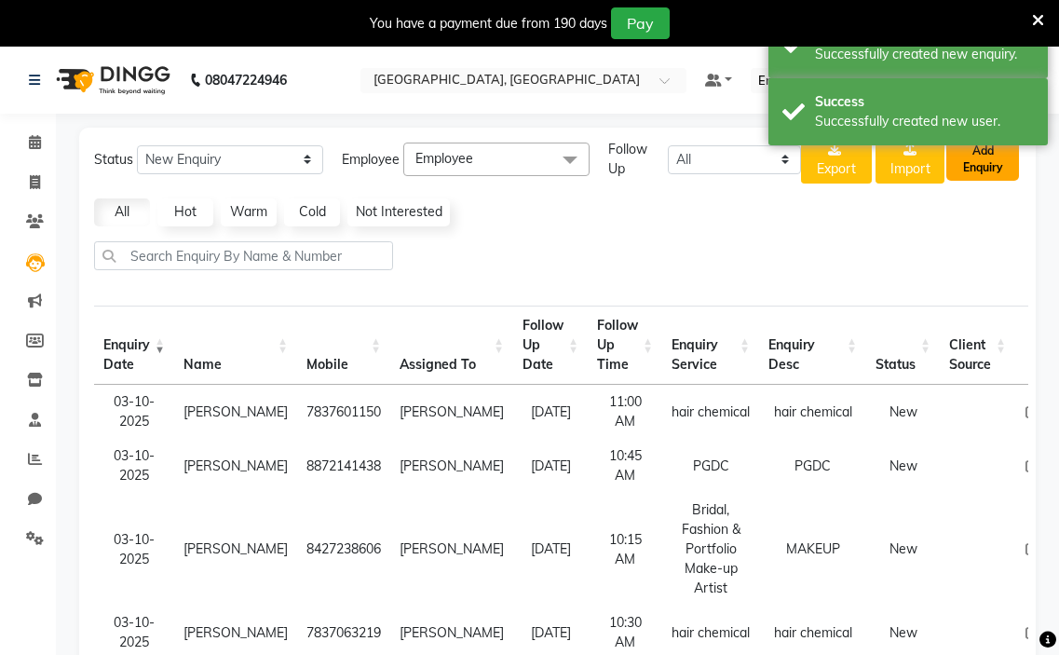
click at [978, 153] on button "Add Enquiry" at bounding box center [983, 159] width 73 height 43
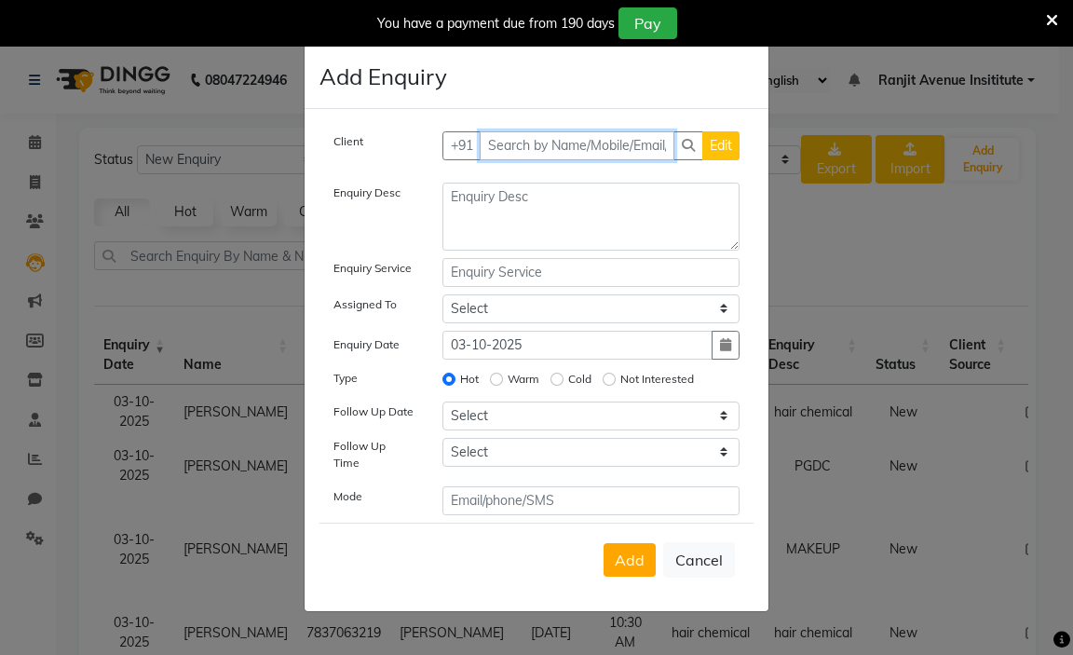
click at [518, 154] on input "text" at bounding box center [578, 145] width 196 height 29
type input "9877339810"
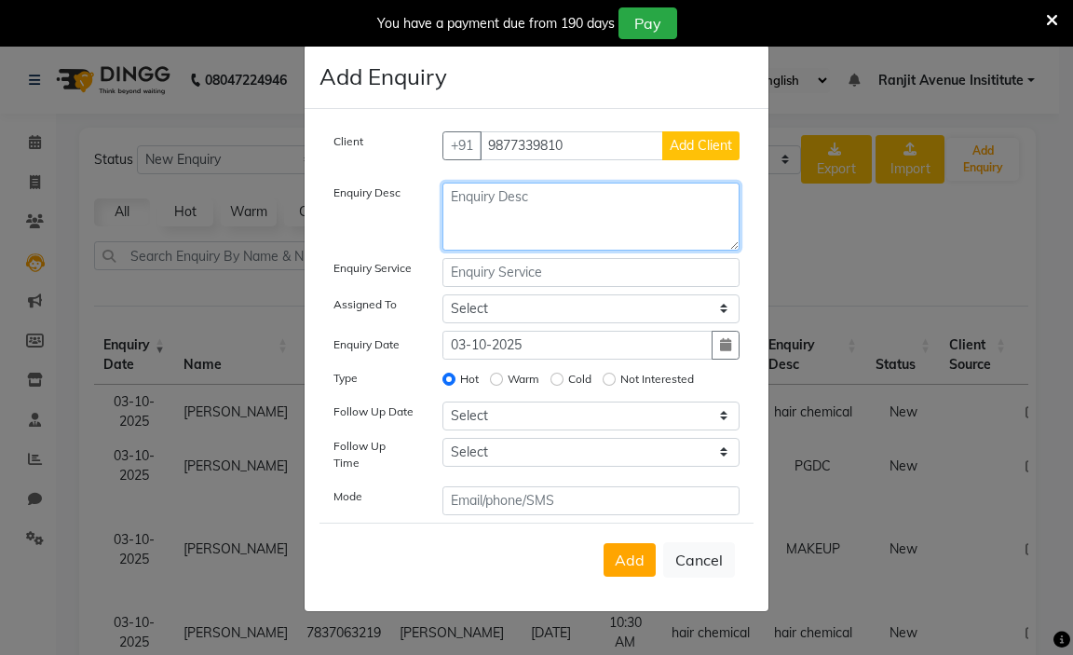
click at [572, 214] on textarea at bounding box center [592, 217] width 298 height 68
type textarea "SKIN"
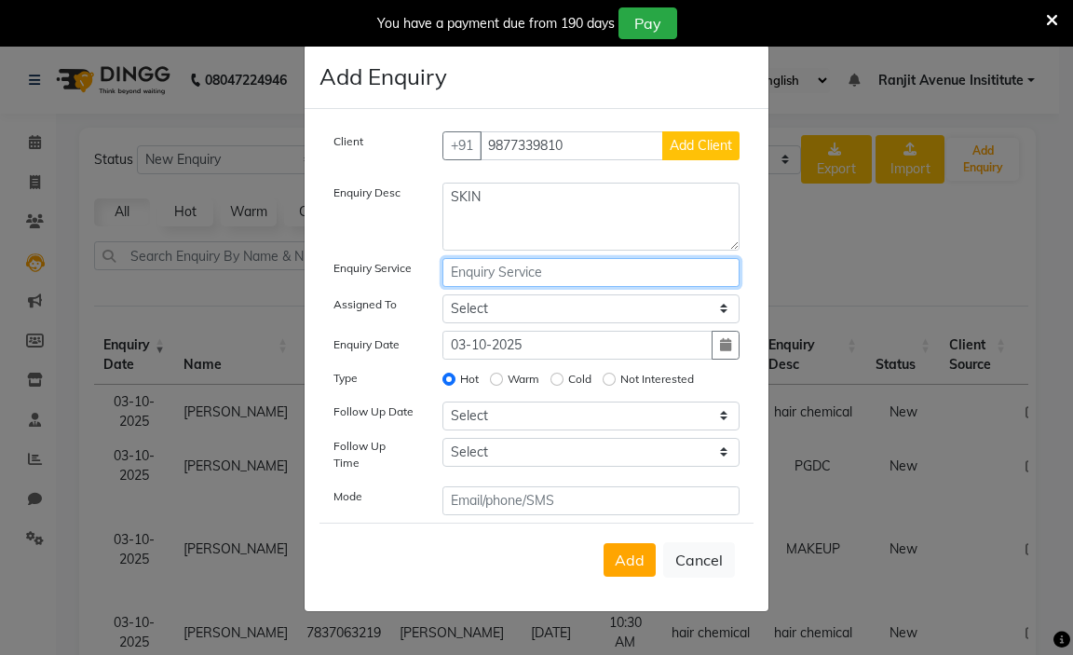
click at [487, 274] on input "text" at bounding box center [592, 272] width 298 height 29
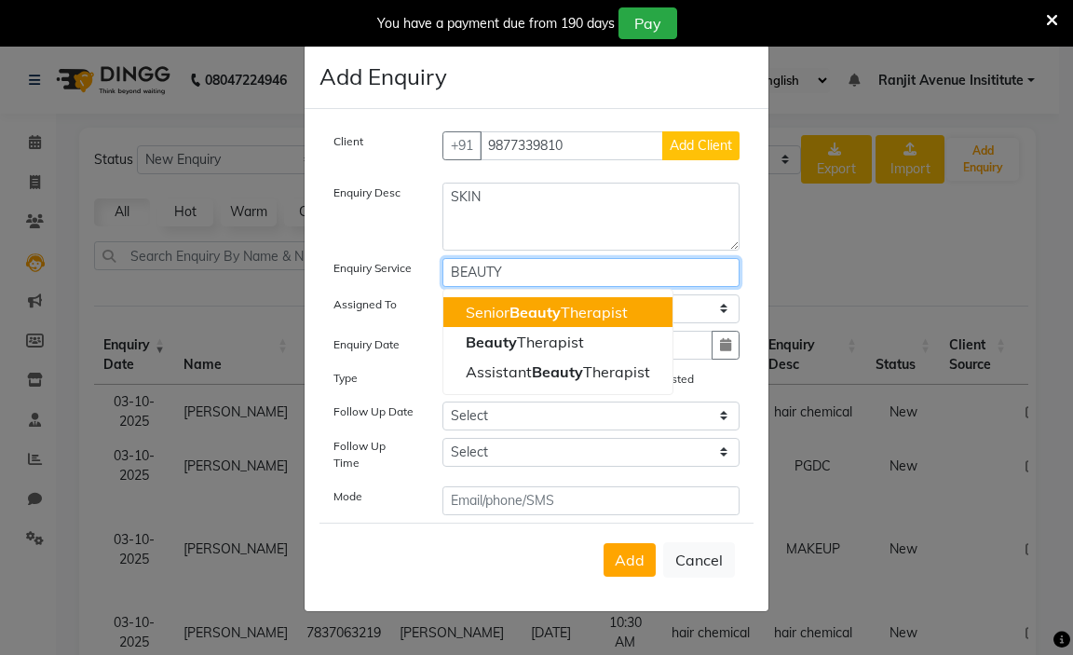
click at [612, 311] on ngb-highlight "Senior Beauty Therapist" at bounding box center [547, 312] width 162 height 19
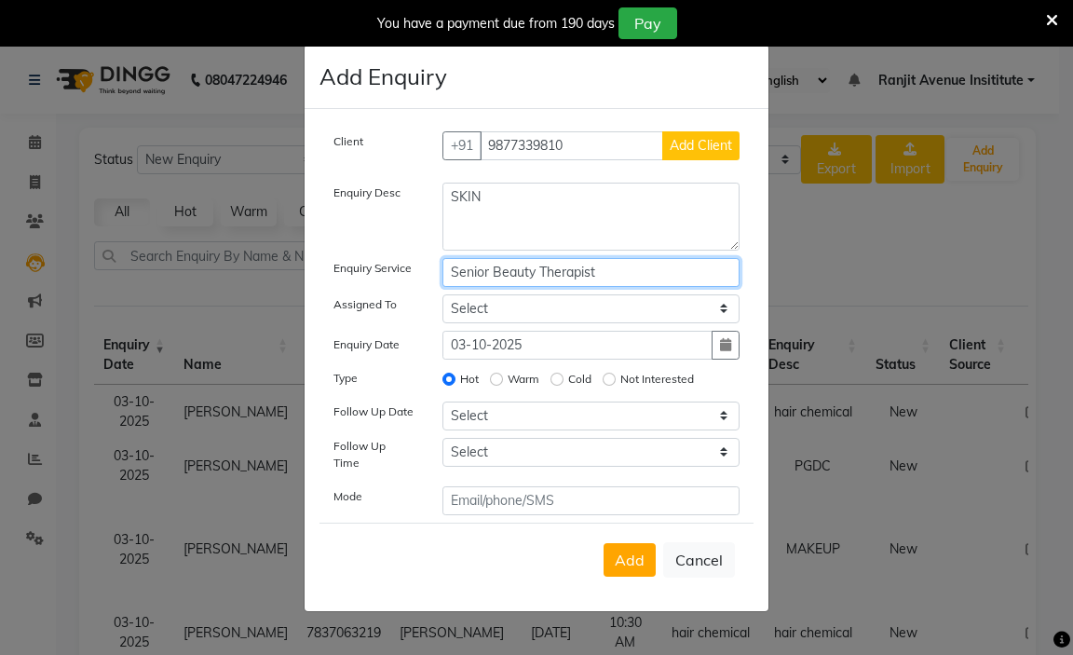
type input "Senior Beauty Therapist"
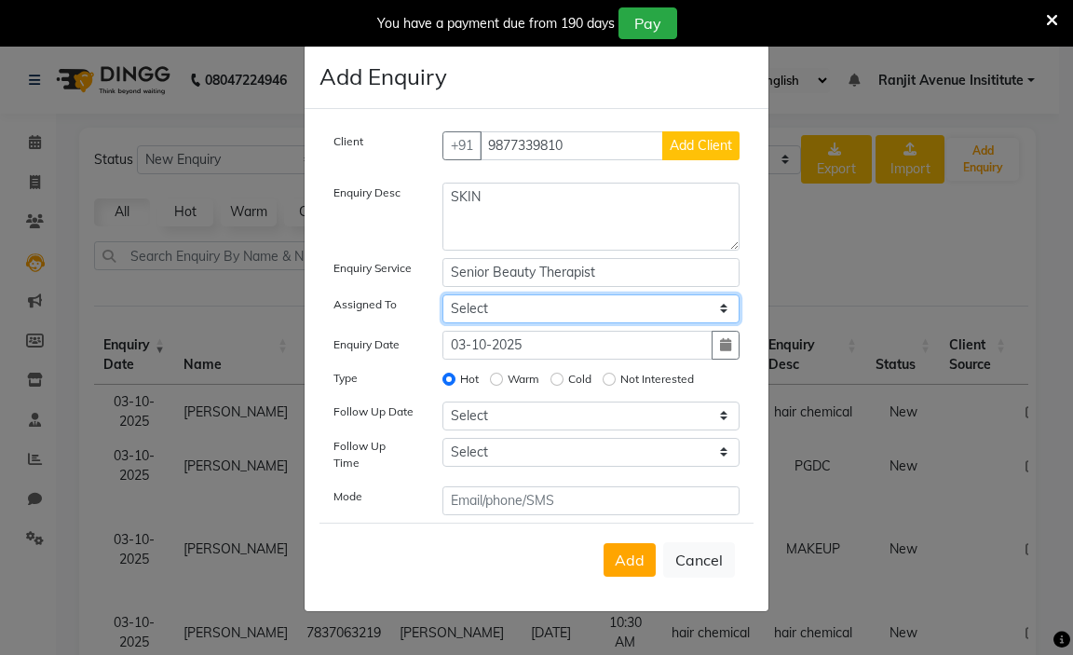
click at [495, 308] on select "Select Admin [PERSON_NAME] [PERSON_NAME] [PERSON_NAME] Avenue Insititute RASHMI…" at bounding box center [592, 308] width 298 height 29
select select "71529"
click at [443, 300] on select "Select Admin [PERSON_NAME] [PERSON_NAME] [PERSON_NAME] Avenue Insititute RASHMI…" at bounding box center [592, 308] width 298 height 29
click at [495, 386] on input "Warm" at bounding box center [496, 379] width 13 height 13
radio input "true"
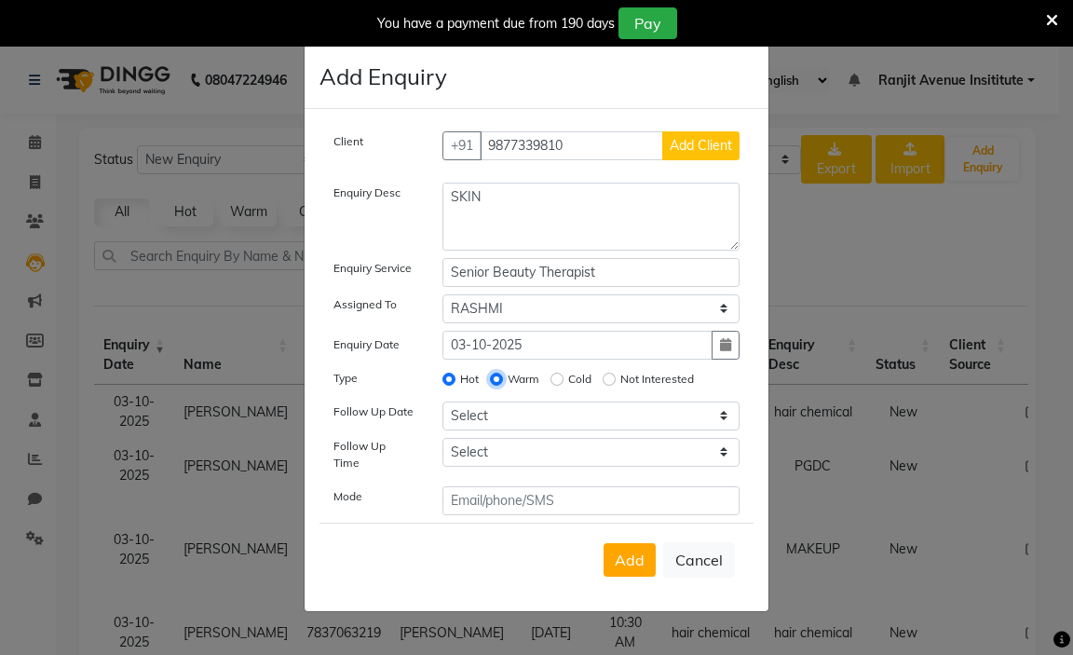
radio input "false"
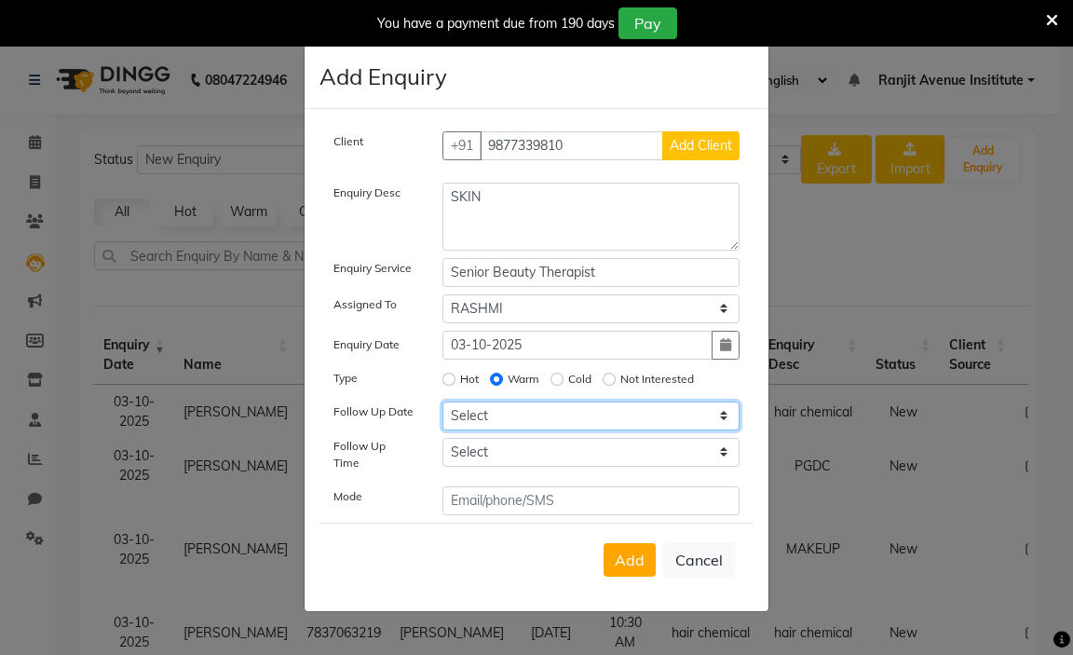
click at [511, 418] on select "Select [DATE] [DATE] [DATE] ([DATE]) [DATE] ([DATE]) [DATE] ([DATE]) [DATE] ([D…" at bounding box center [592, 416] width 298 height 29
select select "[DATE]"
click at [443, 407] on select "Select [DATE] [DATE] [DATE] ([DATE]) [DATE] ([DATE]) [DATE] ([DATE]) [DATE] ([D…" at bounding box center [592, 416] width 298 height 29
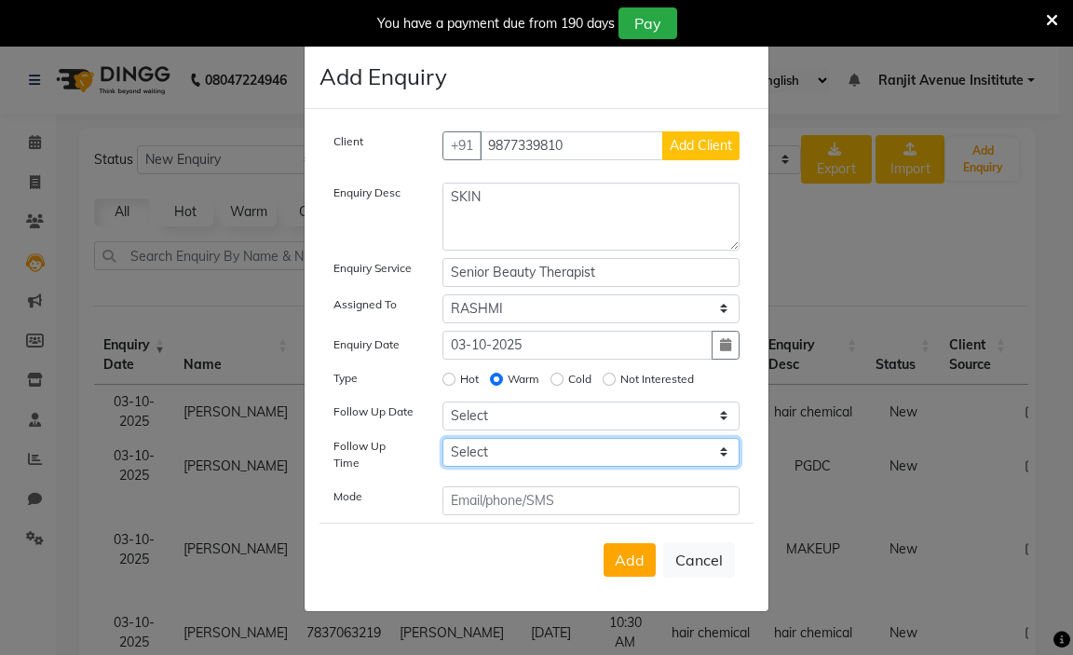
click at [518, 467] on select "Select 07:00 AM 07:15 AM 07:30 AM 07:45 AM 08:00 AM 08:15 AM 08:30 AM 08:45 AM …" at bounding box center [592, 452] width 298 height 29
select select "645"
click at [443, 443] on select "Select 07:00 AM 07:15 AM 07:30 AM 07:45 AM 08:00 AM 08:15 AM 08:30 AM 08:45 AM …" at bounding box center [592, 452] width 298 height 29
click at [624, 551] on span "Add" at bounding box center [630, 560] width 30 height 19
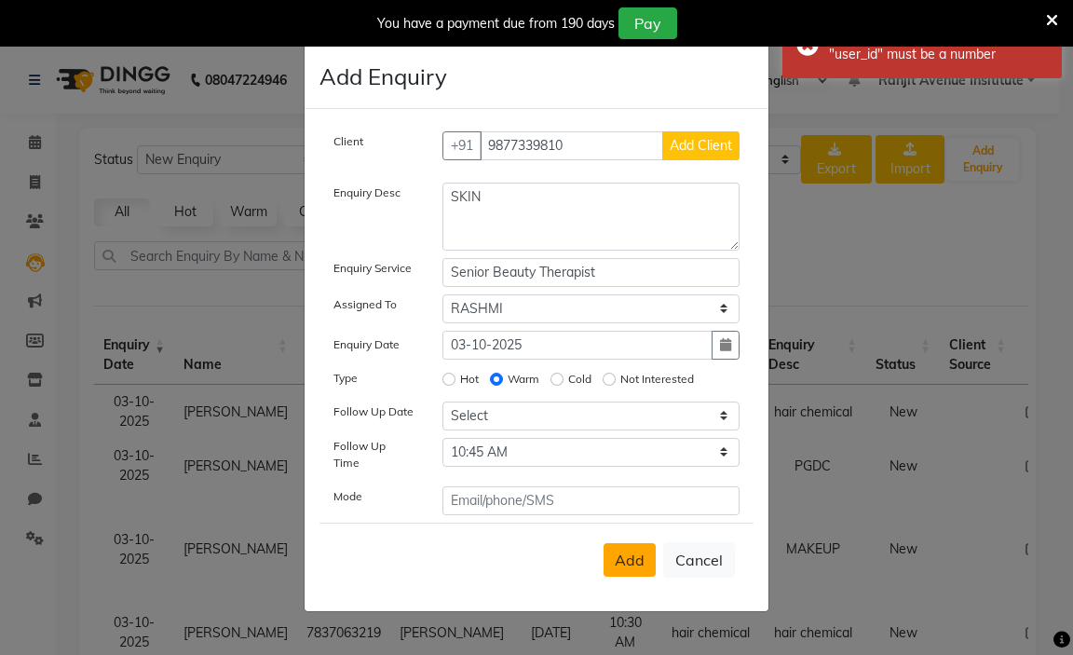
click at [678, 153] on span "Add Client" at bounding box center [701, 145] width 62 height 17
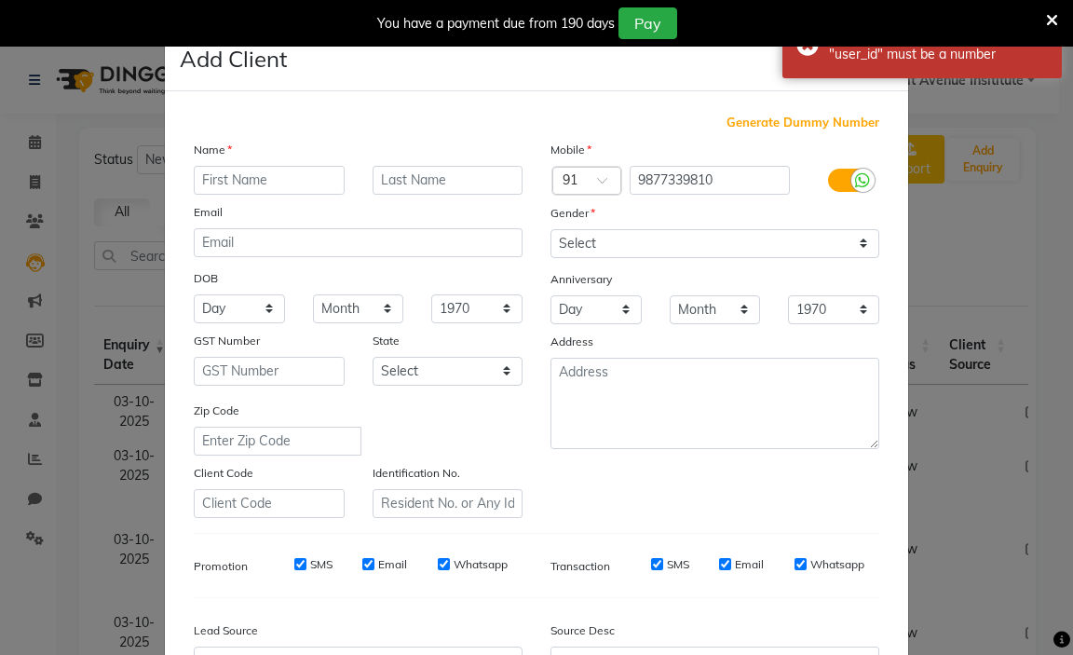
click at [208, 169] on input "text" at bounding box center [269, 180] width 151 height 29
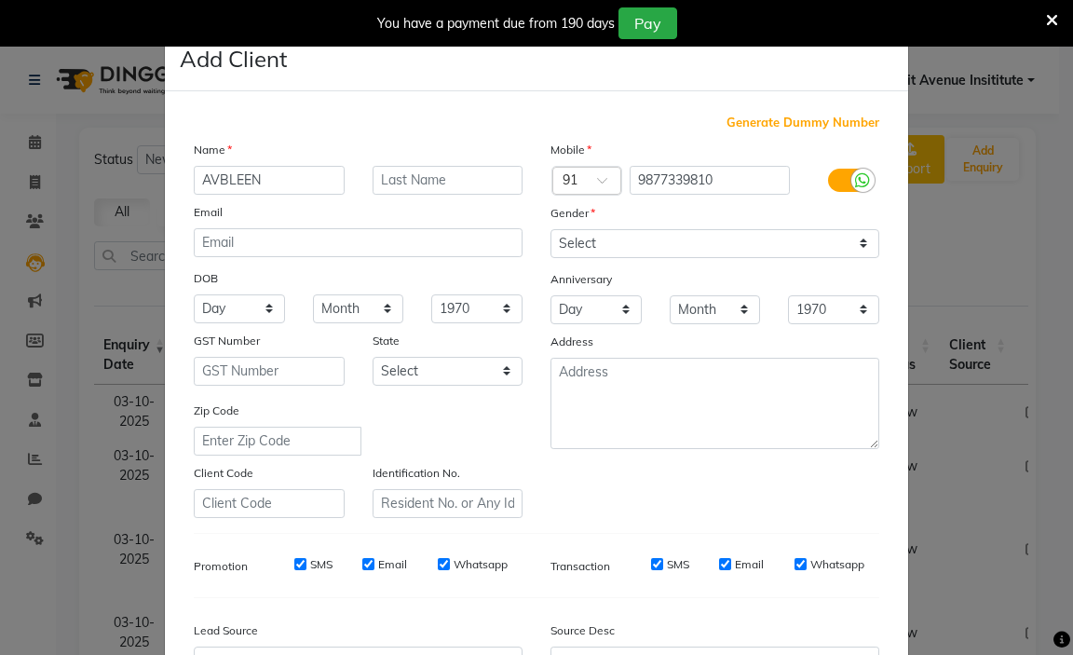
click at [219, 176] on input "AVBLEEN" at bounding box center [269, 180] width 151 height 29
click at [265, 172] on input "[PERSON_NAME]" at bounding box center [269, 180] width 151 height 29
type input "[PERSON_NAME]"
click at [469, 177] on input "text" at bounding box center [448, 180] width 151 height 29
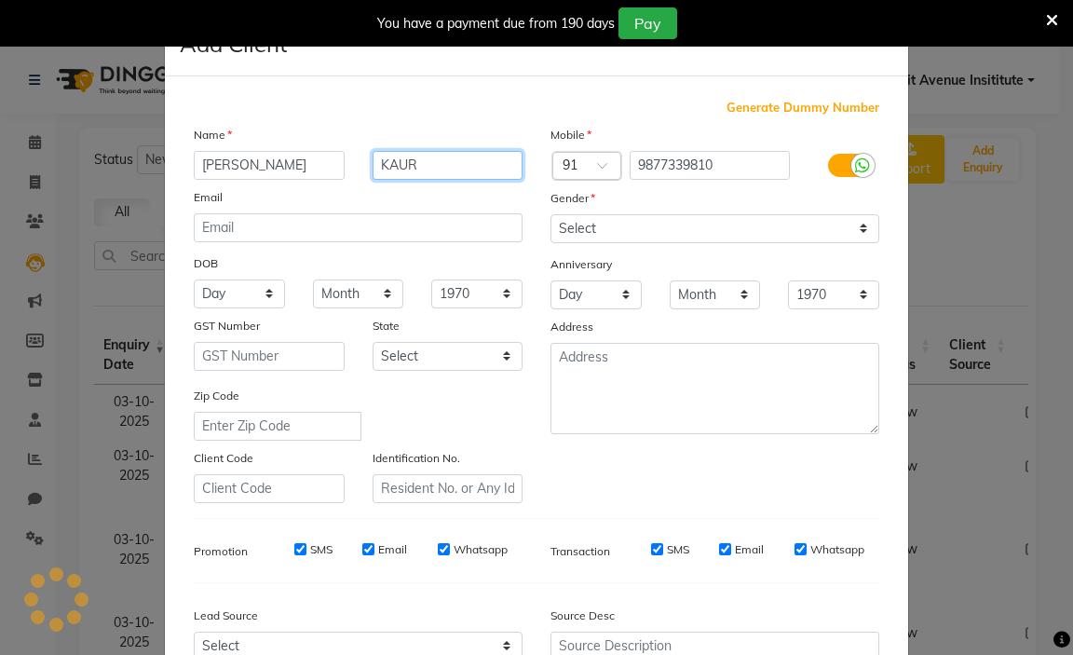
scroll to position [0, 0]
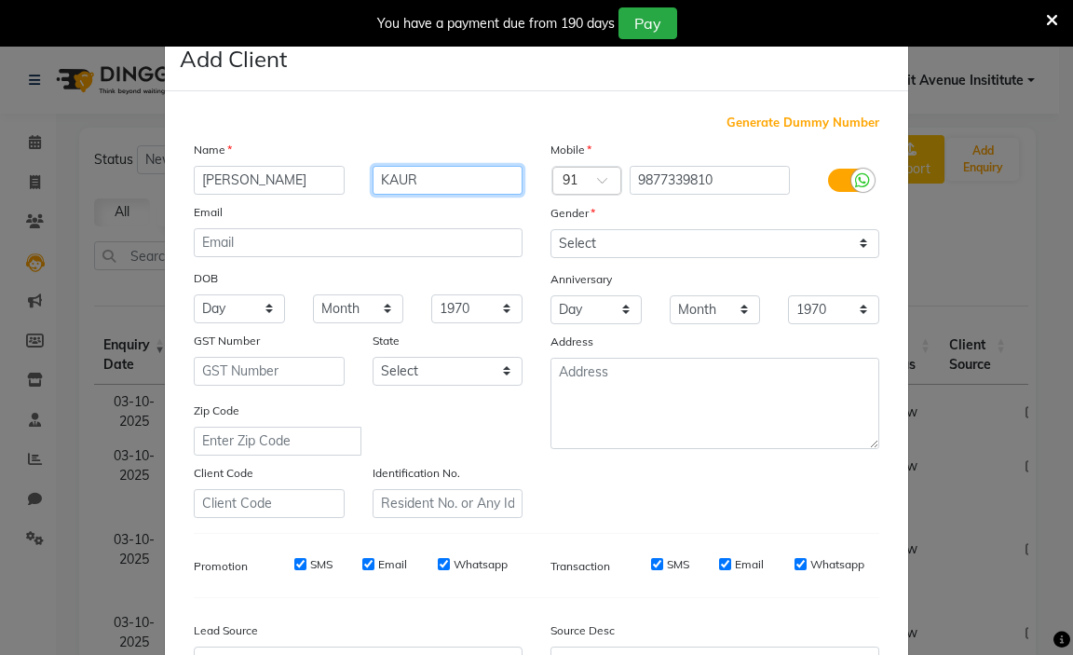
type input "KAUR"
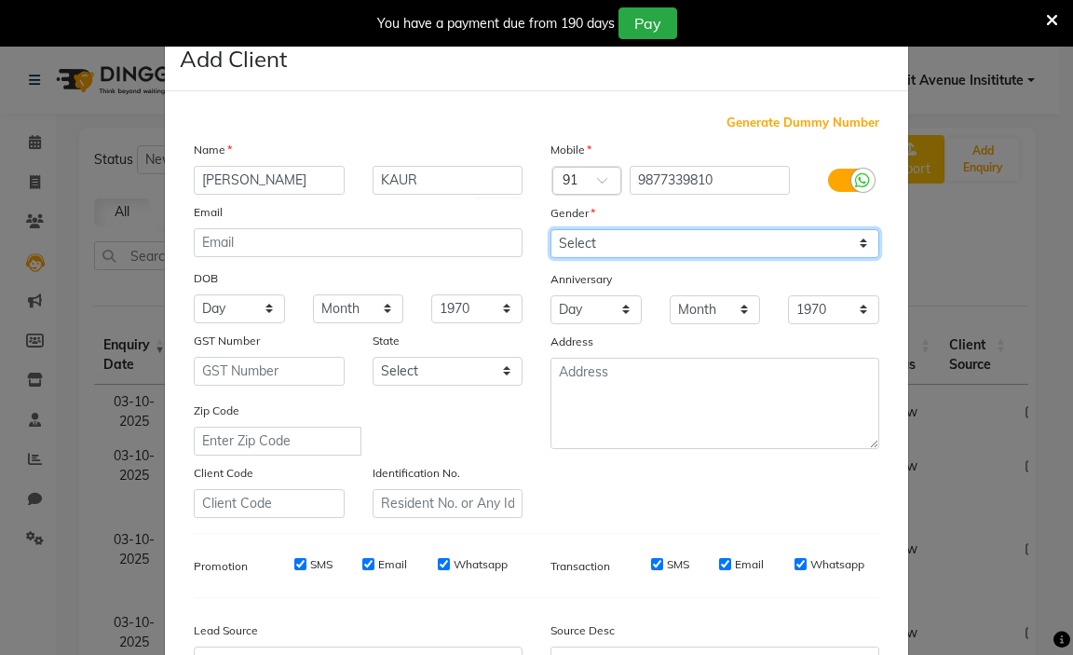
click at [603, 253] on select "Select [DEMOGRAPHIC_DATA] [DEMOGRAPHIC_DATA] Other Prefer Not To Say" at bounding box center [715, 243] width 329 height 29
select select "[DEMOGRAPHIC_DATA]"
click at [551, 229] on select "Select [DEMOGRAPHIC_DATA] [DEMOGRAPHIC_DATA] Other Prefer Not To Say" at bounding box center [715, 243] width 329 height 29
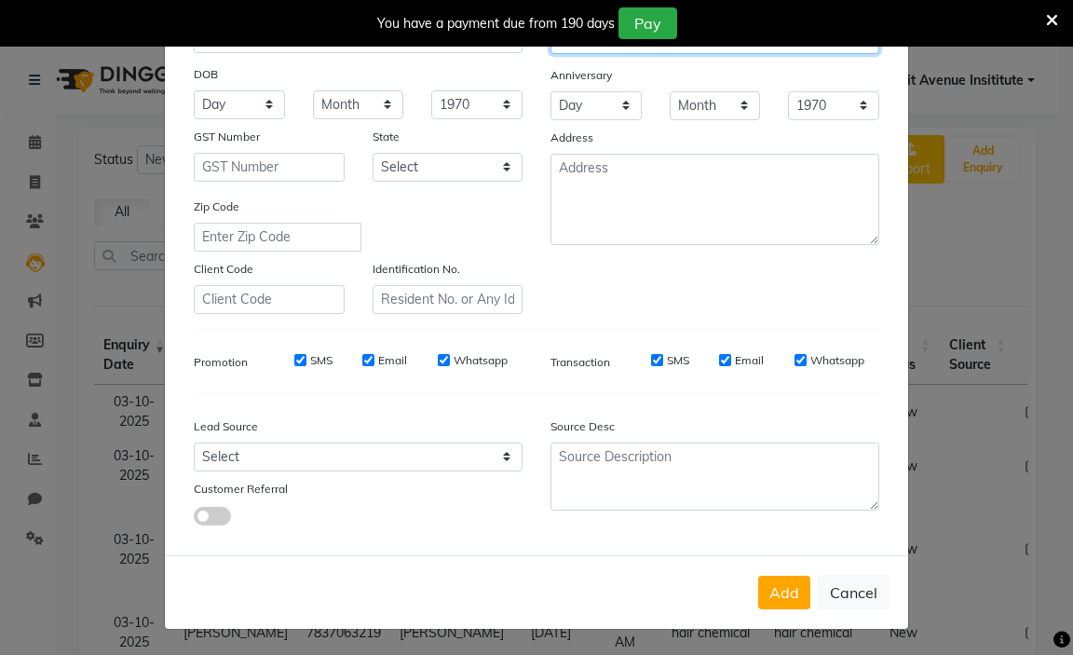
scroll to position [205, 0]
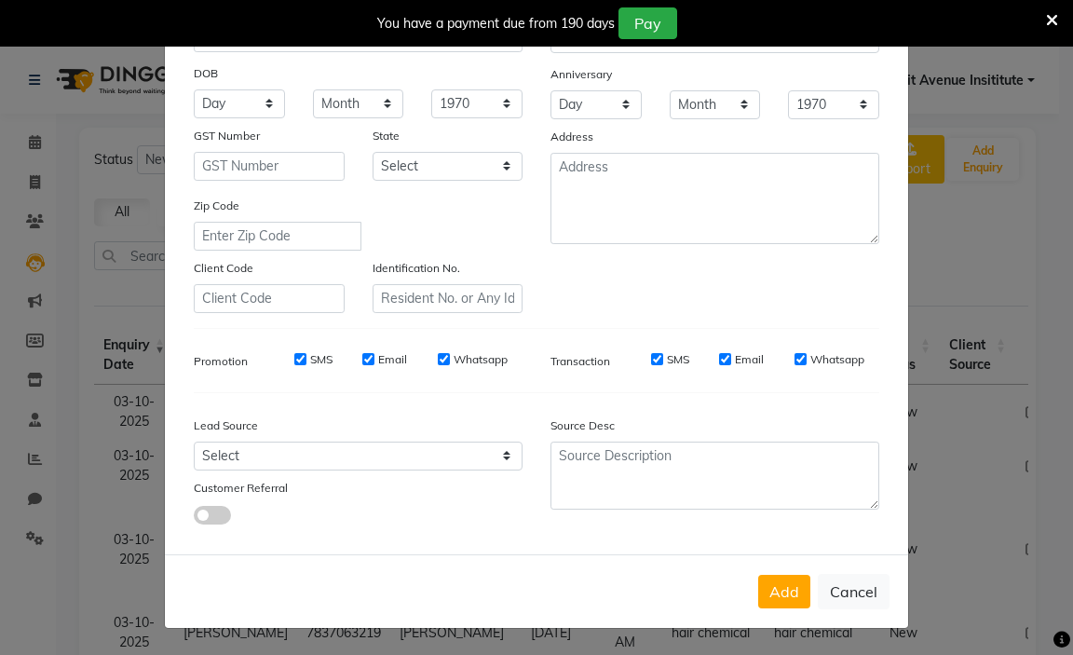
click at [758, 592] on button "Add" at bounding box center [784, 592] width 52 height 34
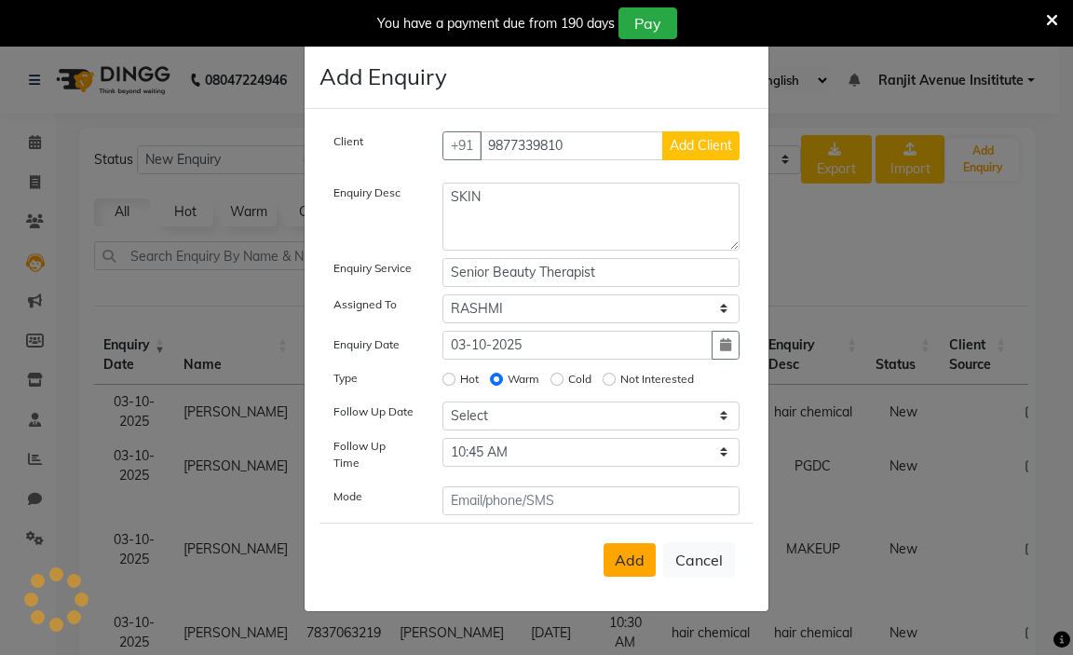
select select
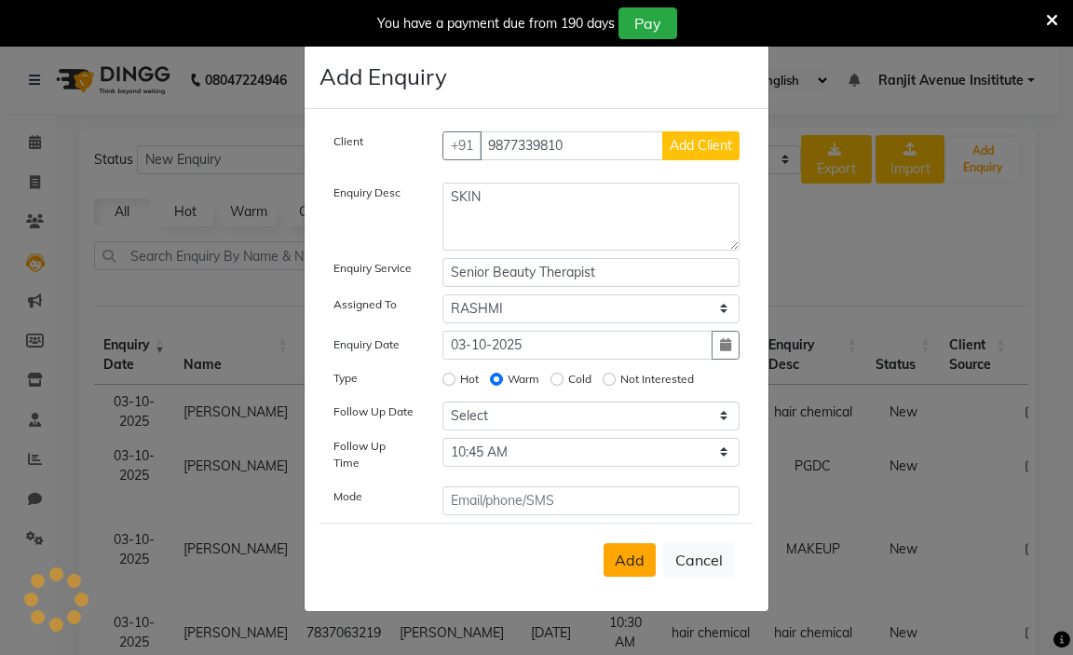
select select
checkbox input "false"
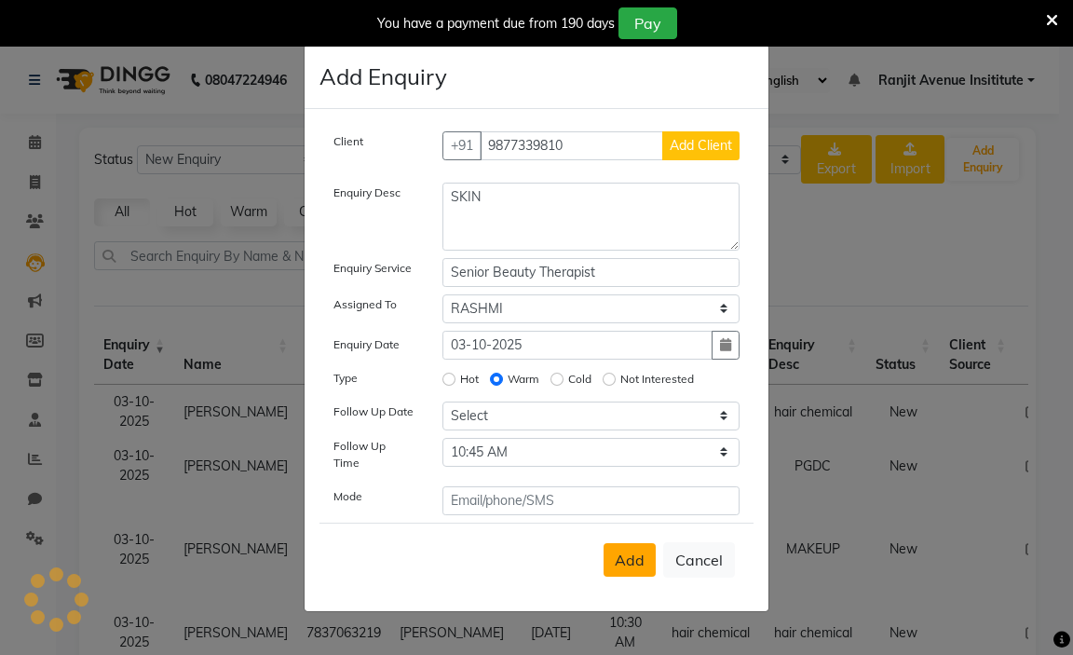
checkbox input "false"
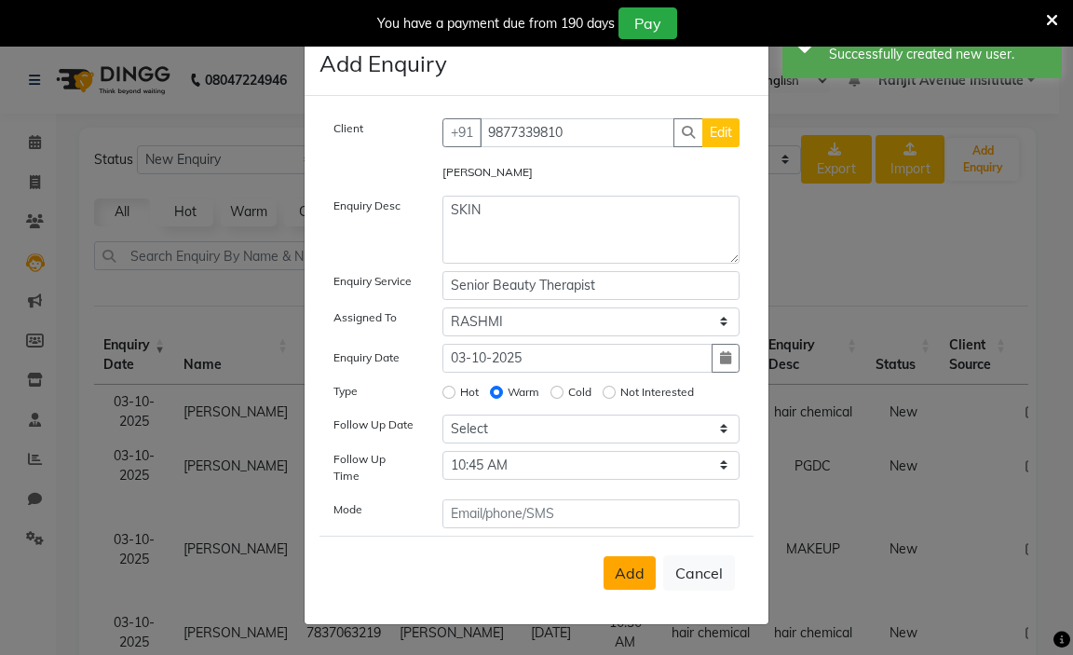
click at [624, 584] on div "Add Cancel" at bounding box center [537, 573] width 434 height 74
click at [625, 564] on span "Add" at bounding box center [630, 573] width 30 height 19
select select
radio input "false"
select select
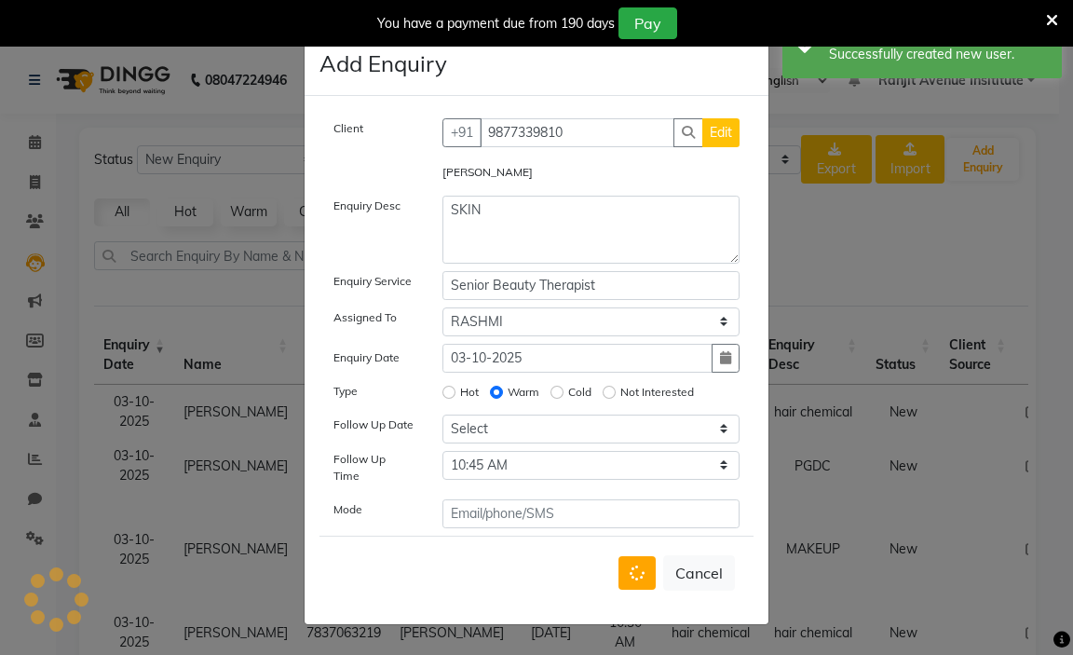
select select
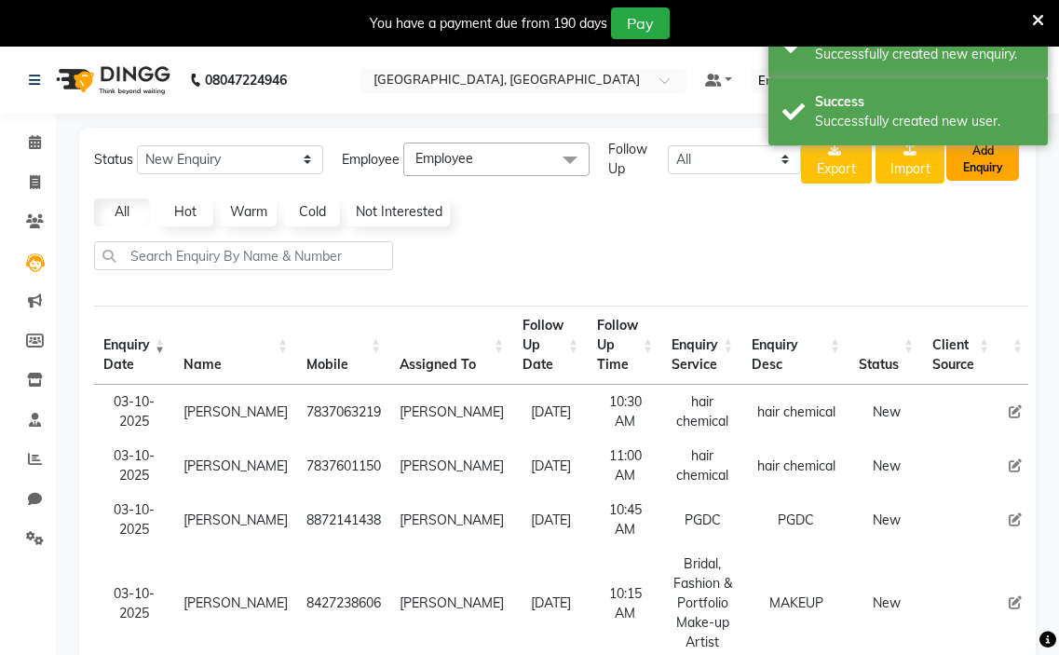
click at [964, 159] on button "Add Enquiry" at bounding box center [983, 159] width 73 height 43
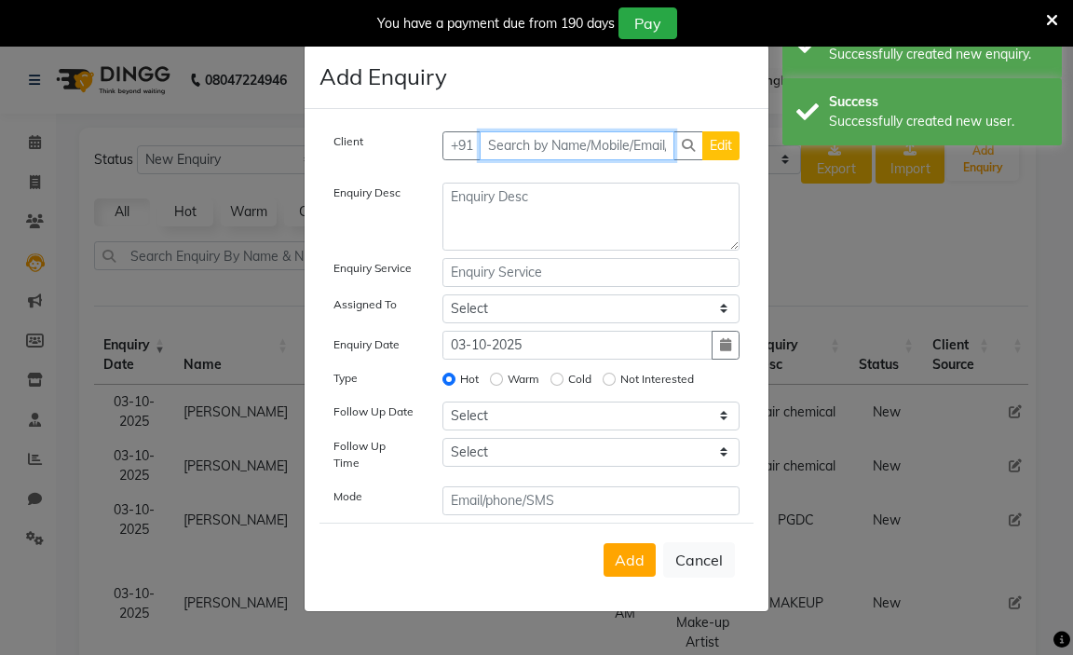
click at [506, 153] on input "text" at bounding box center [578, 145] width 196 height 29
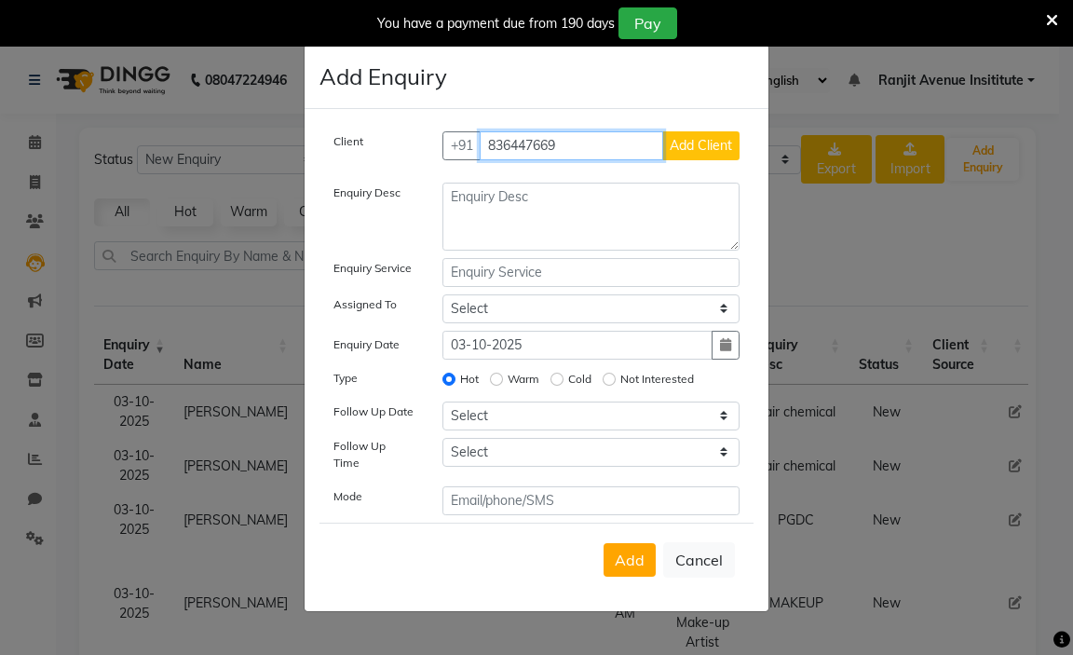
type input "836447669"
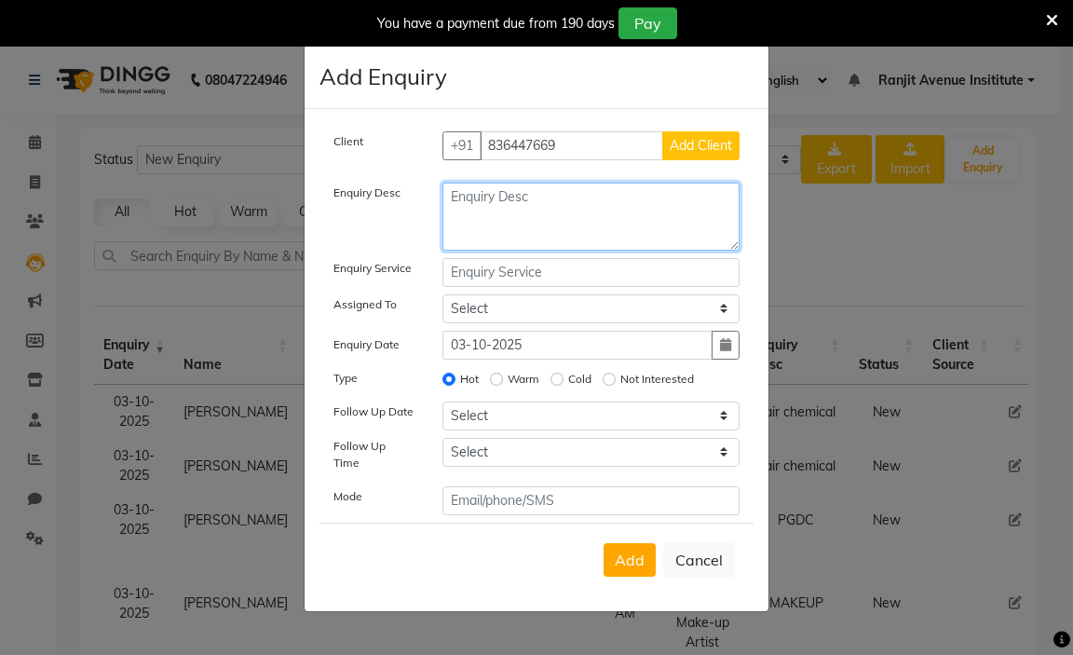
drag, startPoint x: 585, startPoint y: 215, endPoint x: 563, endPoint y: 226, distance: 25.0
click at [581, 214] on textarea at bounding box center [592, 217] width 298 height 68
type textarea "HAIR CHEMICAL"
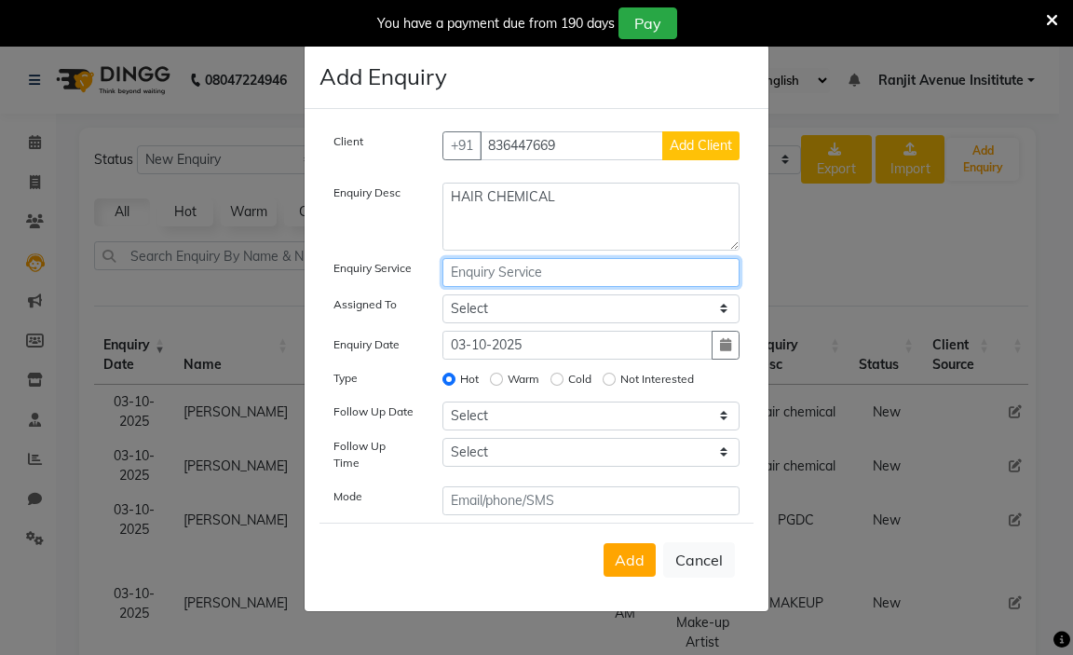
click at [517, 278] on input "text" at bounding box center [592, 272] width 298 height 29
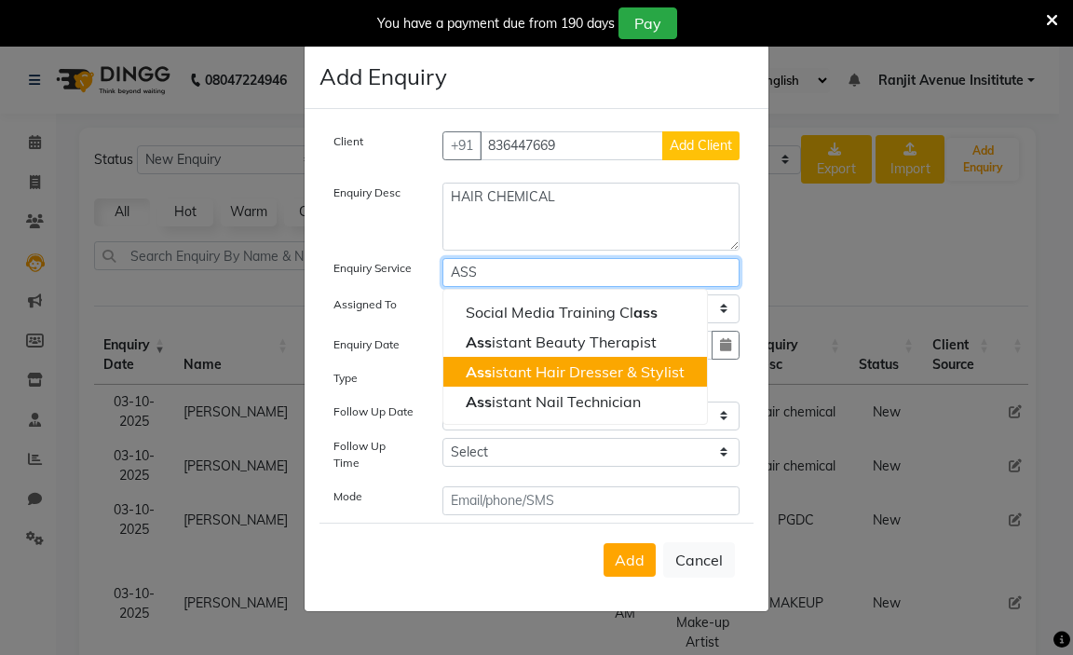
click at [620, 372] on ngb-highlight "Ass istant Hair Dresser & Stylist" at bounding box center [575, 371] width 219 height 19
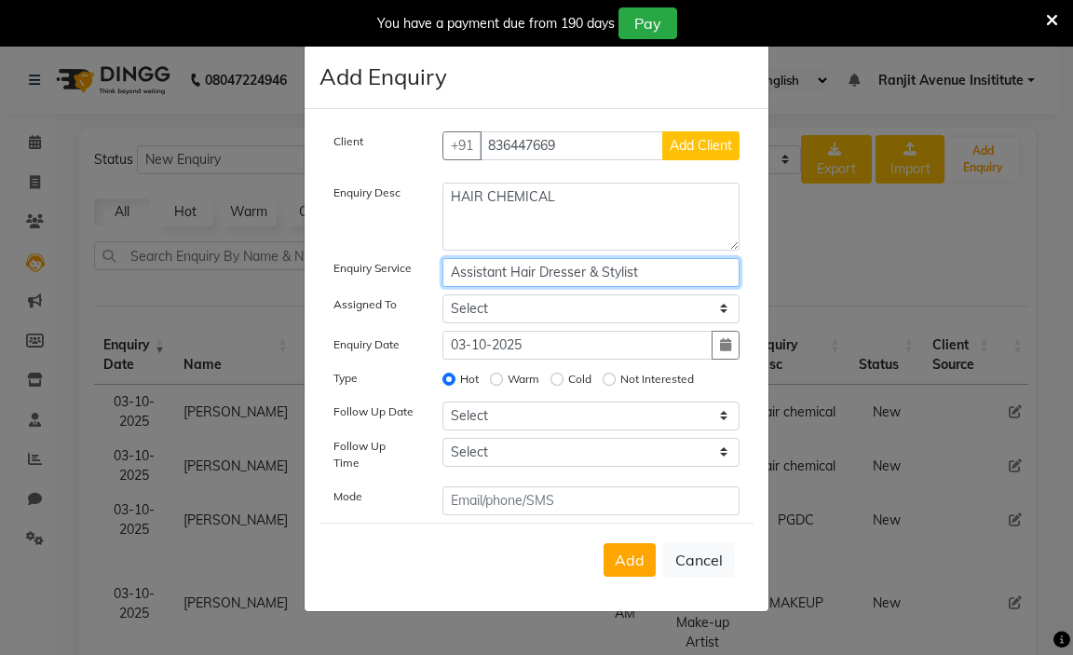
type input "Assistant Hair Dresser & Stylist"
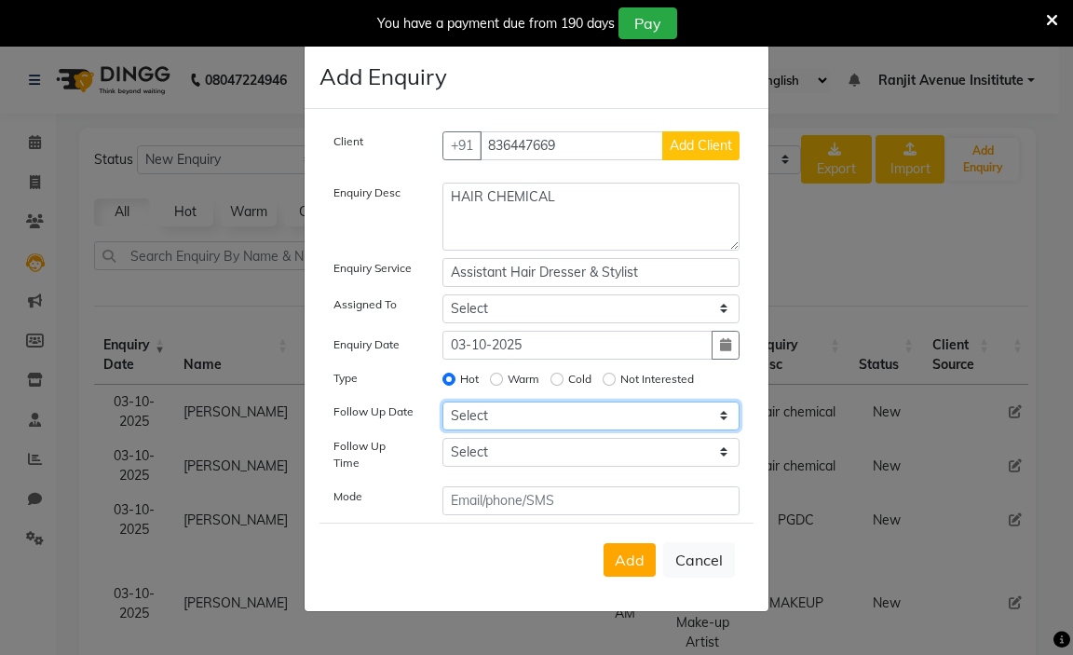
click at [516, 416] on select "Select [DATE] [DATE] [DATE] ([DATE]) [DATE] ([DATE]) [DATE] ([DATE]) [DATE] ([D…" at bounding box center [592, 416] width 298 height 29
click at [513, 379] on label "Warm" at bounding box center [524, 379] width 32 height 17
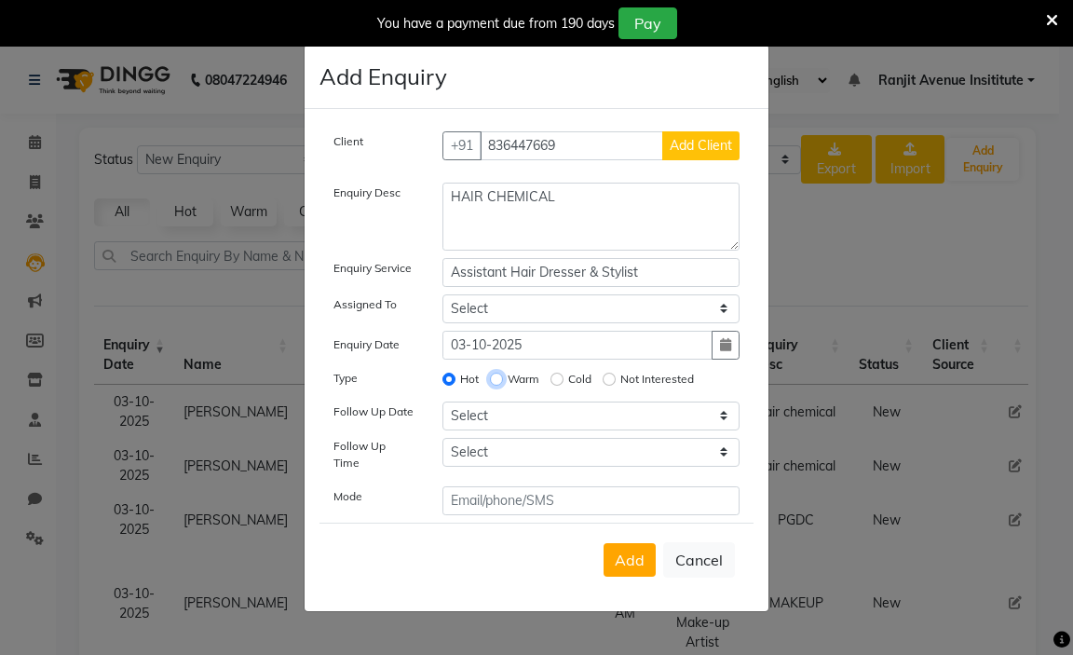
click at [503, 379] on input "Warm" at bounding box center [496, 379] width 13 height 13
radio input "true"
radio input "false"
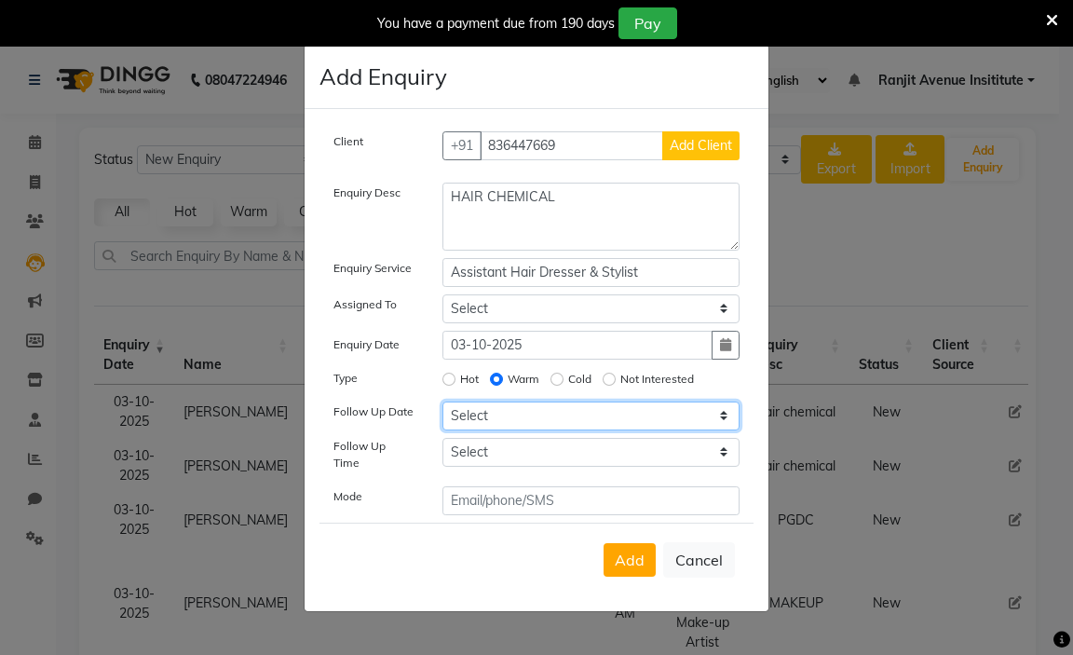
click at [484, 429] on select "Select [DATE] [DATE] [DATE] ([DATE]) [DATE] ([DATE]) [DATE] ([DATE]) [DATE] ([D…" at bounding box center [592, 416] width 298 height 29
select select "[DATE]"
click at [443, 407] on select "Select [DATE] [DATE] [DATE] ([DATE]) [DATE] ([DATE]) [DATE] ([DATE]) [DATE] ([D…" at bounding box center [592, 416] width 298 height 29
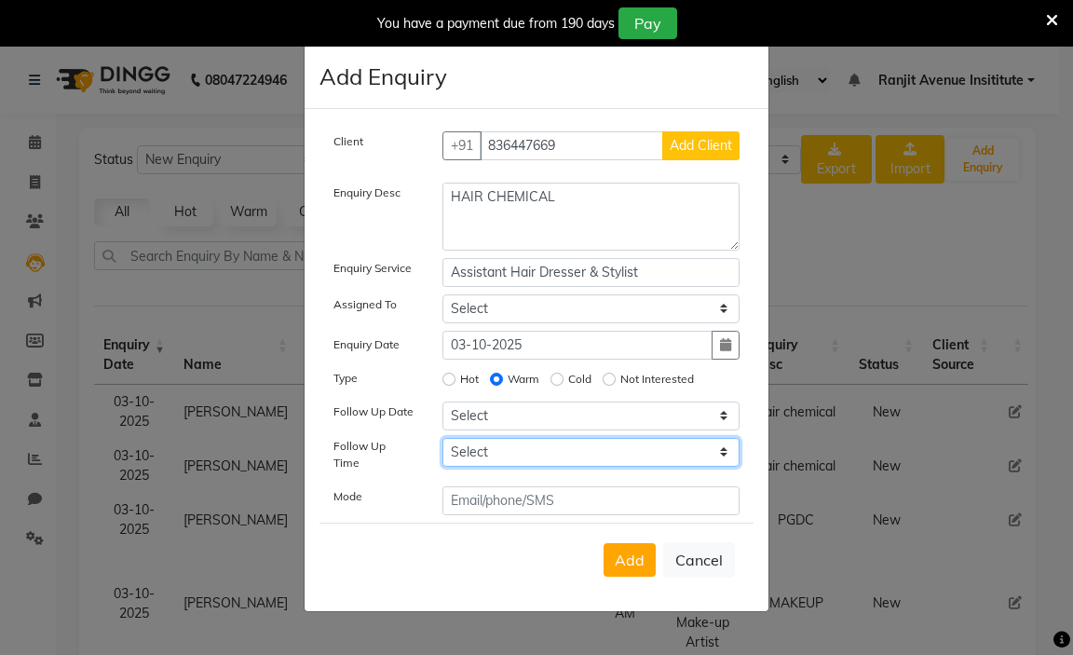
drag, startPoint x: 483, startPoint y: 459, endPoint x: 481, endPoint y: 449, distance: 10.4
click at [483, 459] on select "Select 07:00 AM 07:15 AM 07:30 AM 07:45 AM 08:00 AM 08:15 AM 08:30 AM 08:45 AM …" at bounding box center [592, 452] width 298 height 29
select select "630"
click at [443, 443] on select "Select 07:00 AM 07:15 AM 07:30 AM 07:45 AM 08:00 AM 08:15 AM 08:30 AM 08:45 AM …" at bounding box center [592, 452] width 298 height 29
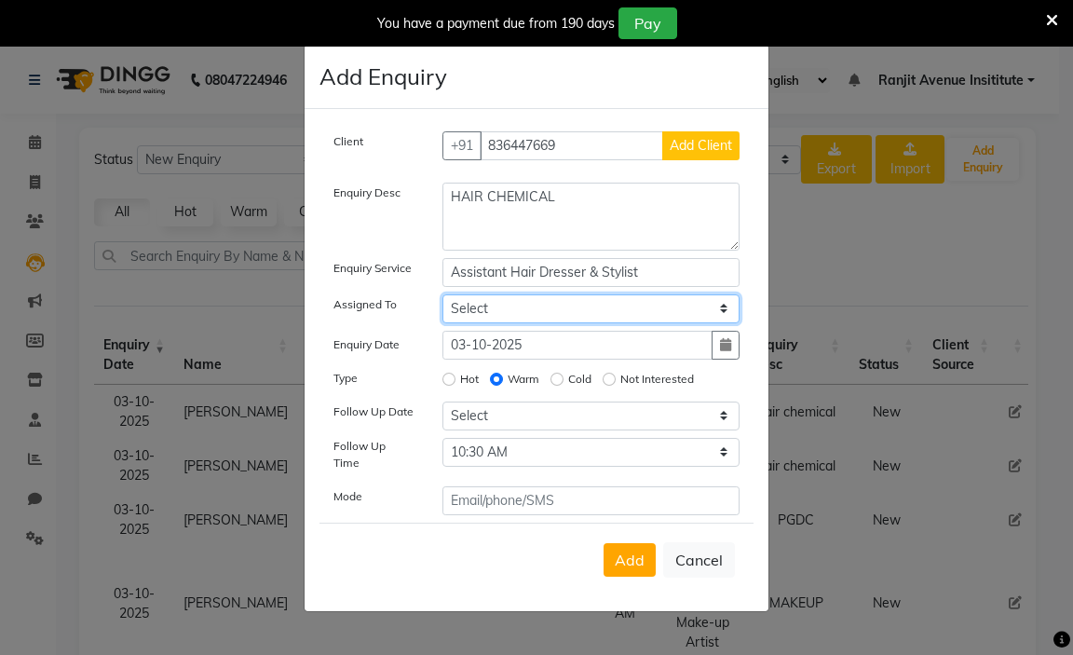
click at [461, 310] on select "Select Admin [PERSON_NAME] [PERSON_NAME] [PERSON_NAME] Avenue Insititute RASHMI…" at bounding box center [592, 308] width 298 height 29
select select "71529"
click at [443, 300] on select "Select Admin [PERSON_NAME] [PERSON_NAME] [PERSON_NAME] Avenue Insititute RASHMI…" at bounding box center [592, 308] width 298 height 29
click at [693, 146] on span "Add Client" at bounding box center [701, 145] width 62 height 17
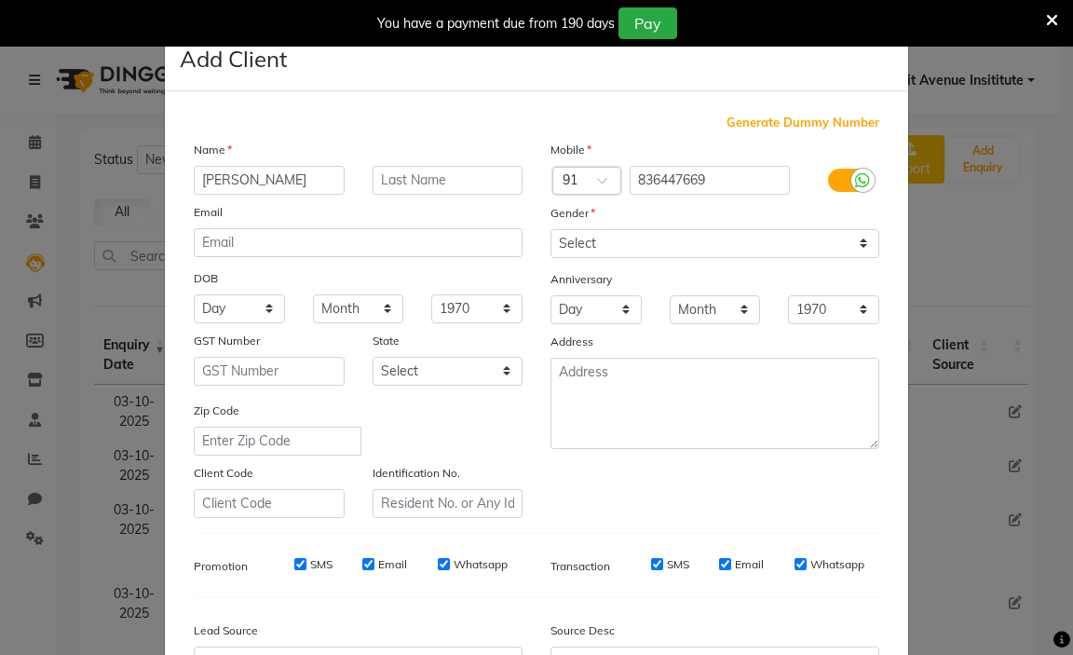
type input "[PERSON_NAME]"
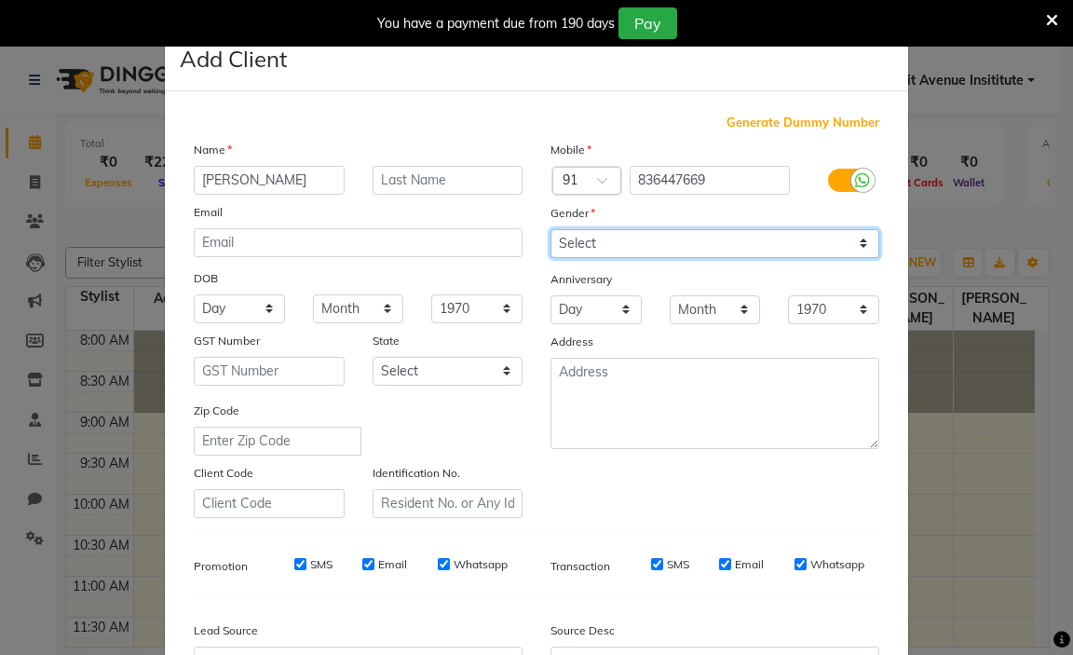
click at [686, 239] on select "Select [DEMOGRAPHIC_DATA] [DEMOGRAPHIC_DATA] Other Prefer Not To Say" at bounding box center [715, 243] width 329 height 29
select select "[DEMOGRAPHIC_DATA]"
click at [551, 229] on select "Select [DEMOGRAPHIC_DATA] [DEMOGRAPHIC_DATA] Other Prefer Not To Say" at bounding box center [715, 243] width 329 height 29
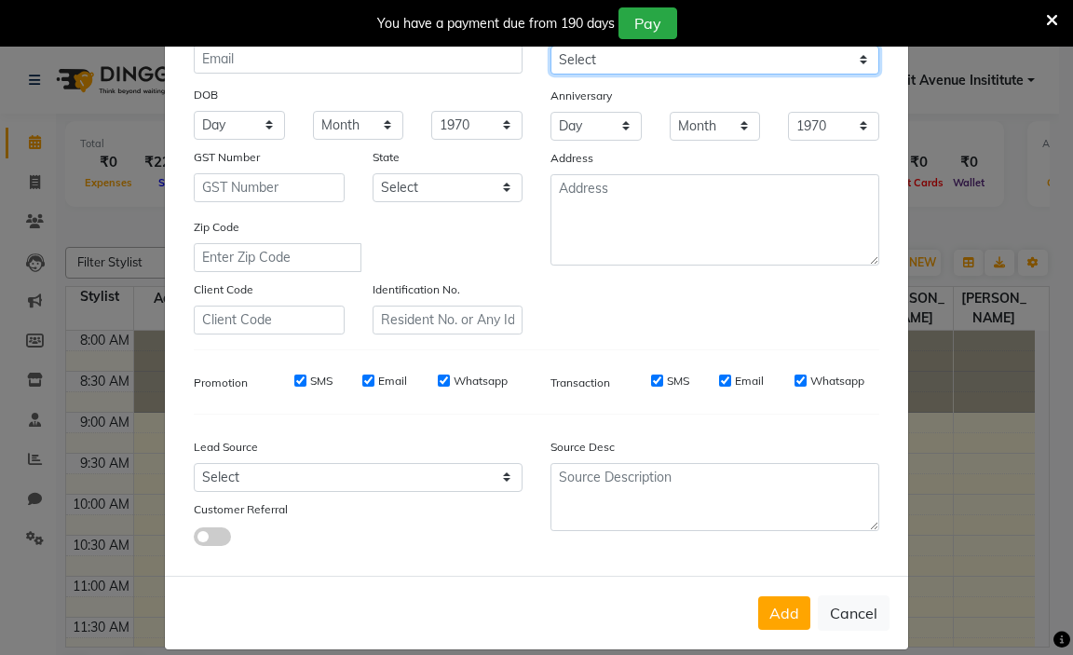
scroll to position [205, 0]
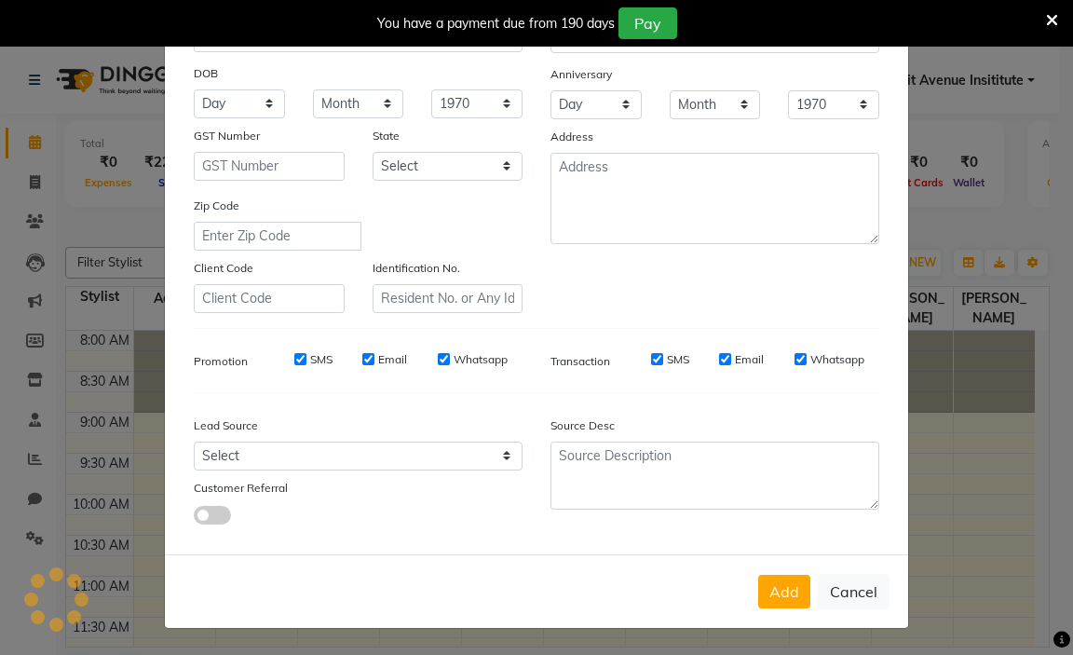
click at [786, 604] on button "Add" at bounding box center [784, 592] width 52 height 34
select select
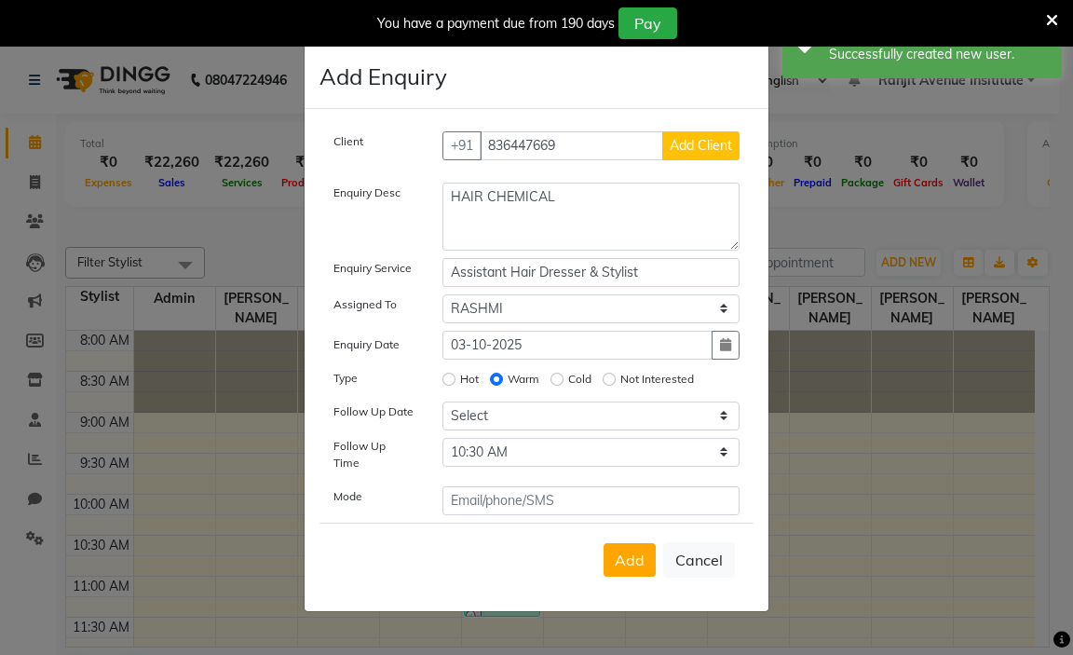
click at [635, 551] on span "Add" at bounding box center [630, 560] width 30 height 19
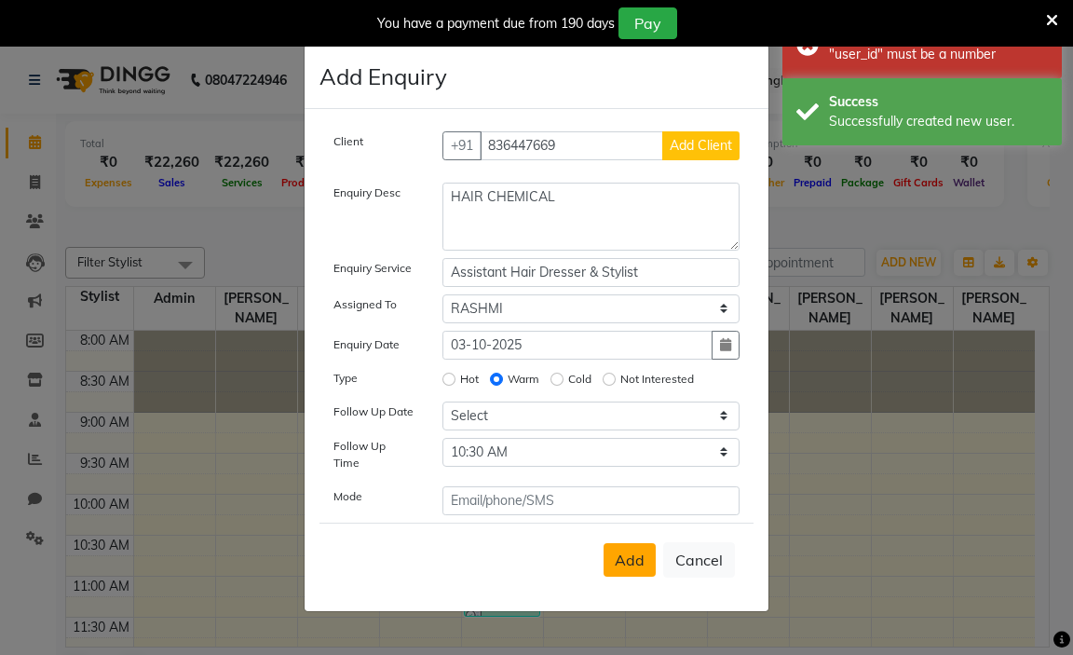
click at [631, 554] on span "Add" at bounding box center [630, 560] width 30 height 19
click at [699, 151] on span "Add Client" at bounding box center [701, 145] width 62 height 17
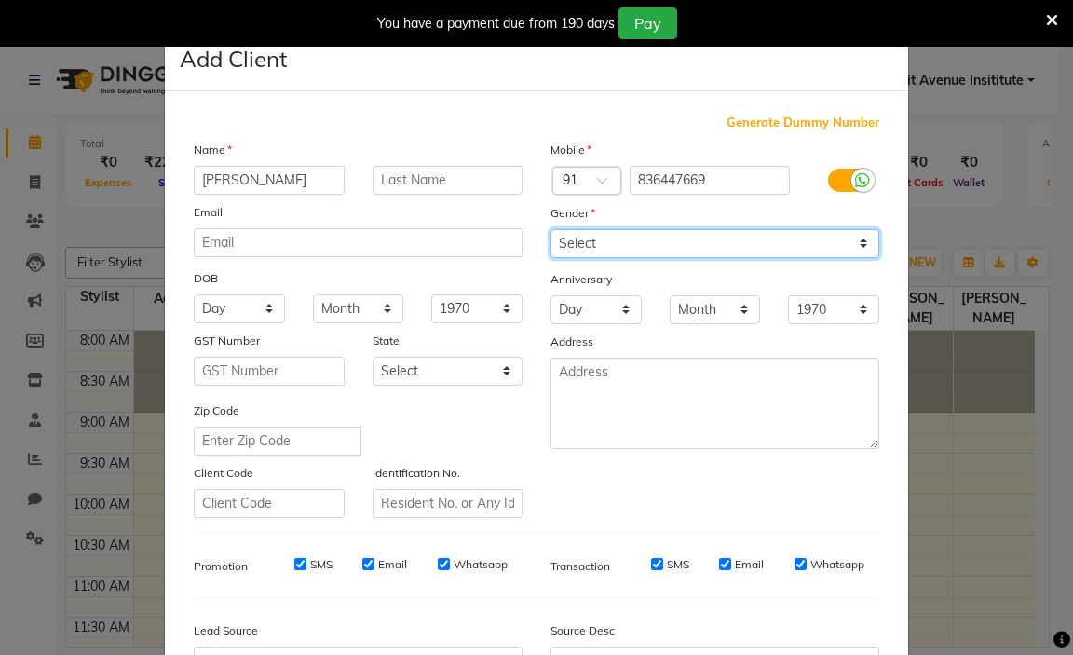
click at [648, 237] on select "Select [DEMOGRAPHIC_DATA] [DEMOGRAPHIC_DATA] Other Prefer Not To Say" at bounding box center [715, 243] width 329 height 29
click at [551, 229] on select "Select [DEMOGRAPHIC_DATA] [DEMOGRAPHIC_DATA] Other Prefer Not To Say" at bounding box center [715, 243] width 329 height 29
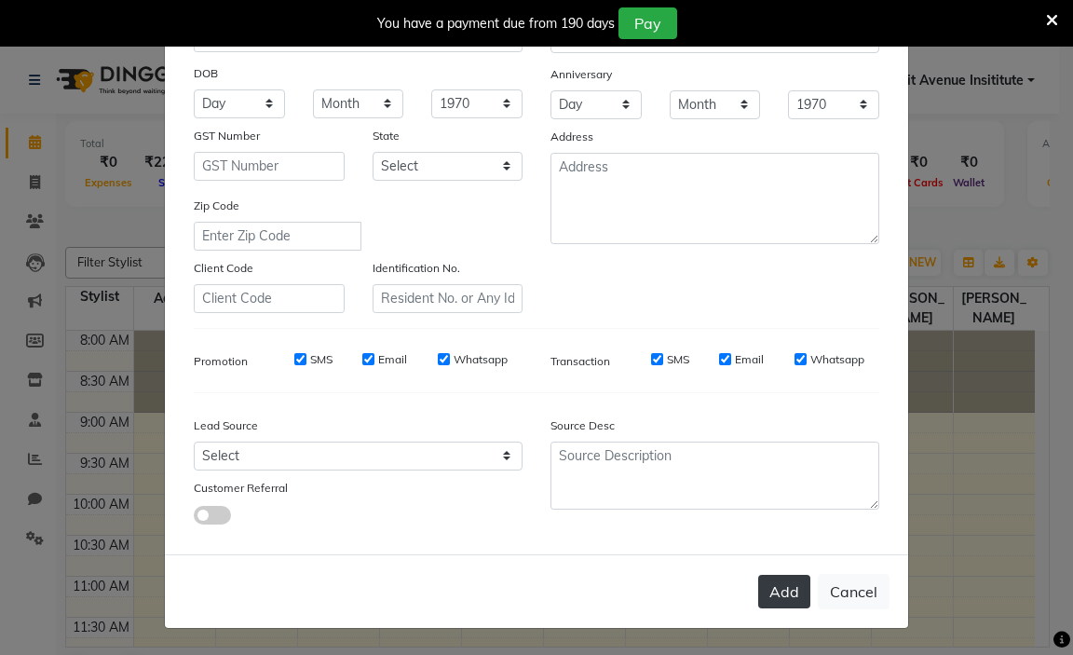
click at [766, 584] on button "Add" at bounding box center [784, 592] width 52 height 34
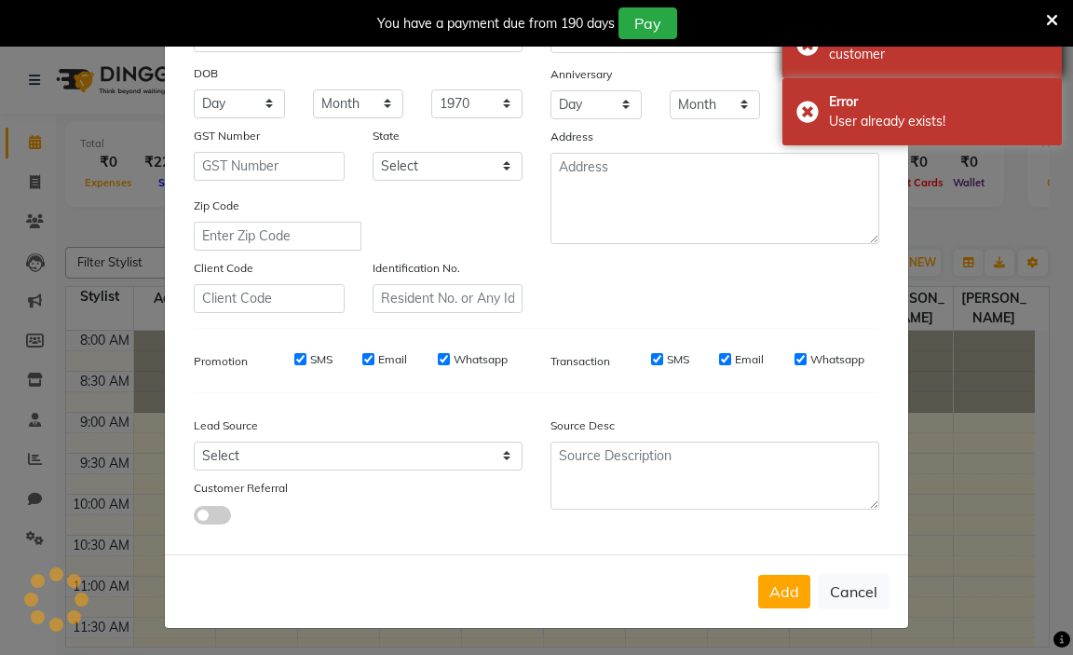
click at [834, 53] on div "some error made in saving the customer" at bounding box center [938, 44] width 219 height 39
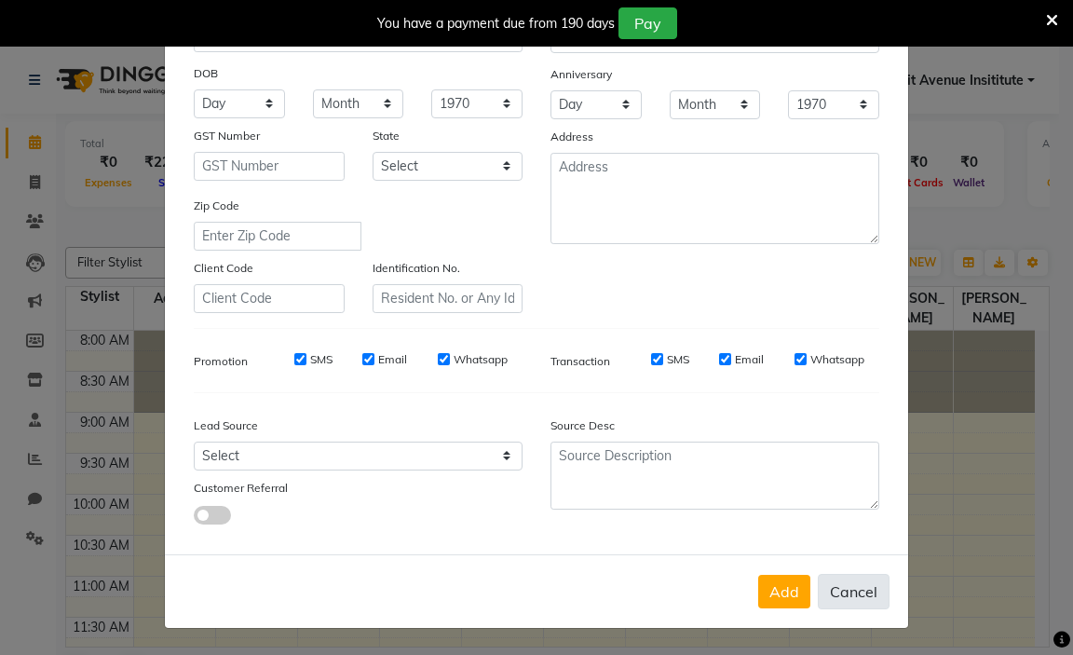
click at [874, 584] on button "Cancel" at bounding box center [854, 591] width 72 height 35
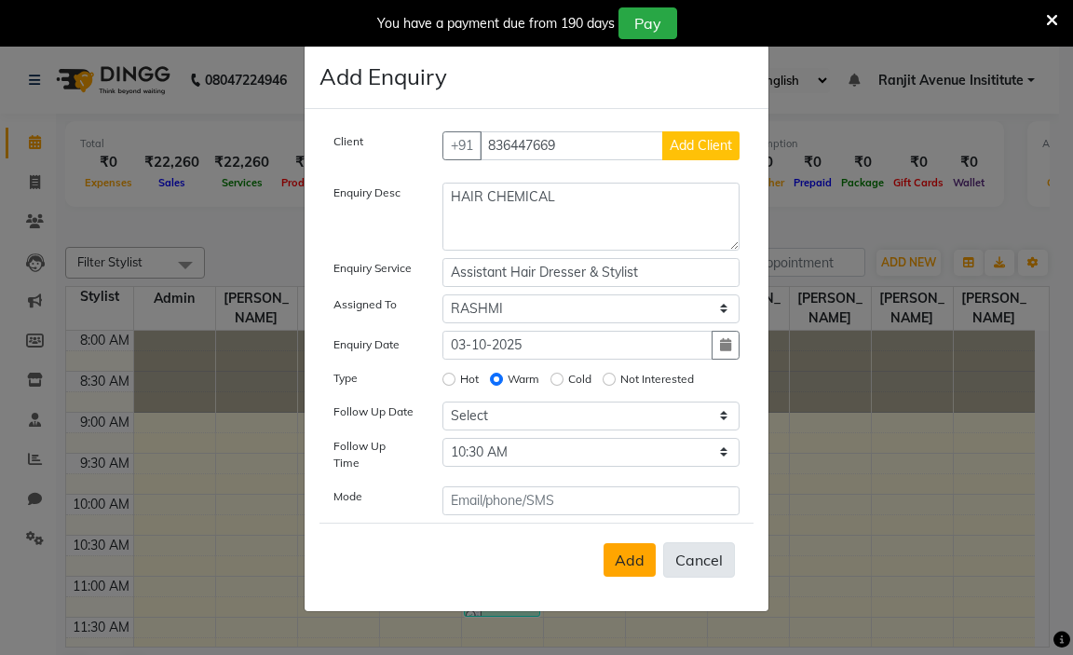
drag, startPoint x: 710, startPoint y: 554, endPoint x: 692, endPoint y: 548, distance: 18.9
click at [708, 556] on button "Cancel" at bounding box center [699, 559] width 72 height 35
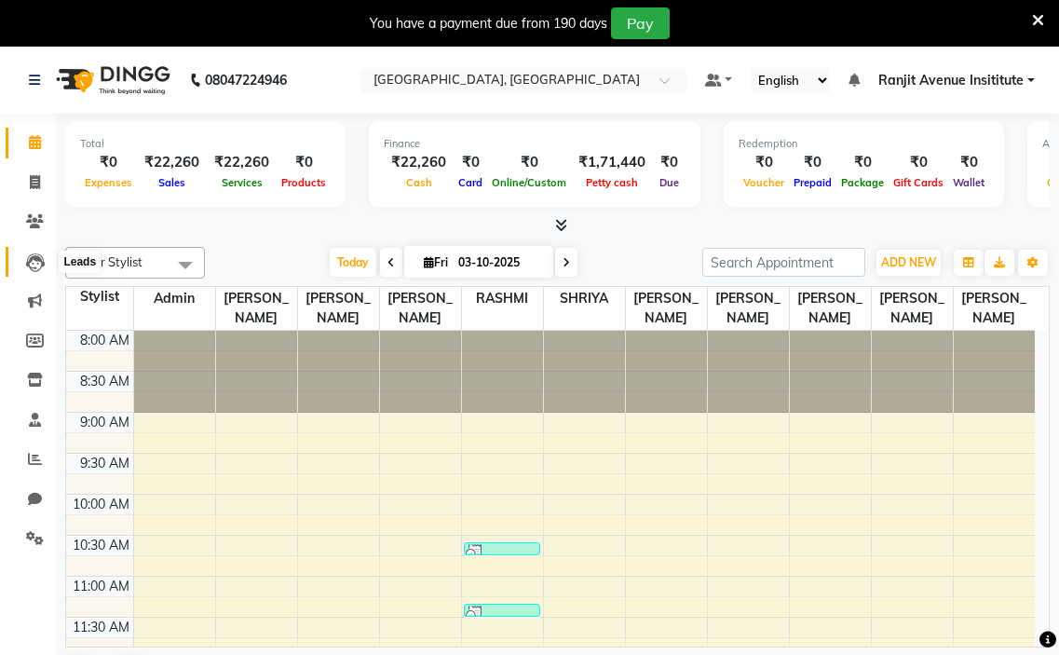
click at [47, 256] on span at bounding box center [35, 262] width 33 height 21
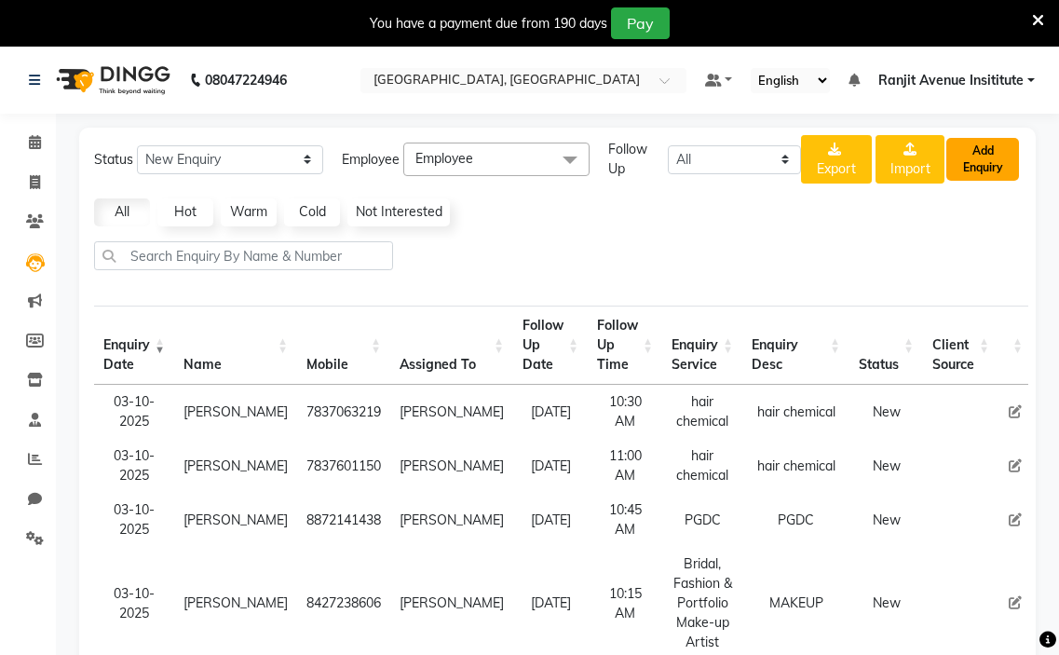
click at [994, 168] on button "Add Enquiry" at bounding box center [983, 159] width 73 height 43
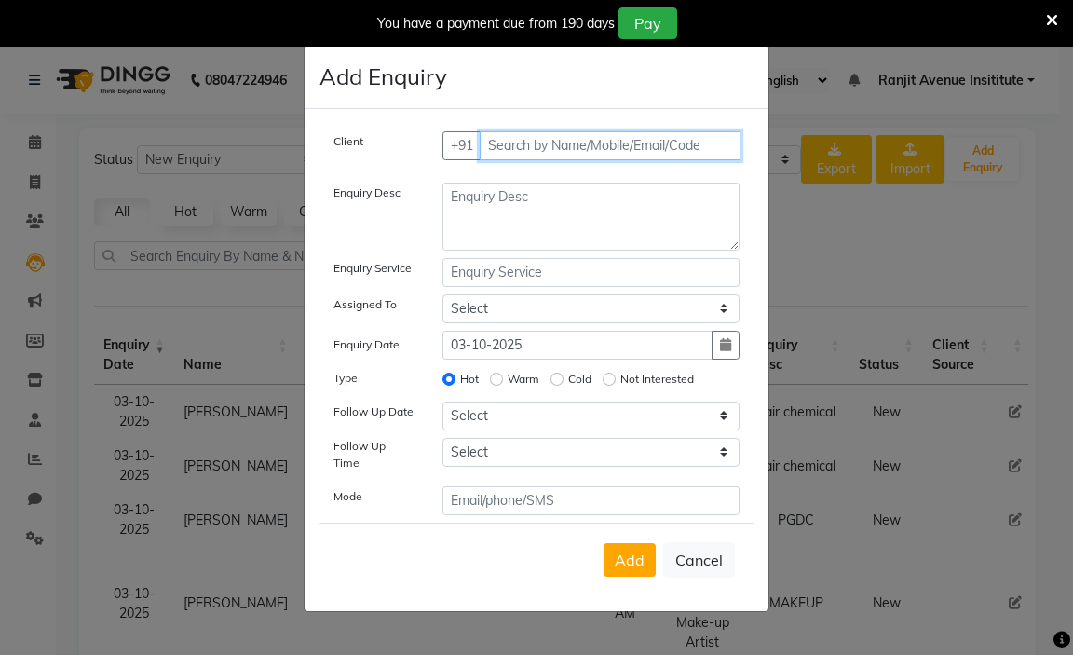
click at [496, 151] on input "text" at bounding box center [611, 145] width 262 height 29
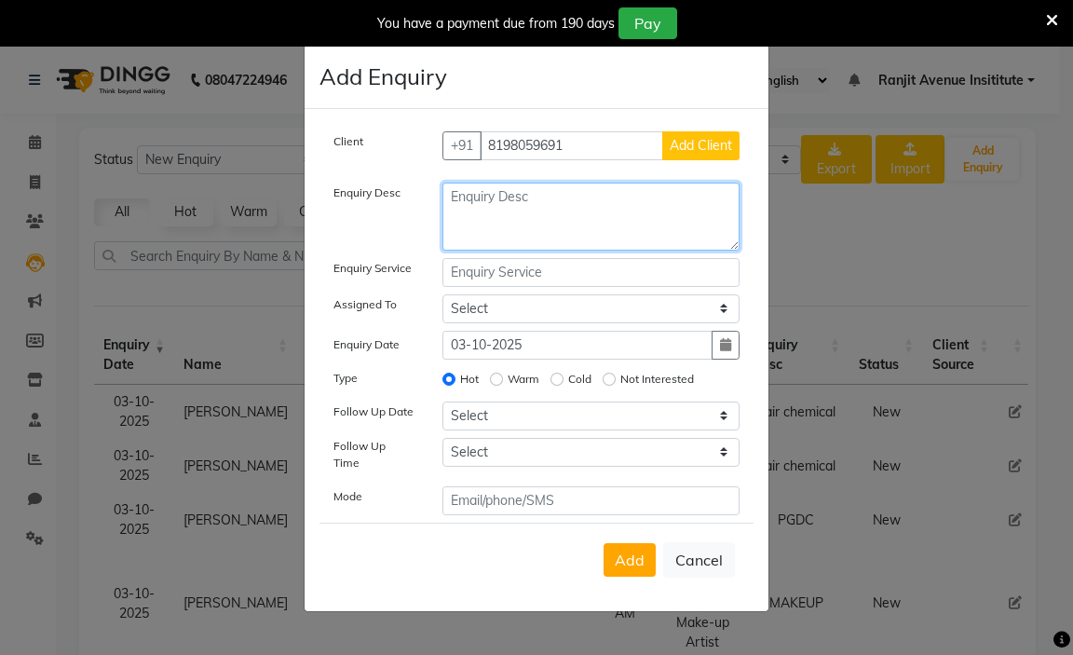
click at [623, 227] on textarea at bounding box center [592, 217] width 298 height 68
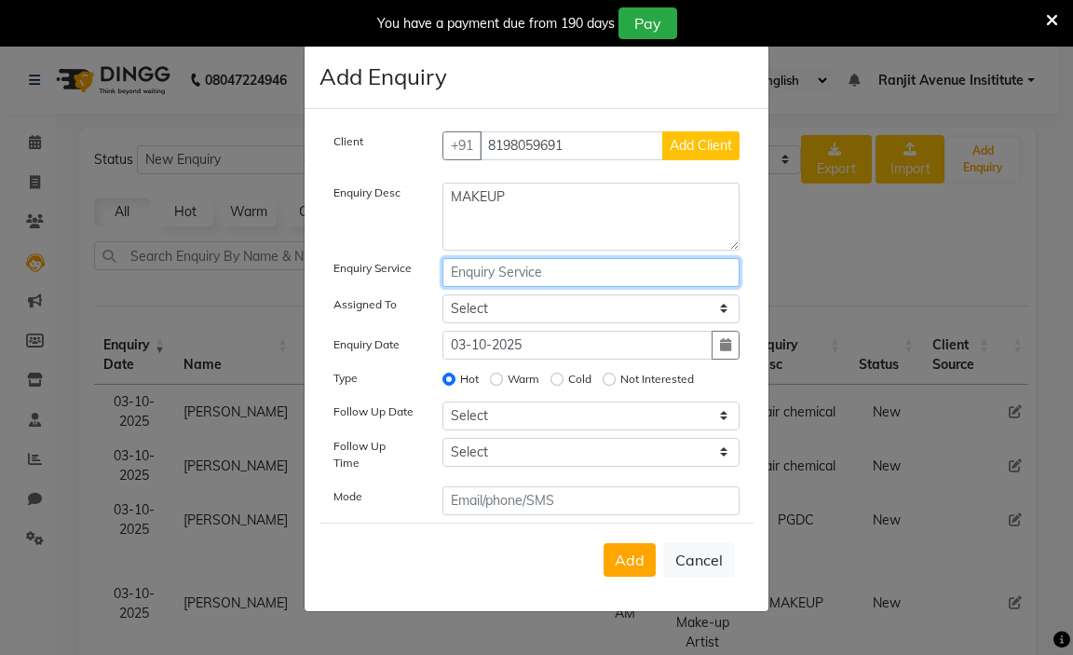
click at [537, 276] on input "text" at bounding box center [592, 272] width 298 height 29
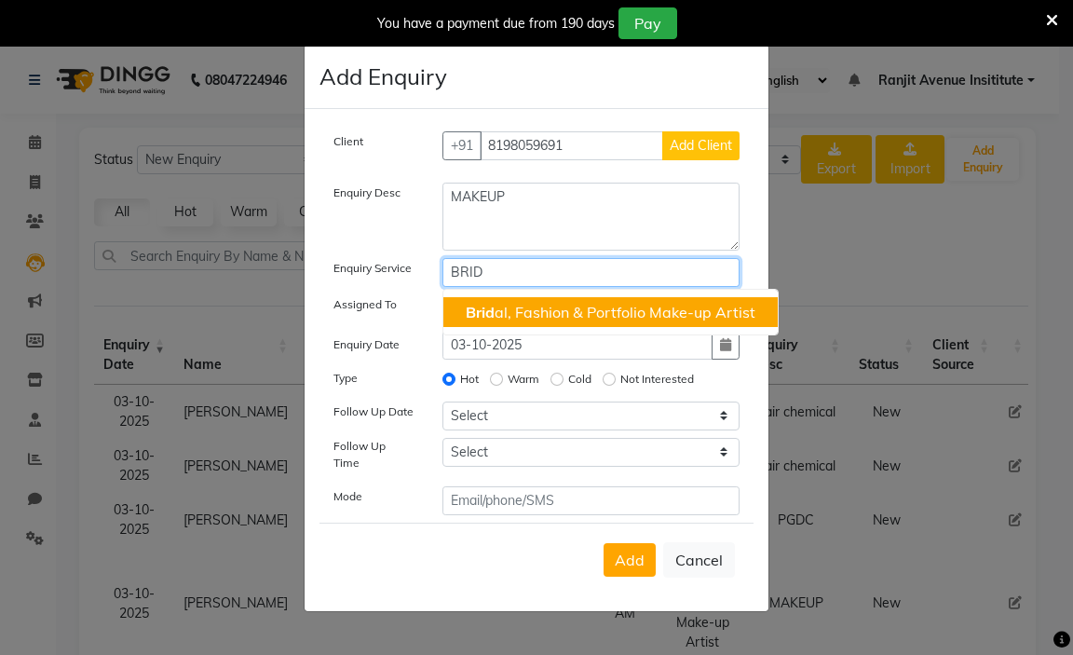
click at [694, 321] on ngb-highlight "Brid al, Fashion & Portfolio Make-up Artist" at bounding box center [611, 312] width 290 height 19
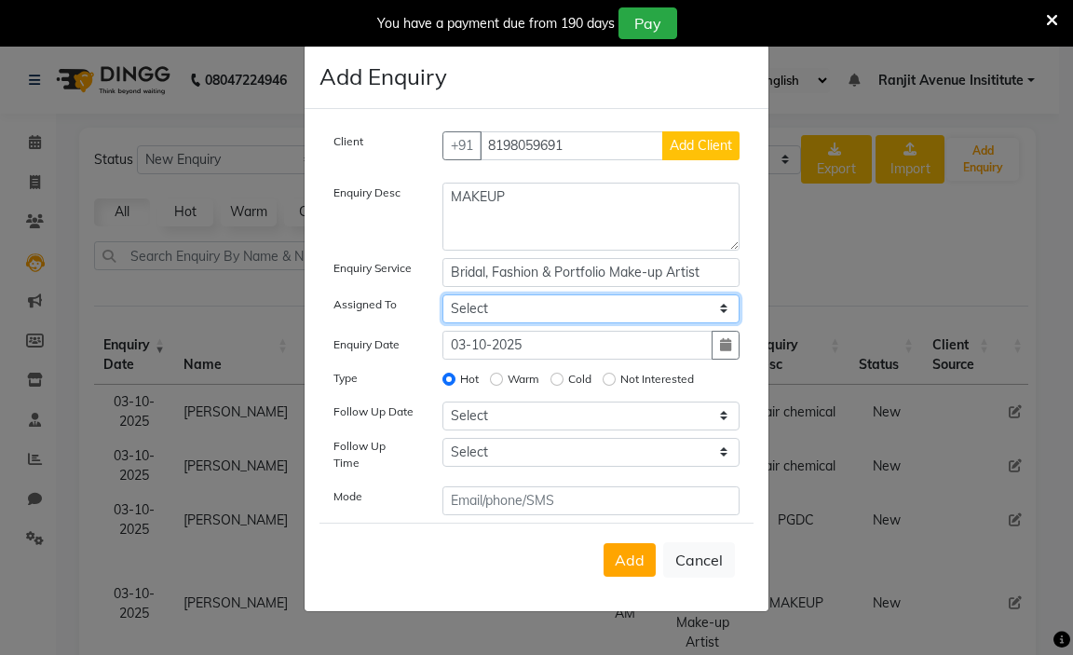
click at [565, 318] on select "Select Admin [PERSON_NAME] [PERSON_NAME] [PERSON_NAME] Avenue Insititute RASHMI…" at bounding box center [592, 308] width 298 height 29
click at [443, 300] on select "Select Admin [PERSON_NAME] [PERSON_NAME] [PERSON_NAME] Avenue Insititute RASHMI…" at bounding box center [592, 308] width 298 height 29
click at [497, 386] on input "Warm" at bounding box center [496, 379] width 13 height 13
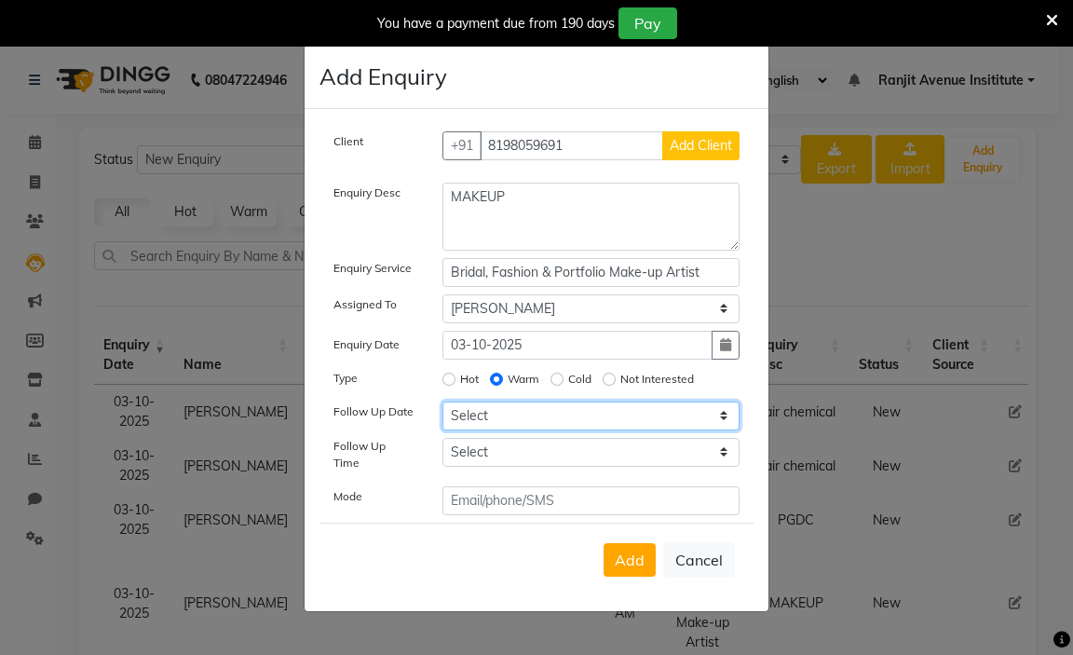
click at [561, 427] on select "Select [DATE] [DATE] [DATE] ([DATE]) [DATE] ([DATE]) [DATE] ([DATE]) [DATE] ([D…" at bounding box center [592, 416] width 298 height 29
click at [443, 407] on select "Select [DATE] [DATE] [DATE] ([DATE]) [DATE] ([DATE]) [DATE] ([DATE]) [DATE] ([D…" at bounding box center [592, 416] width 298 height 29
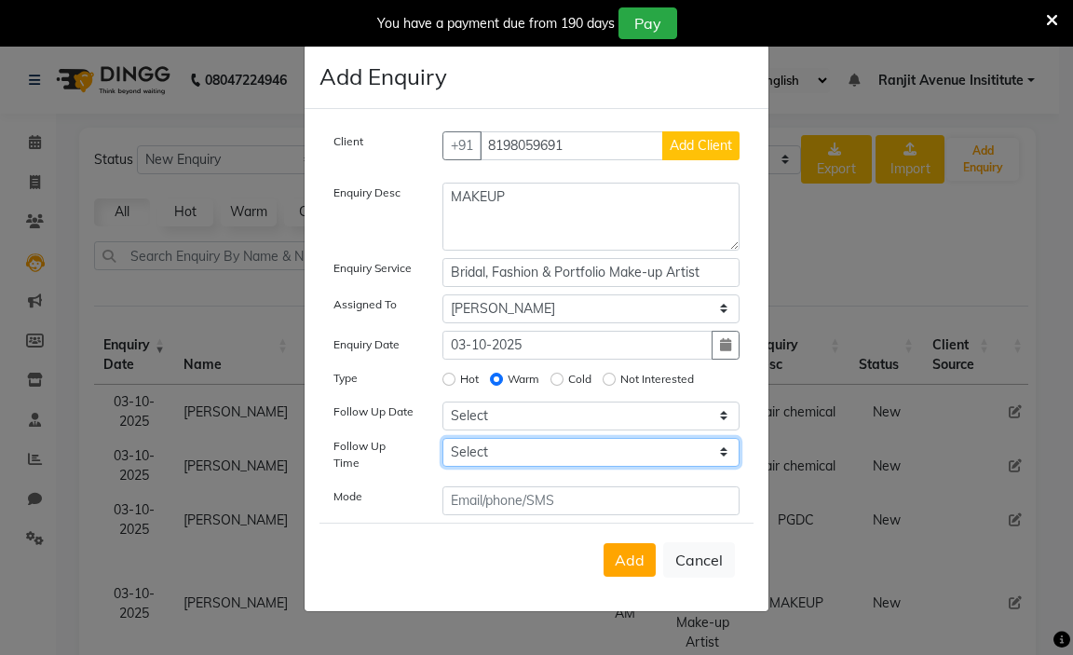
drag, startPoint x: 536, startPoint y: 467, endPoint x: 500, endPoint y: 446, distance: 40.9
click at [534, 465] on select "Select 07:00 AM 07:15 AM 07:30 AM 07:45 AM 08:00 AM 08:15 AM 08:30 AM 08:45 AM …" at bounding box center [592, 452] width 298 height 29
click at [443, 443] on select "Select 07:00 AM 07:15 AM 07:30 AM 07:45 AM 08:00 AM 08:15 AM 08:30 AM 08:45 AM …" at bounding box center [592, 452] width 298 height 29
click at [688, 137] on button "Add Client" at bounding box center [700, 145] width 77 height 29
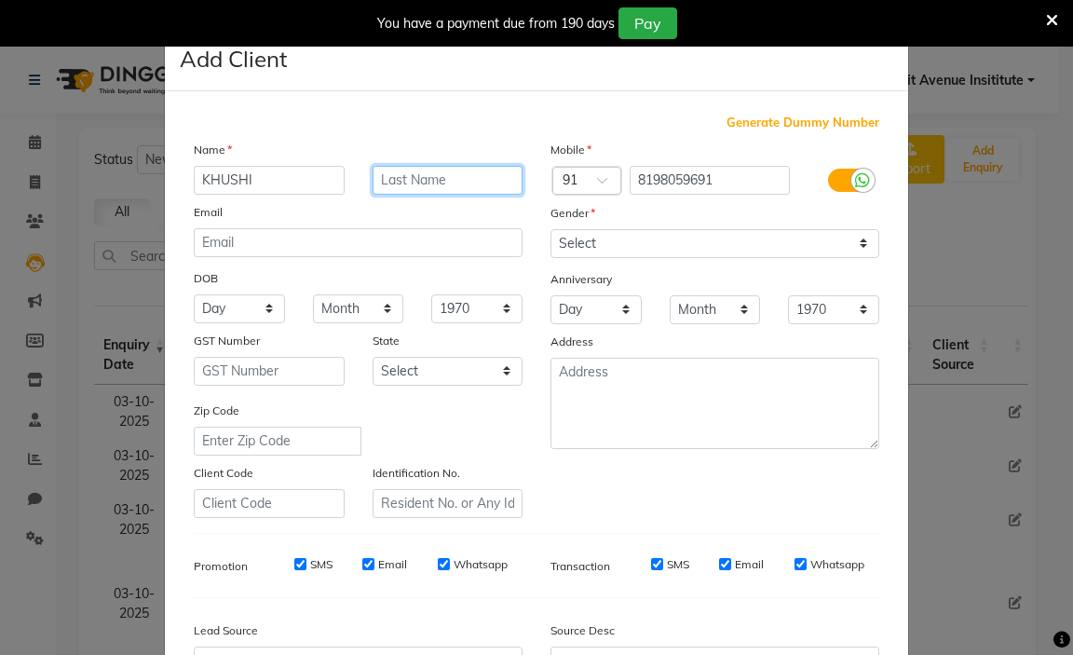
click at [388, 188] on input "text" at bounding box center [448, 180] width 151 height 29
click at [637, 231] on div "Mobile Country Code × 91 8198059691 Gender Select [DEMOGRAPHIC_DATA] [DEMOGRAPH…" at bounding box center [715, 329] width 357 height 378
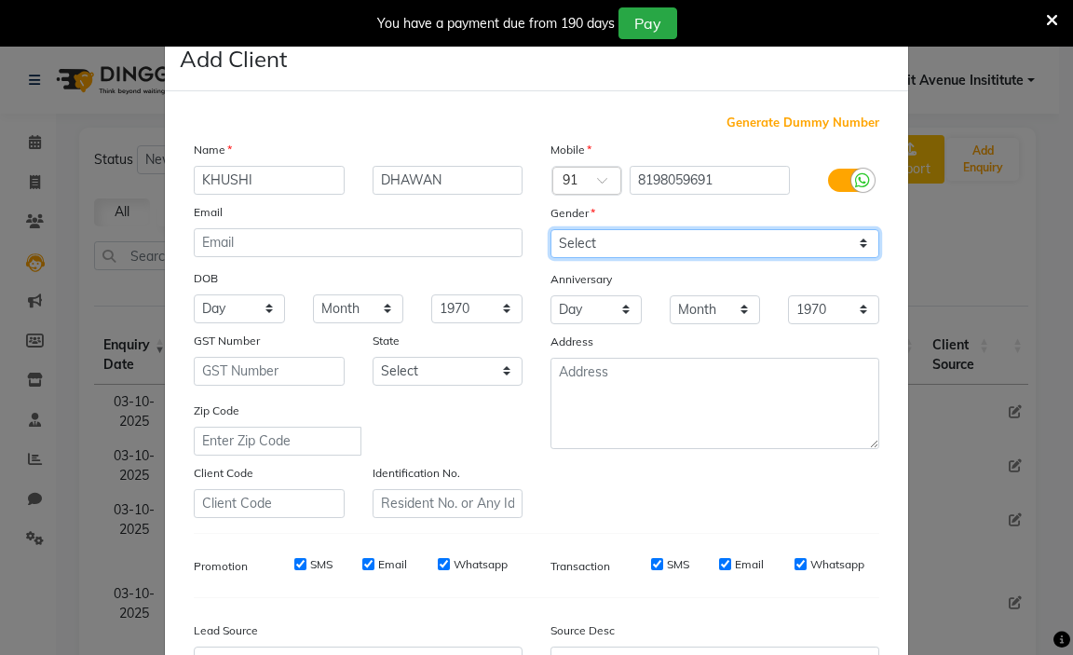
click at [632, 241] on select "Select [DEMOGRAPHIC_DATA] [DEMOGRAPHIC_DATA] Other Prefer Not To Say" at bounding box center [715, 243] width 329 height 29
click at [551, 229] on select "Select [DEMOGRAPHIC_DATA] [DEMOGRAPHIC_DATA] Other Prefer Not To Say" at bounding box center [715, 243] width 329 height 29
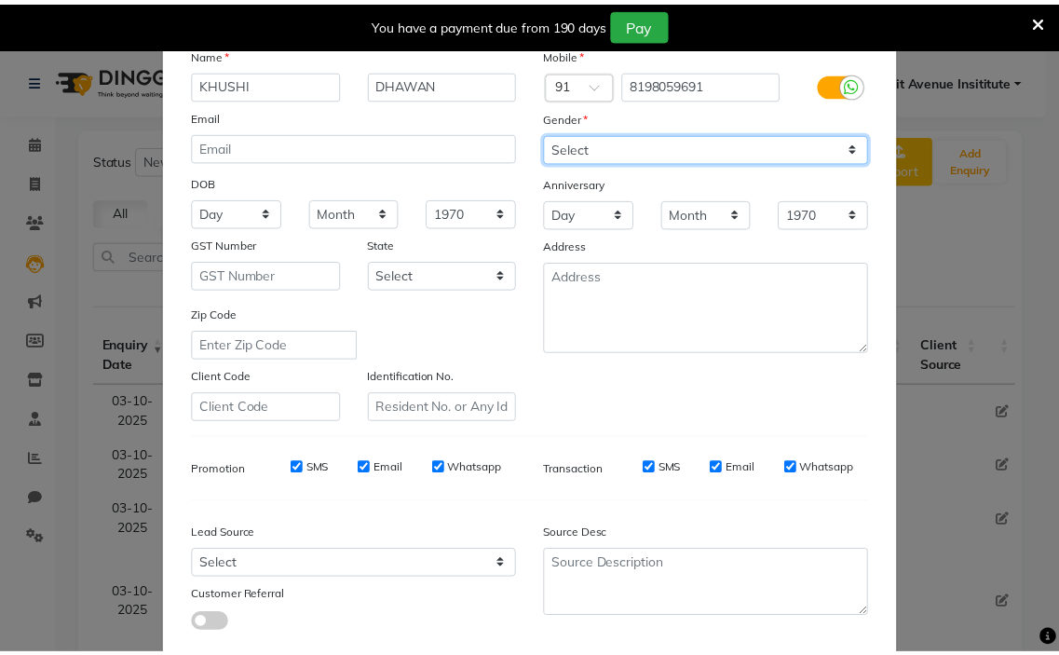
scroll to position [205, 0]
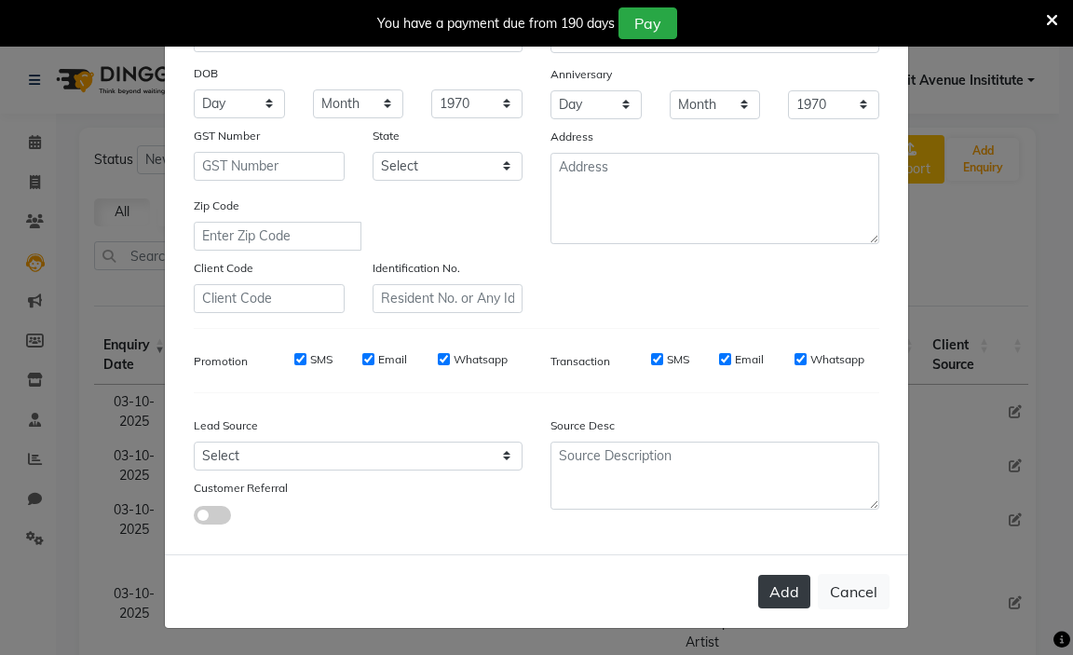
click at [778, 585] on button "Add" at bounding box center [784, 592] width 52 height 34
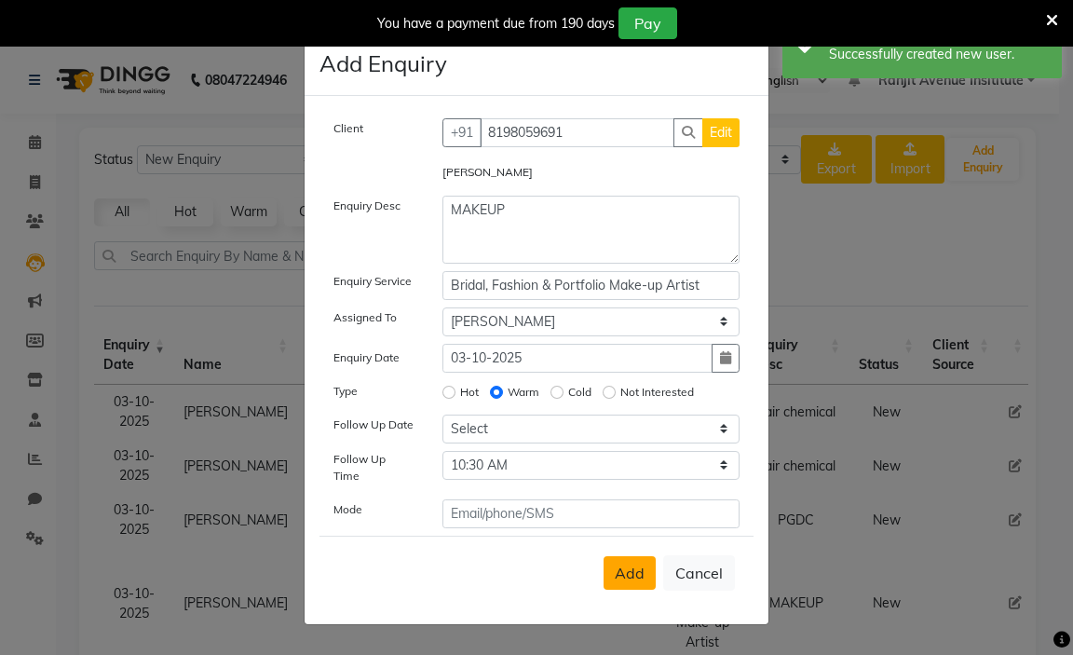
click at [633, 565] on span "Add" at bounding box center [630, 573] width 30 height 19
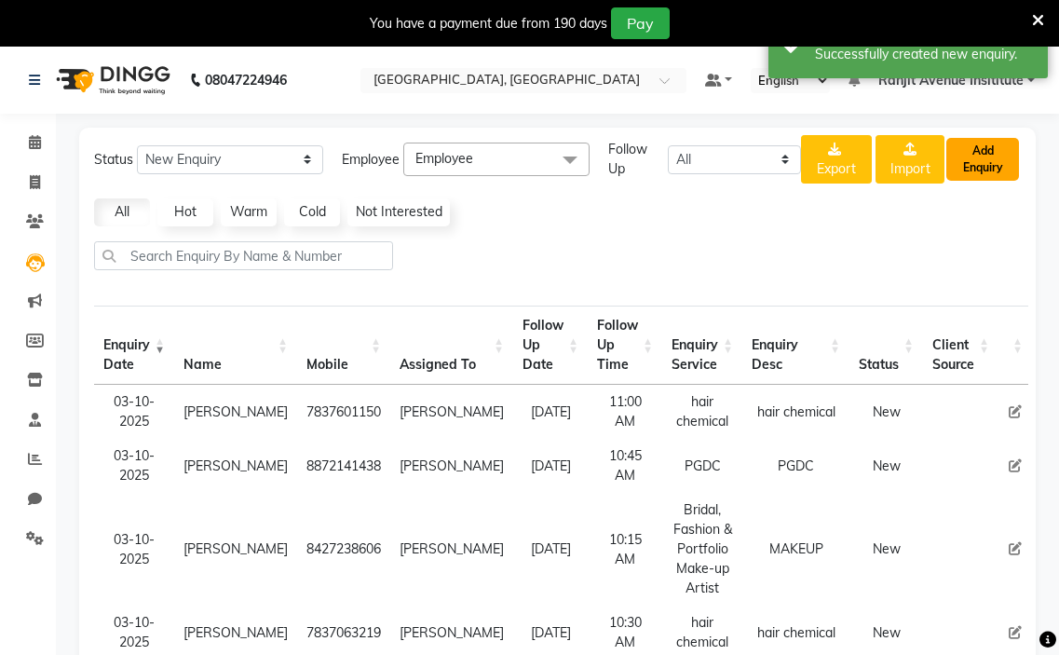
click at [986, 162] on button "Add Enquiry" at bounding box center [983, 159] width 73 height 43
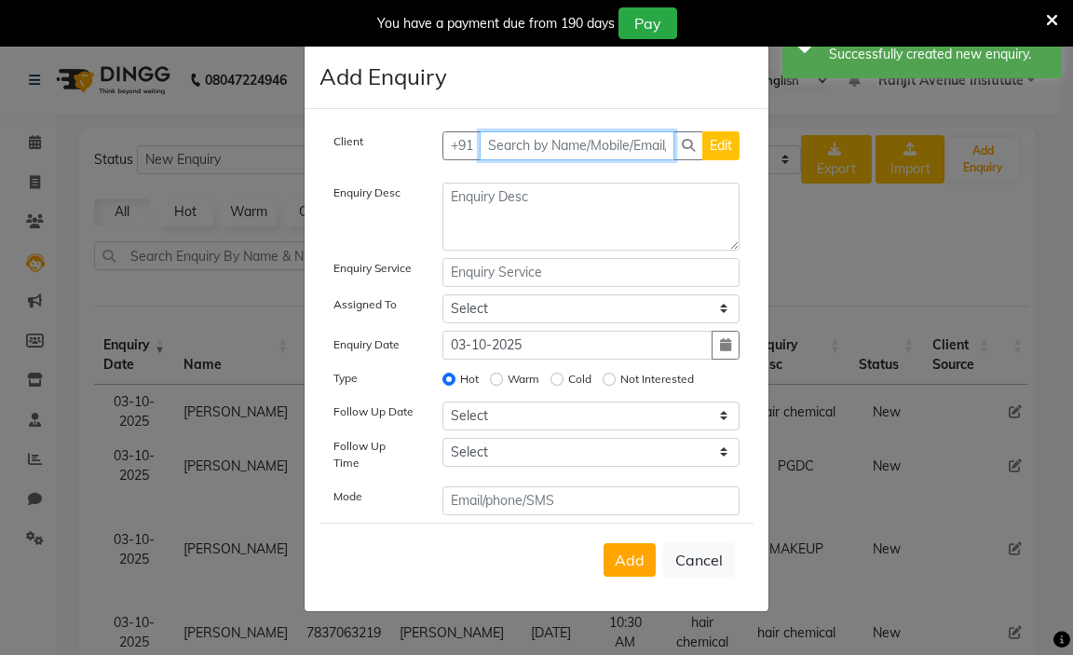
click at [524, 152] on input "text" at bounding box center [578, 145] width 196 height 29
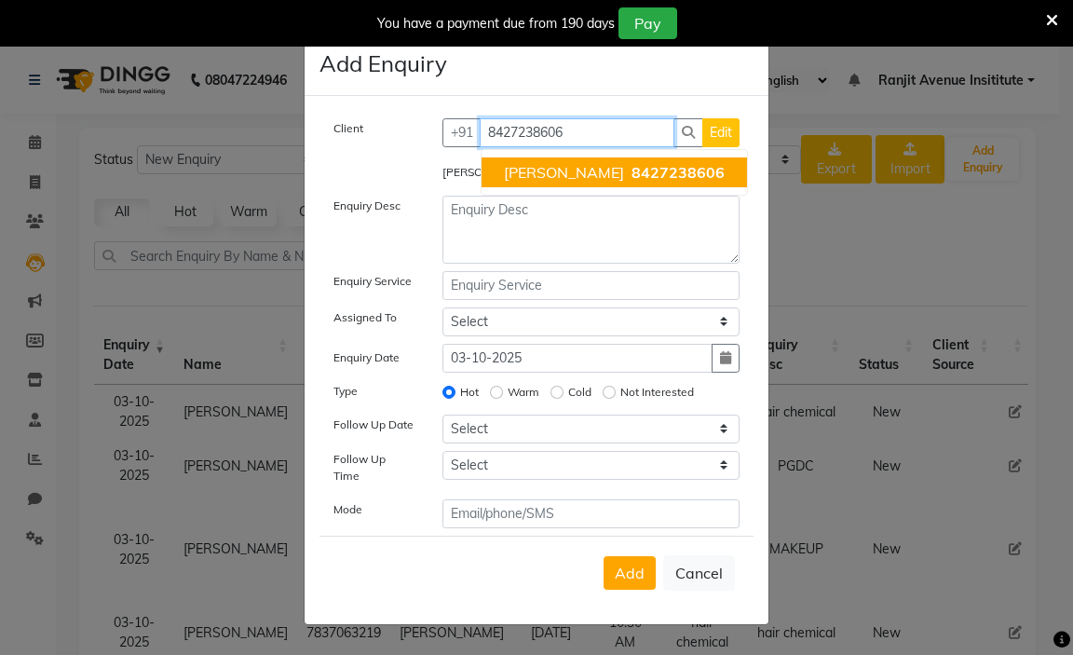
click at [562, 175] on span "[PERSON_NAME]" at bounding box center [564, 172] width 120 height 19
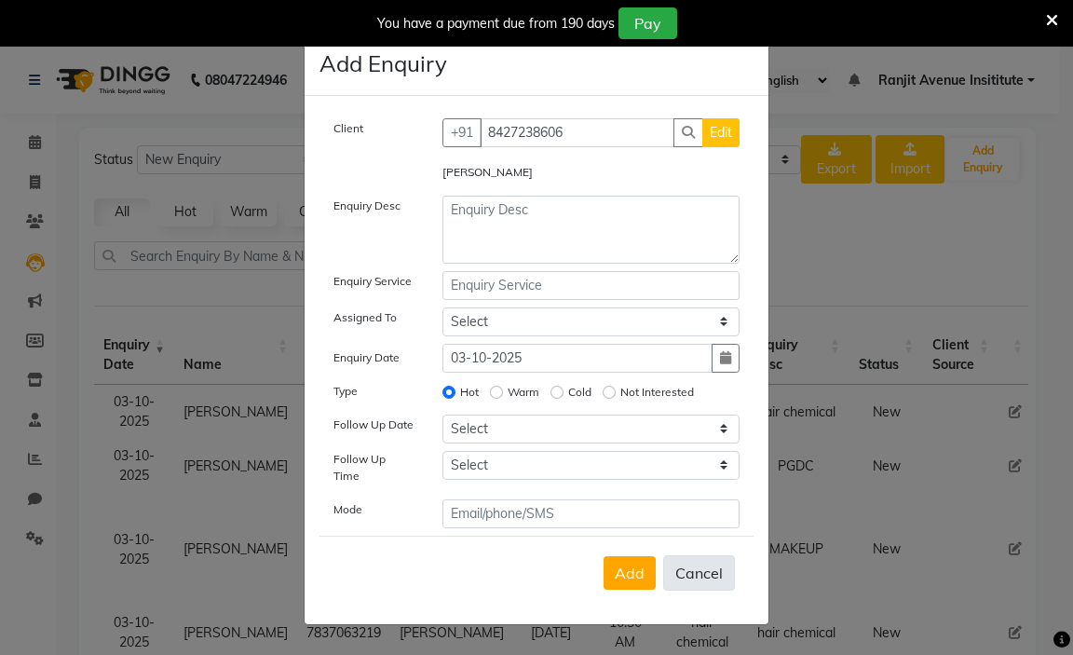
click at [713, 572] on button "Cancel" at bounding box center [699, 572] width 72 height 35
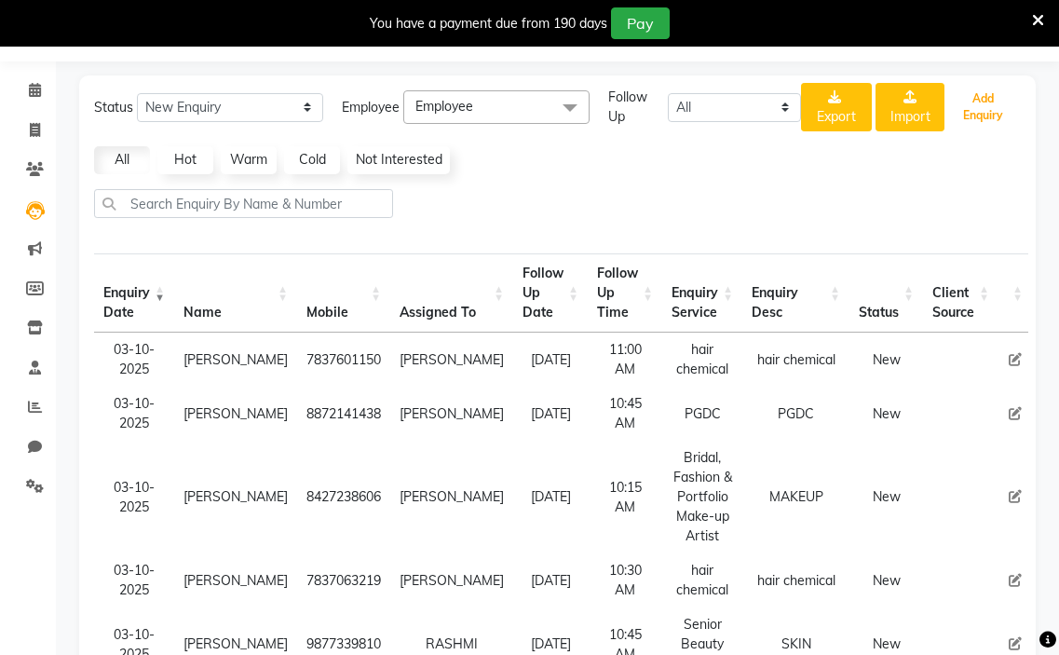
scroll to position [93, 0]
